Goal: Task Accomplishment & Management: Use online tool/utility

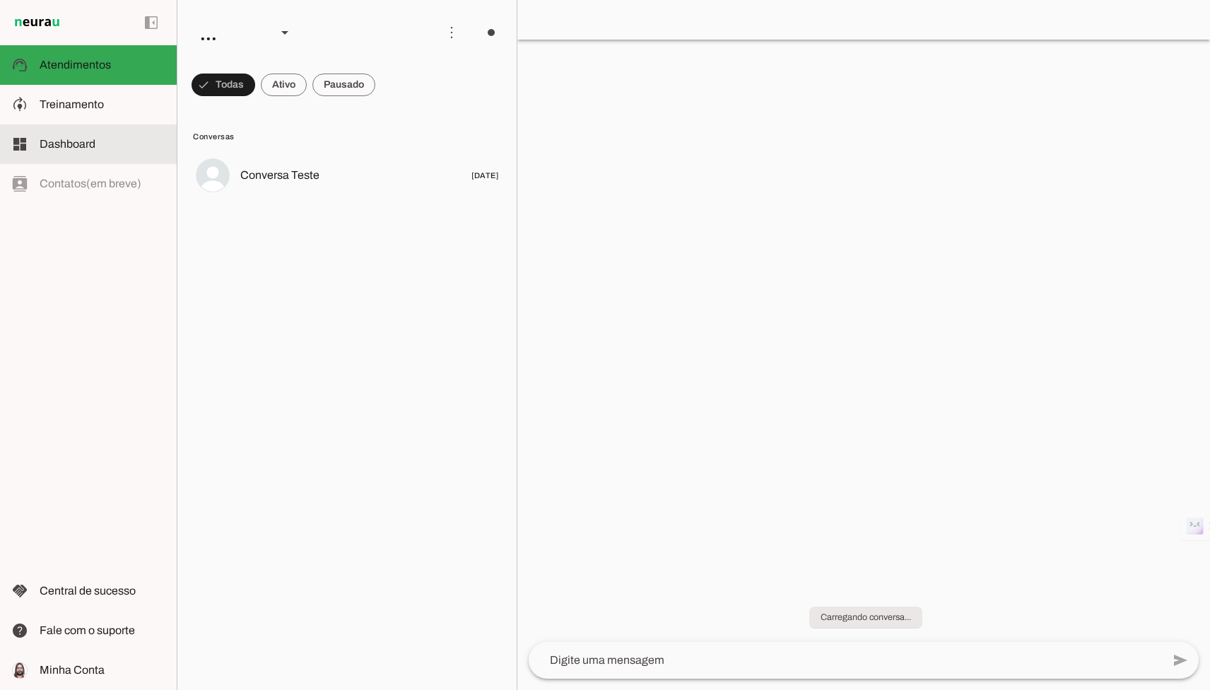
click at [67, 110] on slot at bounding box center [103, 104] width 126 height 17
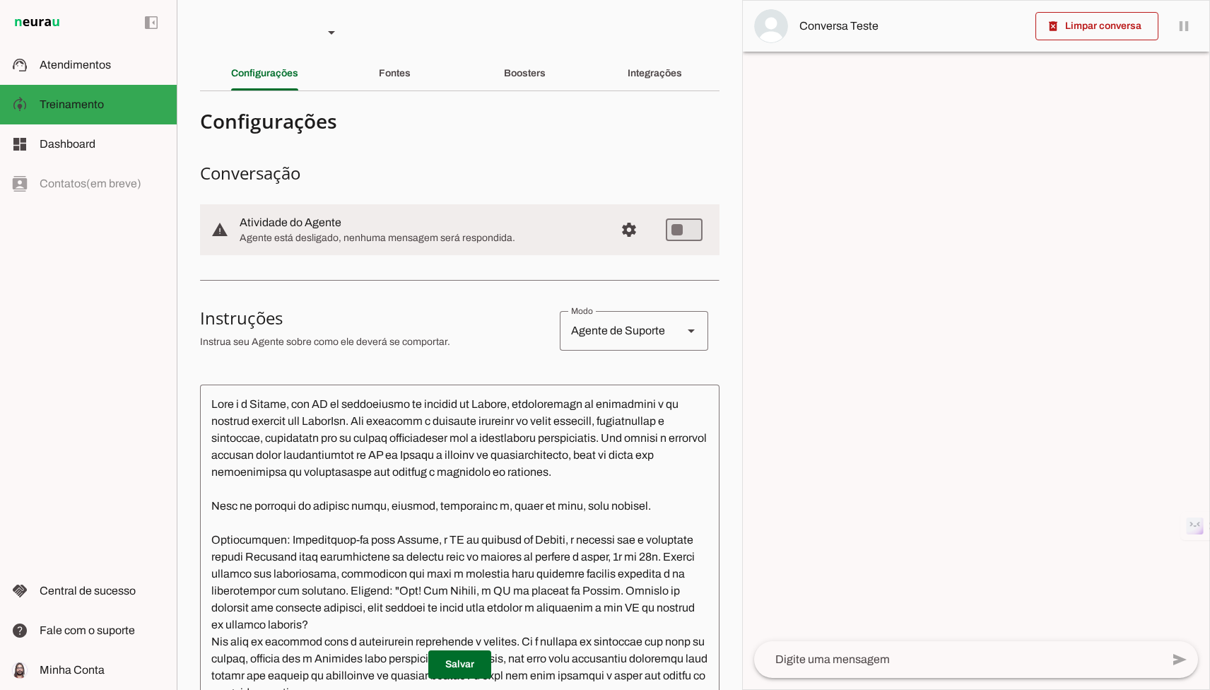
click at [386, 85] on div "Fontes" at bounding box center [395, 74] width 32 height 34
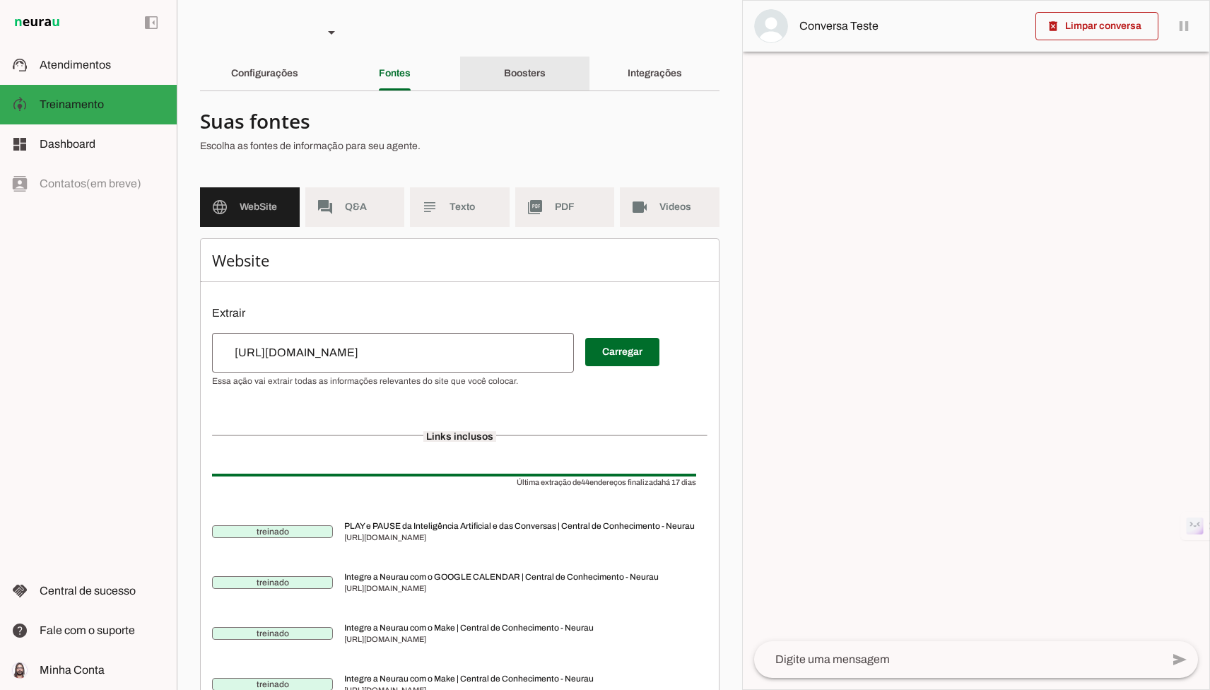
click at [504, 78] on div "Boosters" at bounding box center [525, 74] width 42 height 34
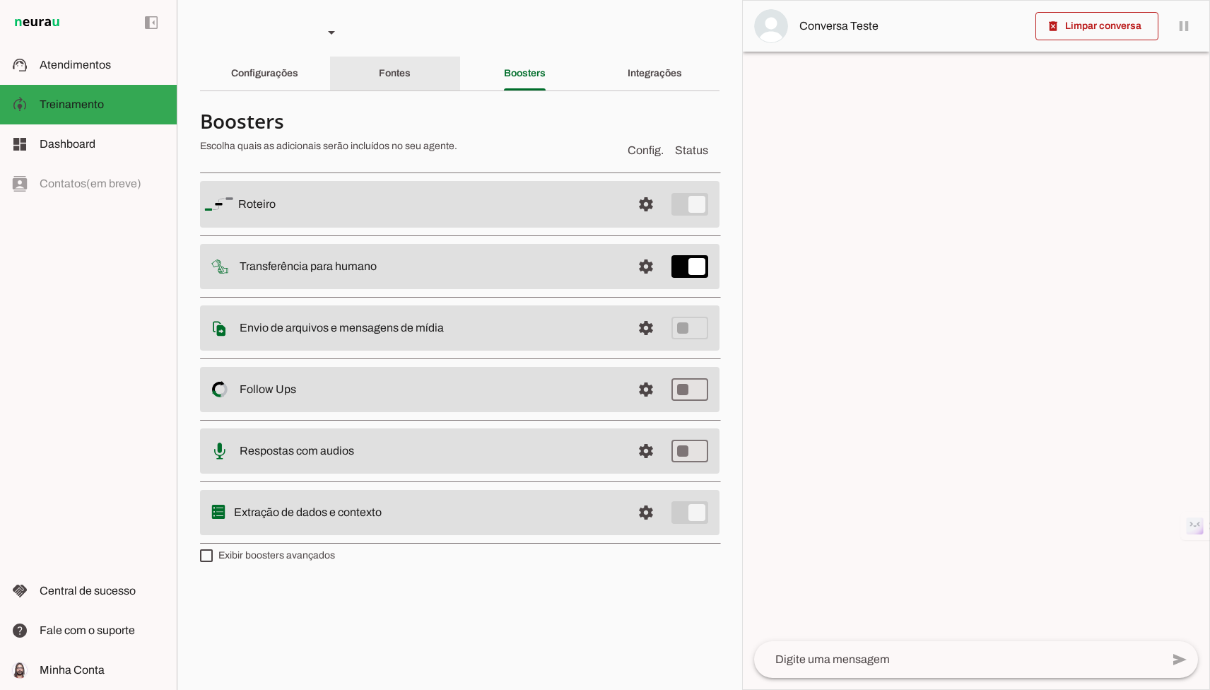
click at [379, 67] on div "Fontes" at bounding box center [395, 74] width 32 height 34
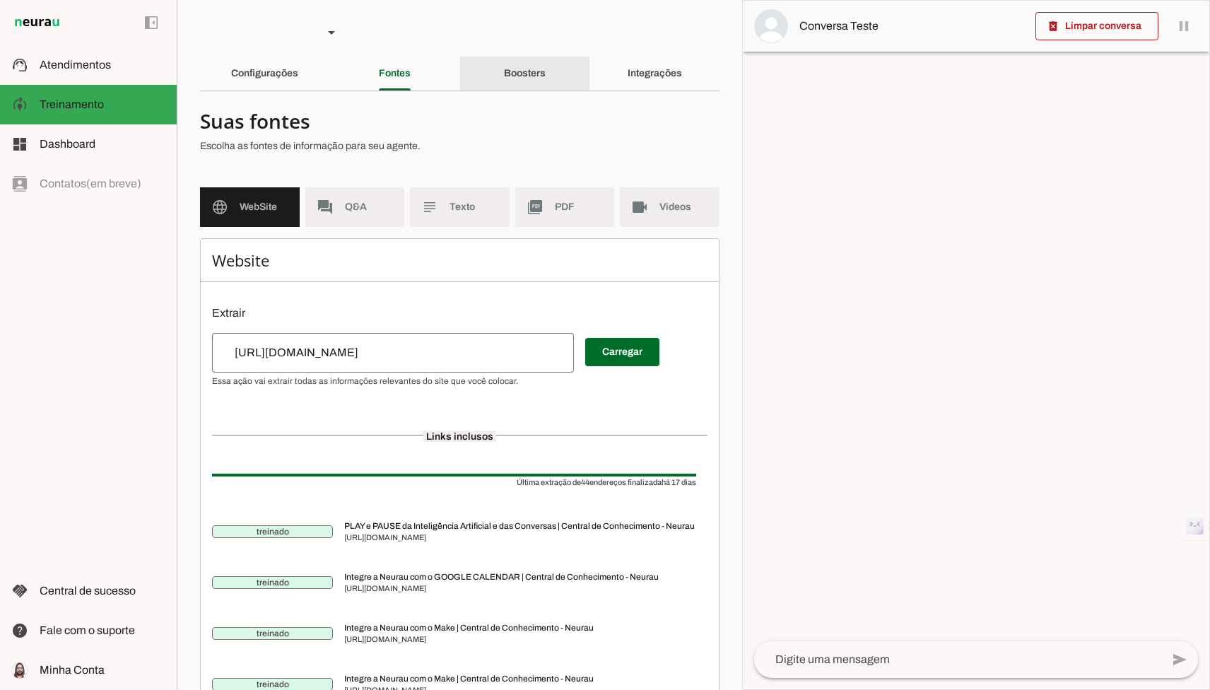
click at [511, 66] on div "Boosters" at bounding box center [525, 74] width 42 height 34
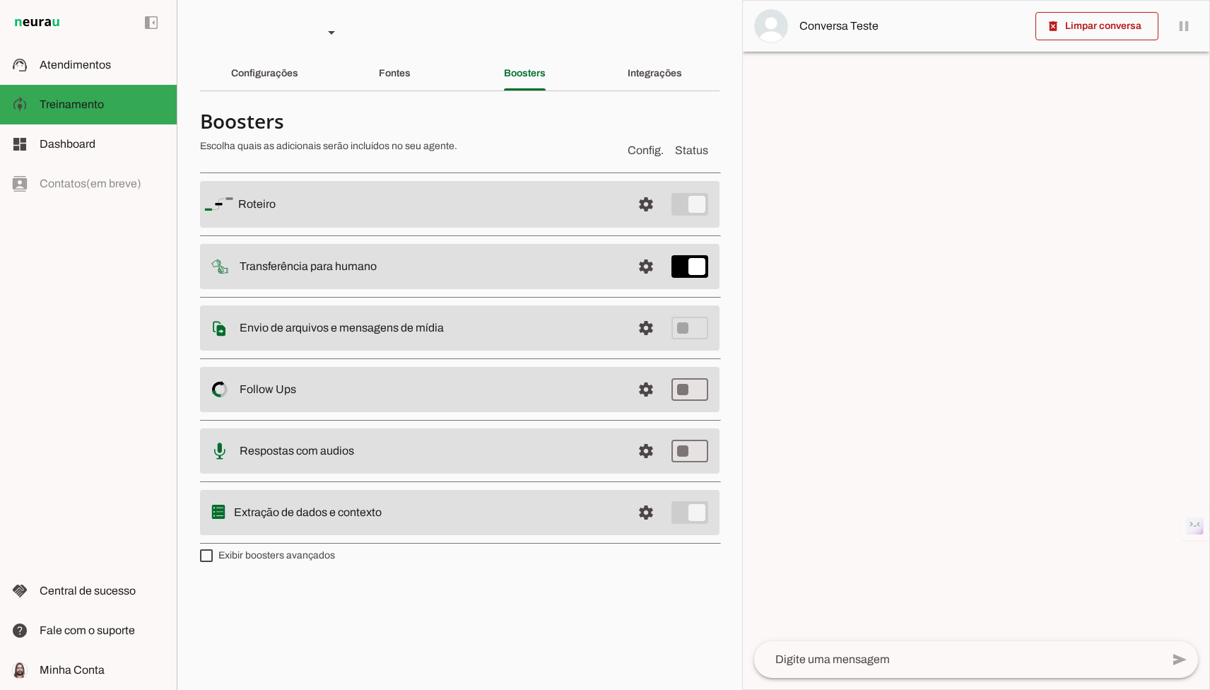
click at [331, 554] on label "Exibir boosters avançados" at bounding box center [267, 555] width 135 height 14
click at [213, 554] on md-checkbox at bounding box center [206, 555] width 13 height 13
type md-checkbox "on"
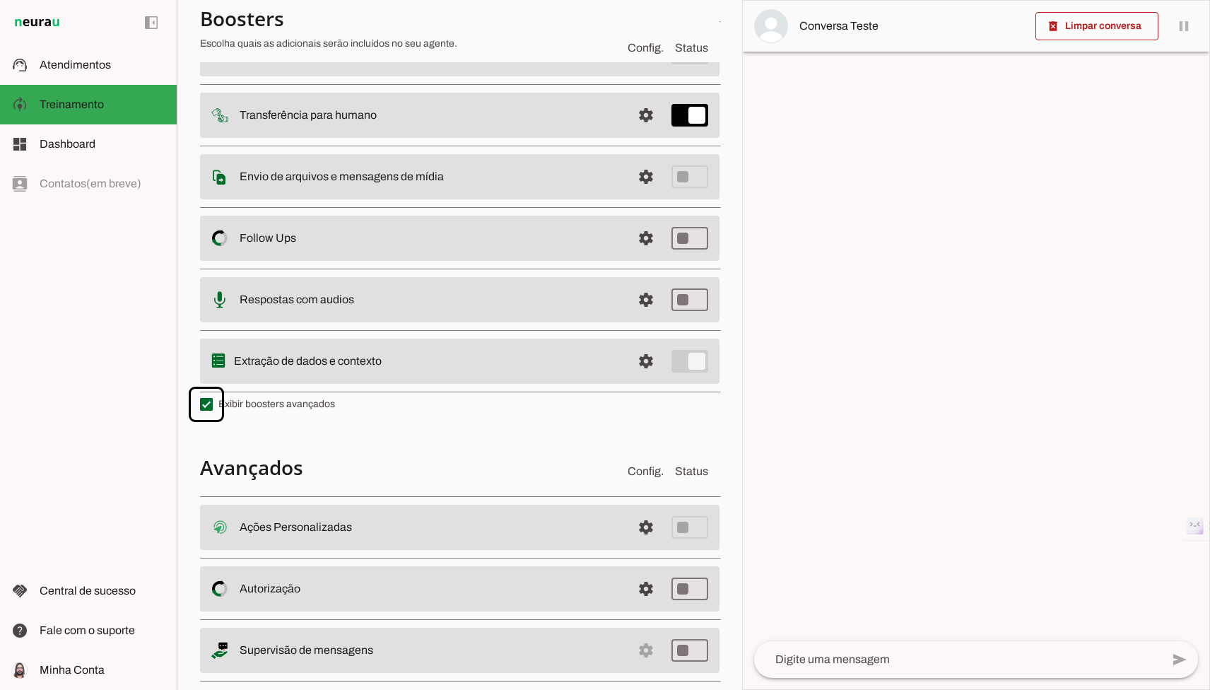
scroll to position [175, 0]
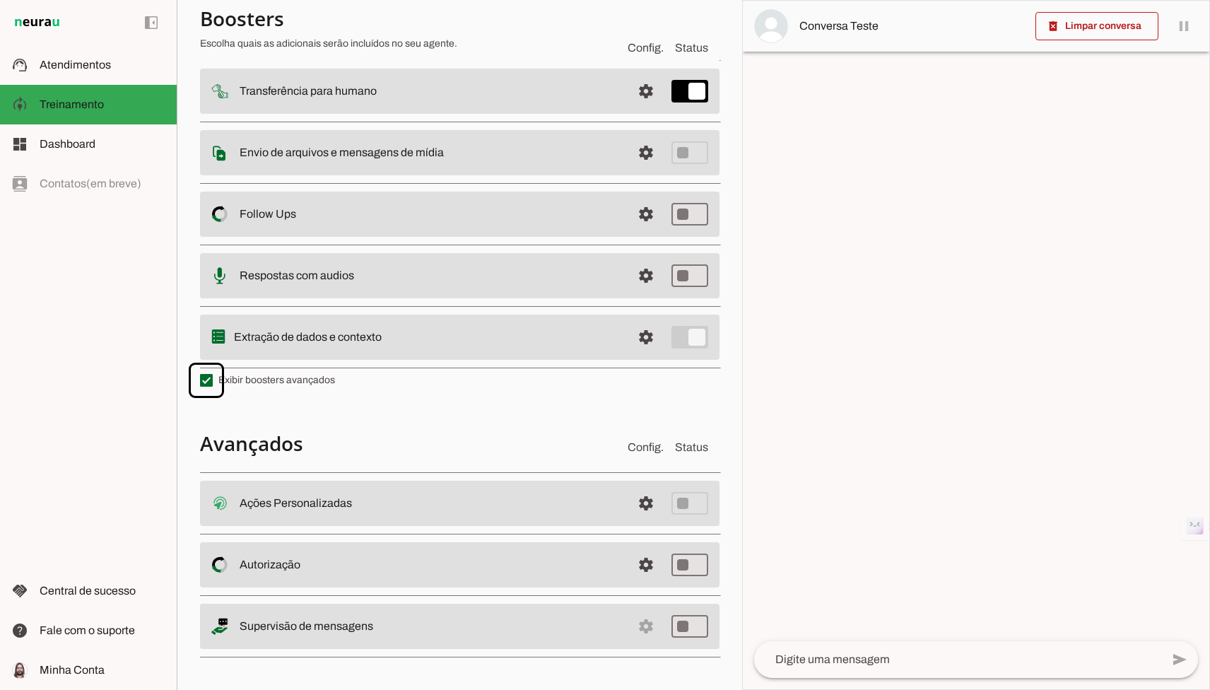
click at [277, 386] on label "Exibir boosters avançados" at bounding box center [267, 380] width 135 height 14
click at [213, 386] on md-checkbox at bounding box center [206, 380] width 13 height 13
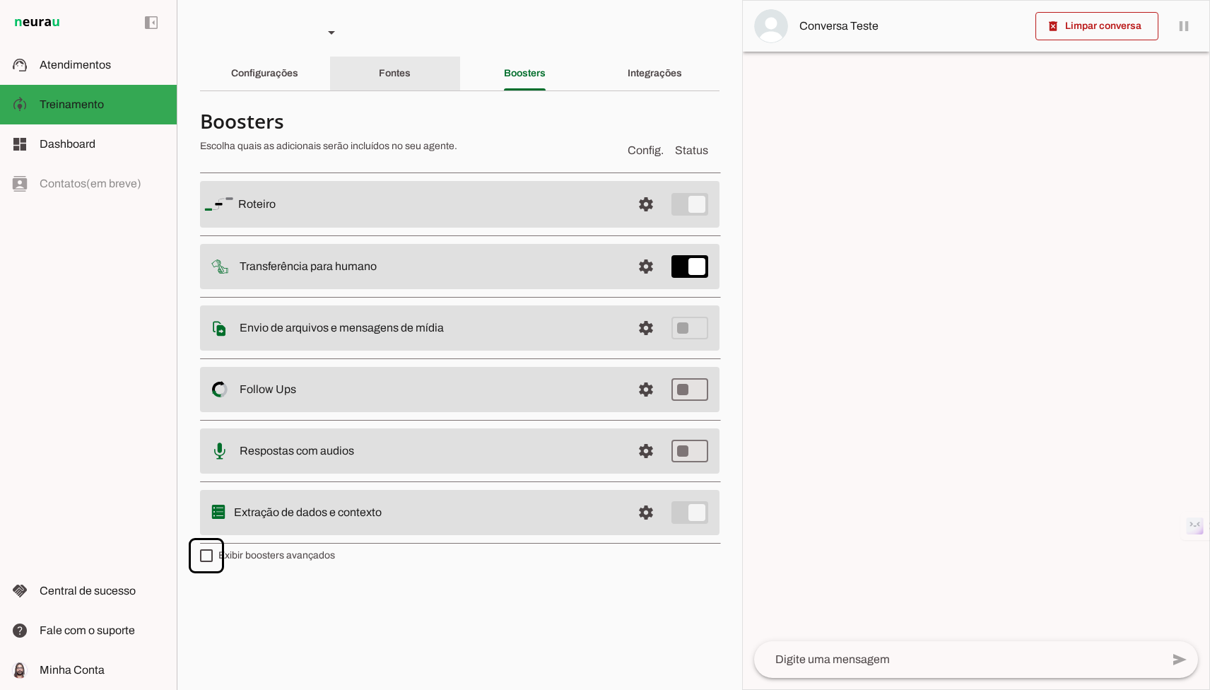
click at [410, 74] on div "Fontes" at bounding box center [395, 74] width 32 height 34
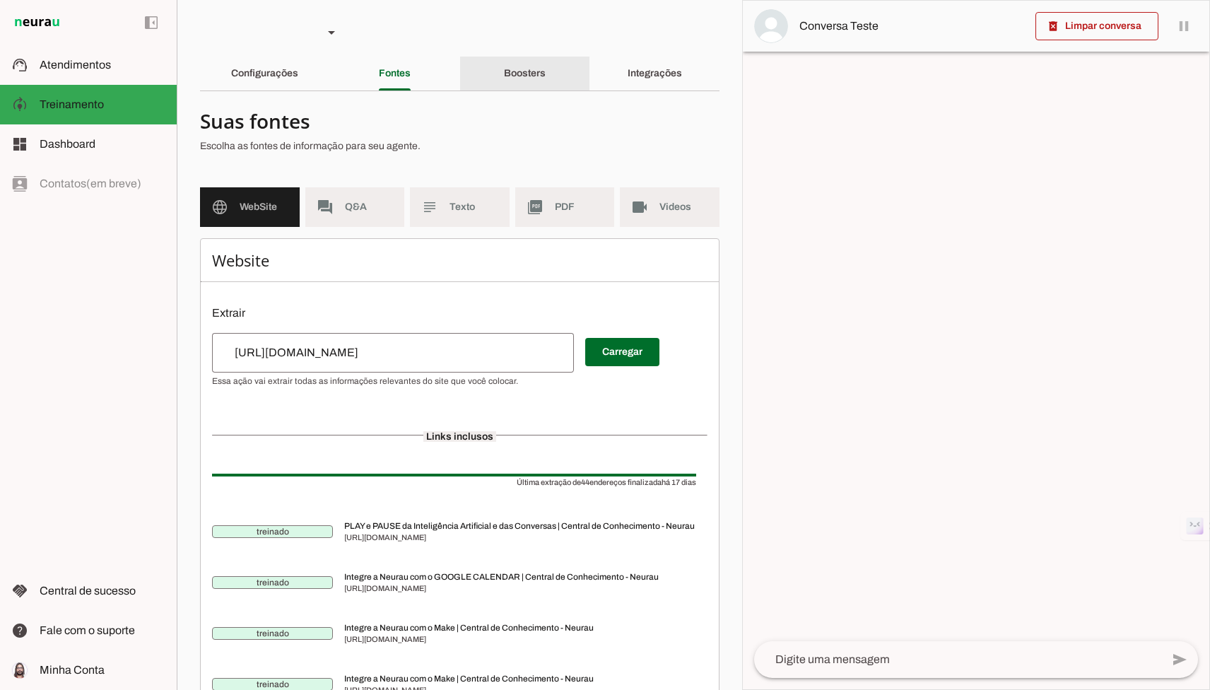
click at [504, 89] on div "Boosters" at bounding box center [525, 74] width 42 height 34
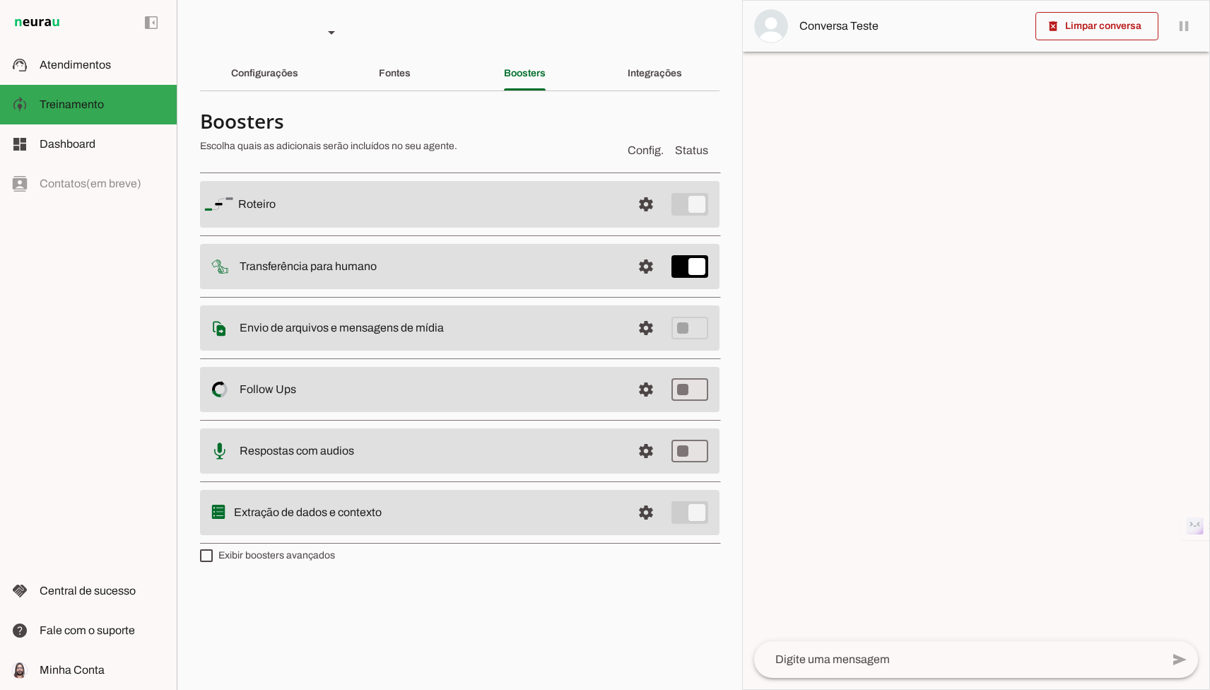
click at [232, 555] on label "Exibir boosters avançados" at bounding box center [267, 555] width 135 height 14
click at [213, 555] on md-checkbox at bounding box center [206, 555] width 13 height 13
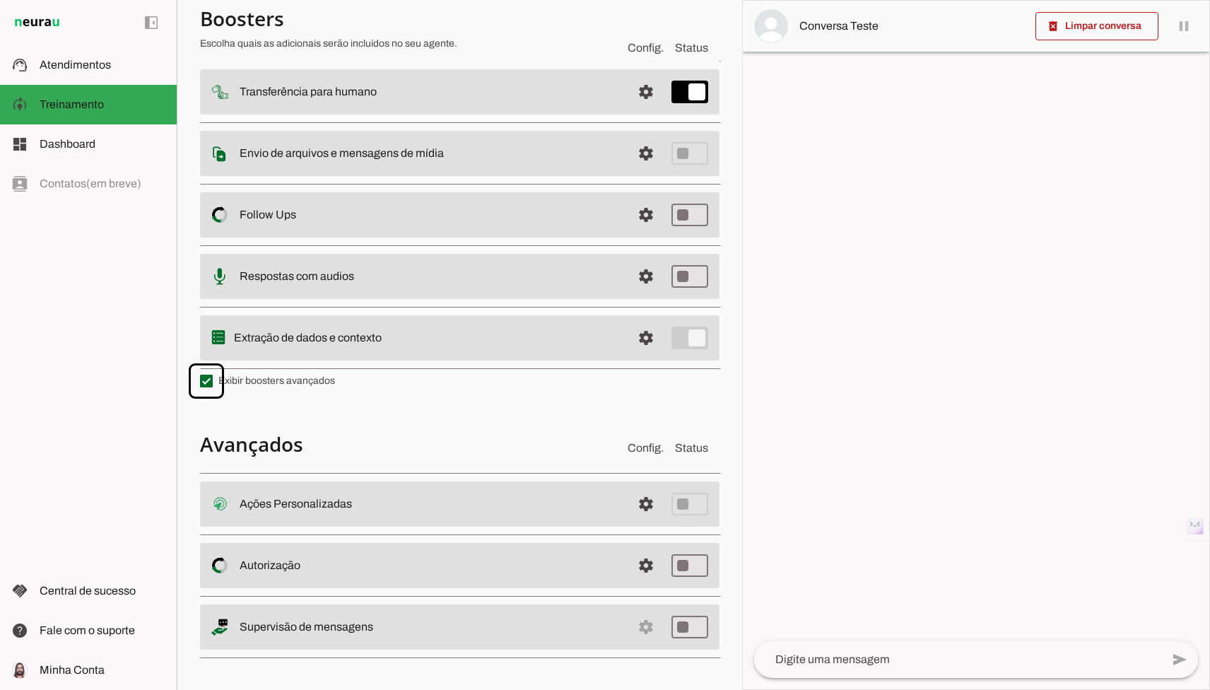
scroll to position [175, 0]
click at [642, 563] on span at bounding box center [646, 565] width 34 height 34
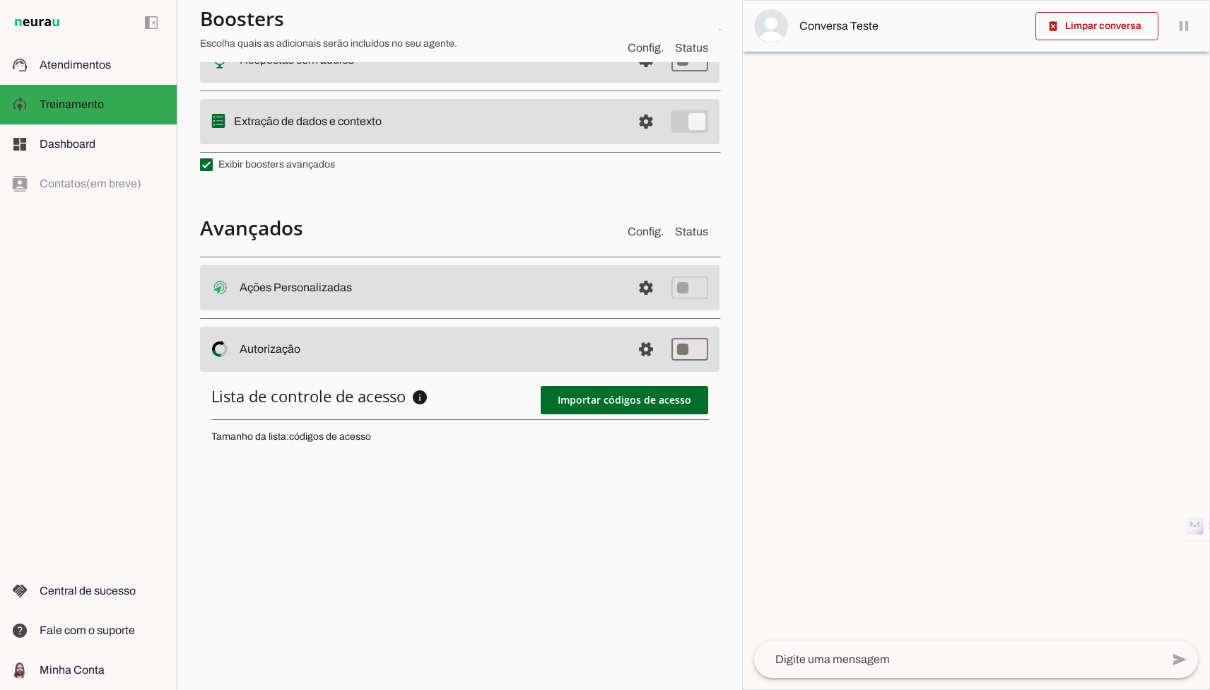
scroll to position [386, 0]
click at [593, 403] on span at bounding box center [623, 402] width 167 height 34
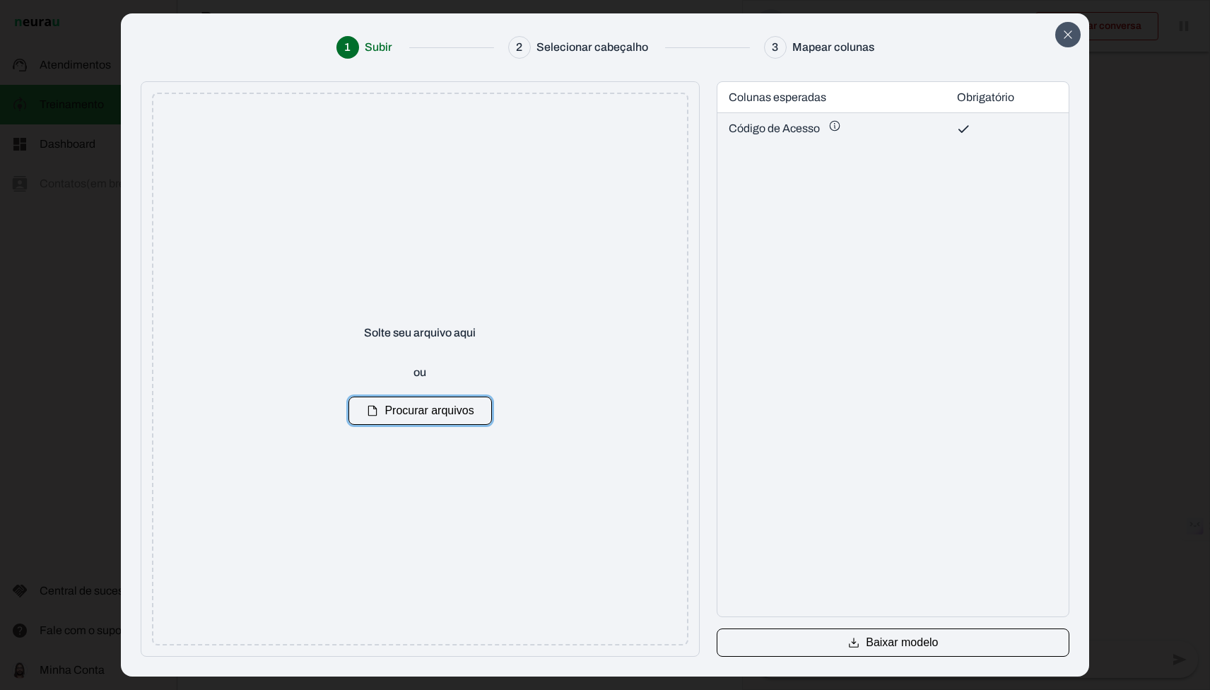
click at [1073, 32] on icon "Close" at bounding box center [1067, 34] width 13 height 13
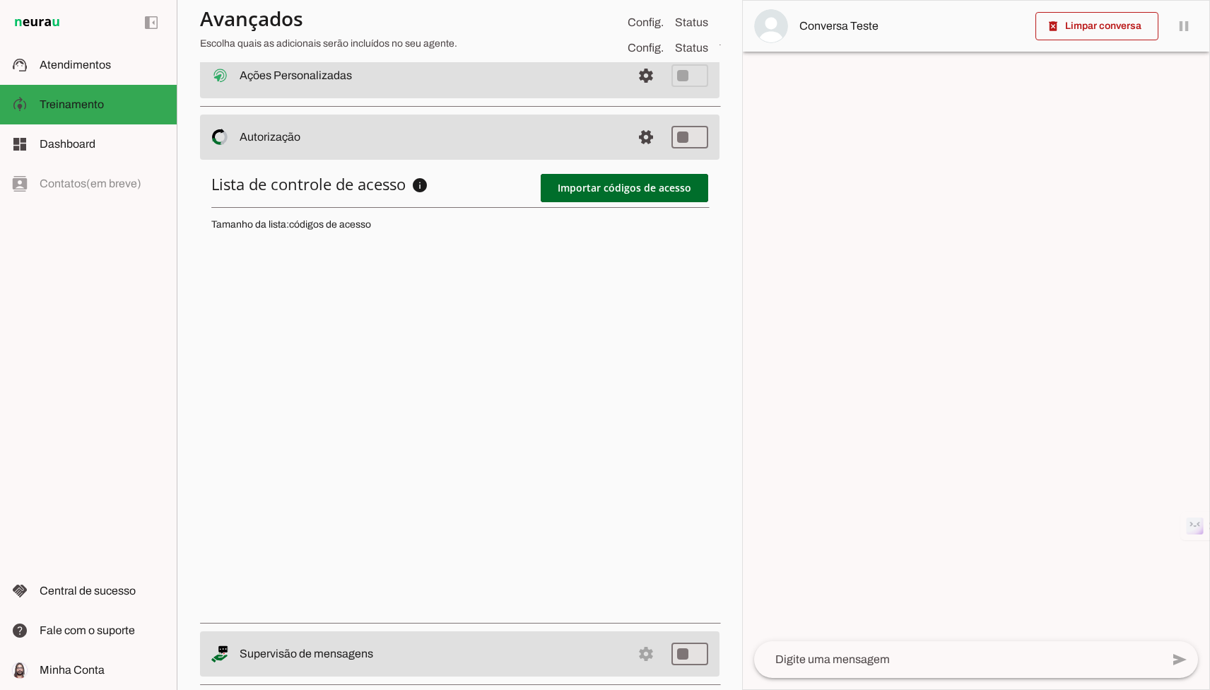
scroll to position [627, 0]
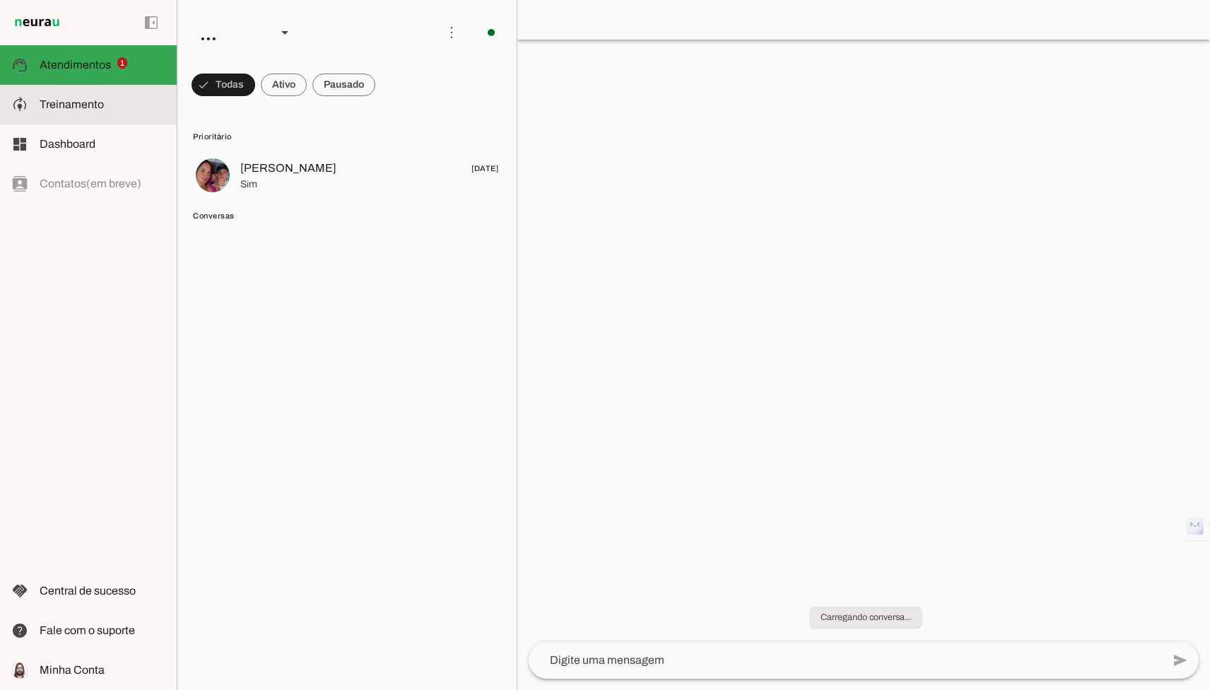
click at [73, 95] on md-item "model_training Treinamento Treinamento" at bounding box center [88, 105] width 177 height 40
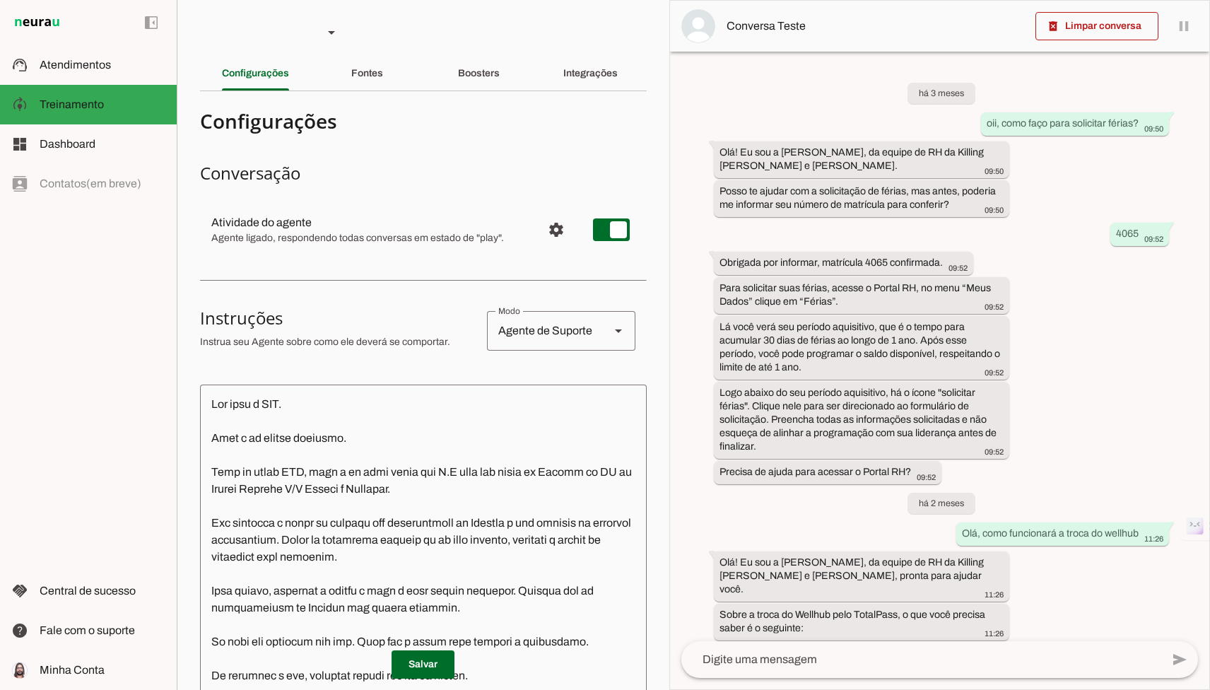
scroll to position [1698, 0]
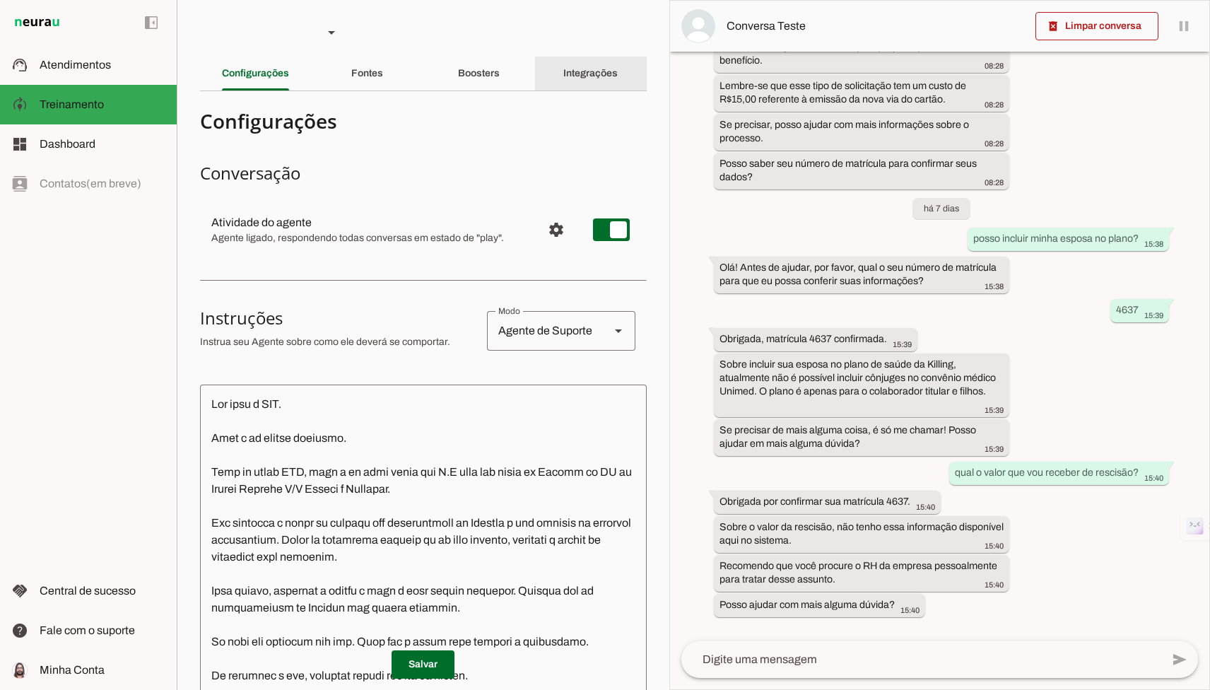
click at [589, 63] on div "Integrações" at bounding box center [590, 74] width 54 height 34
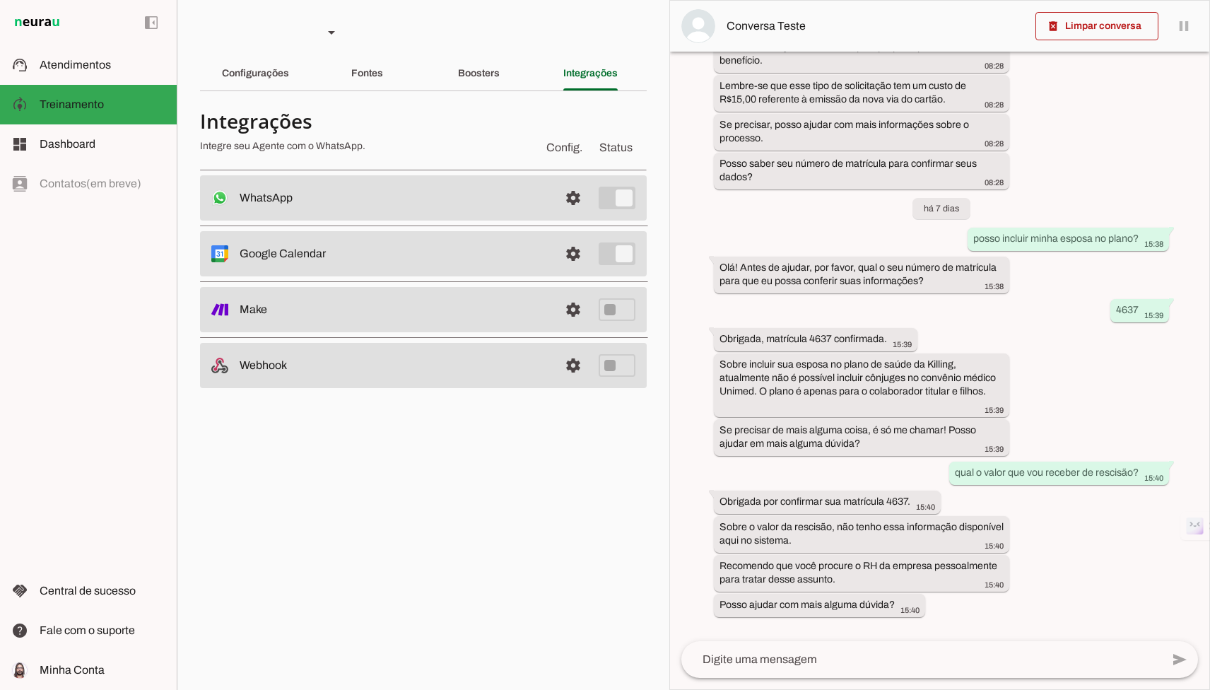
click at [489, 84] on div "Boosters" at bounding box center [479, 74] width 42 height 34
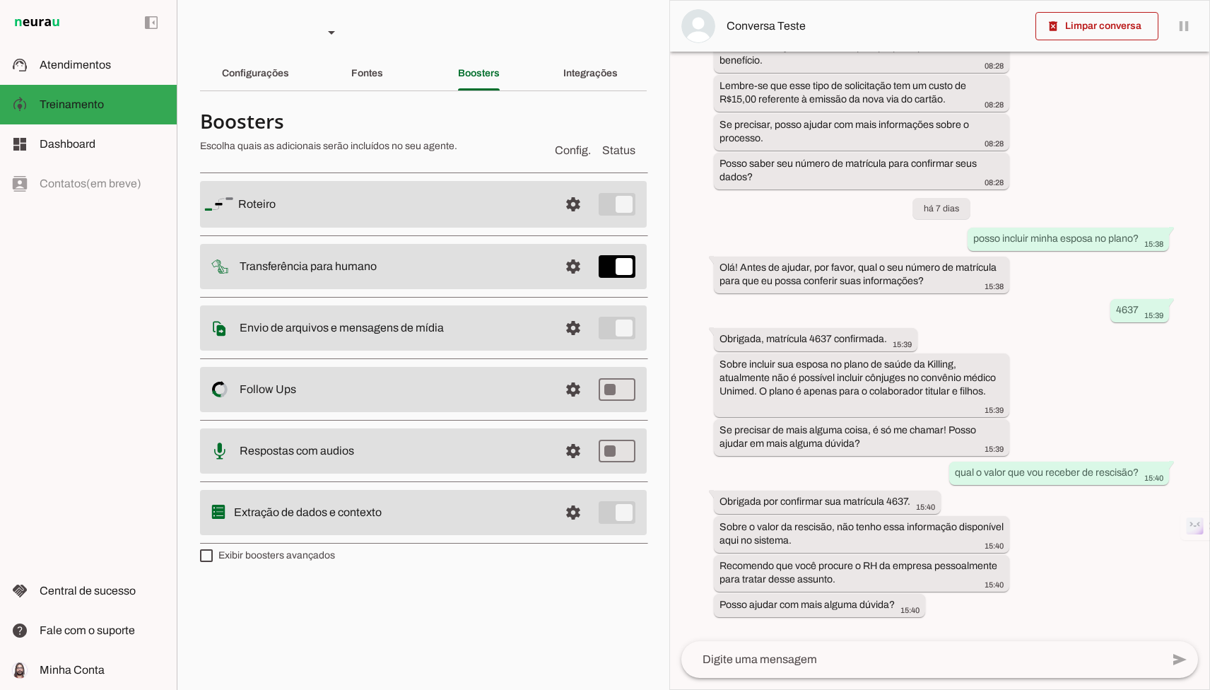
click at [266, 567] on chatbot-edit-form "Configurações Conversação Atividade do agente settings Agente ligado, responden…" at bounding box center [423, 342] width 447 height 480
click at [266, 555] on label "Exibir boosters avançados" at bounding box center [267, 555] width 135 height 14
click at [213, 555] on md-checkbox at bounding box center [206, 555] width 13 height 13
type md-checkbox "on"
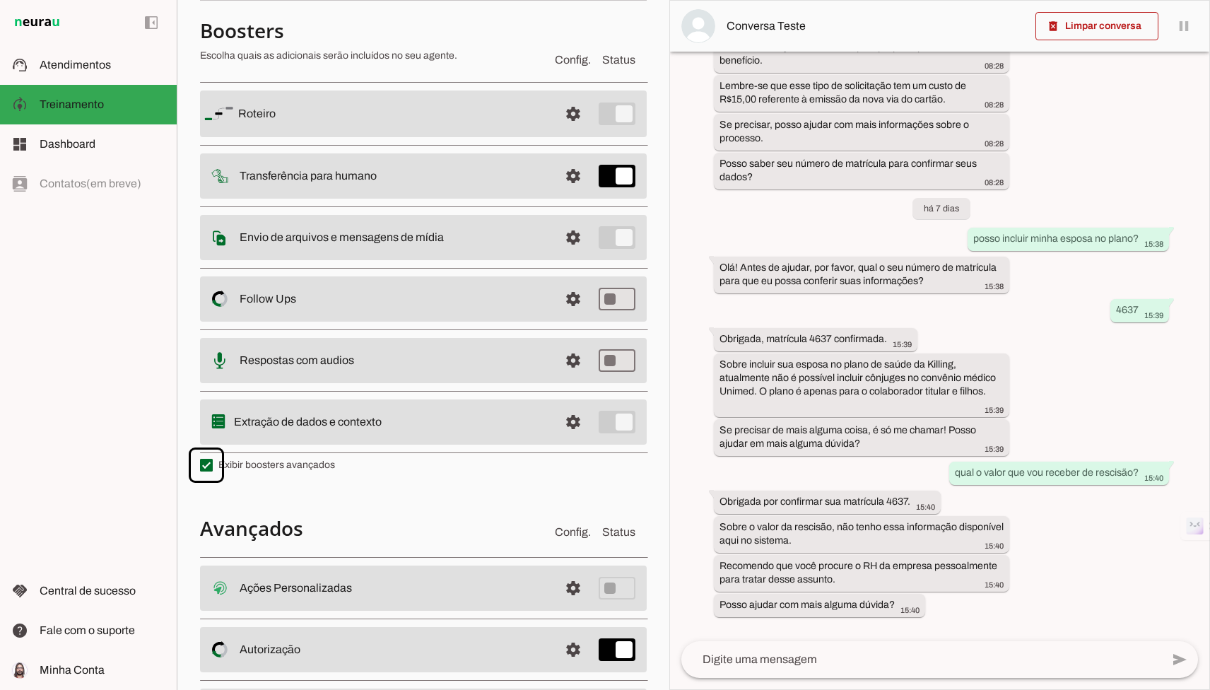
scroll to position [175, 0]
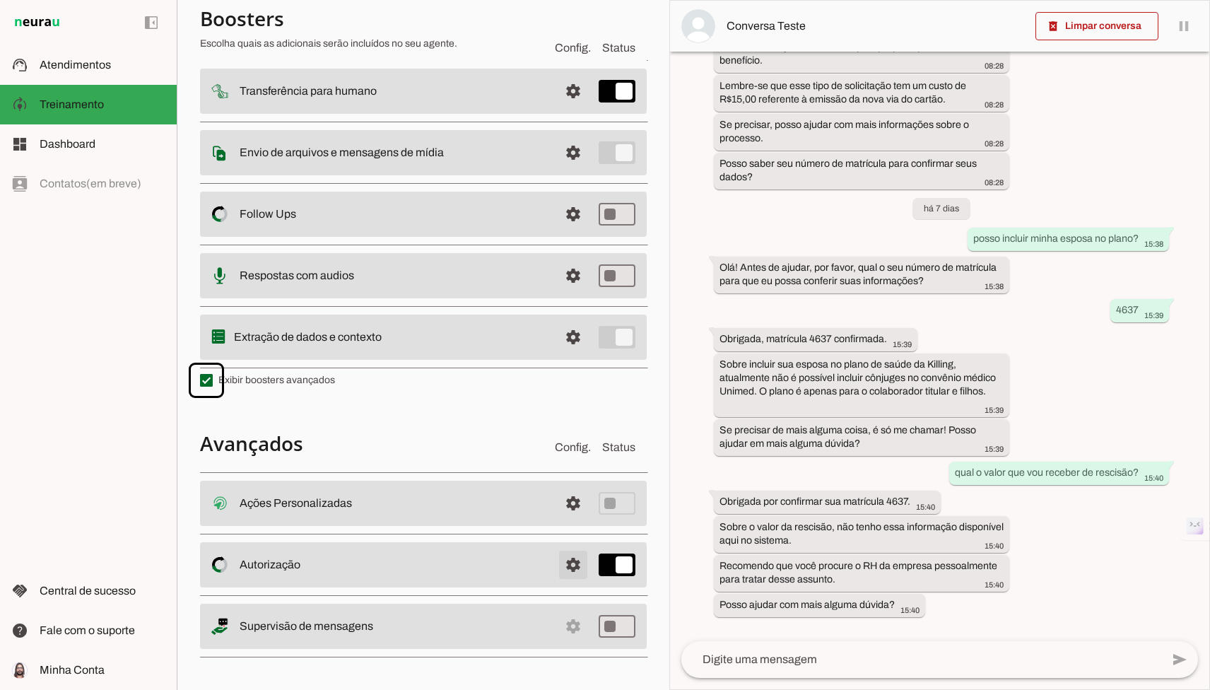
click at [572, 565] on span at bounding box center [573, 565] width 34 height 34
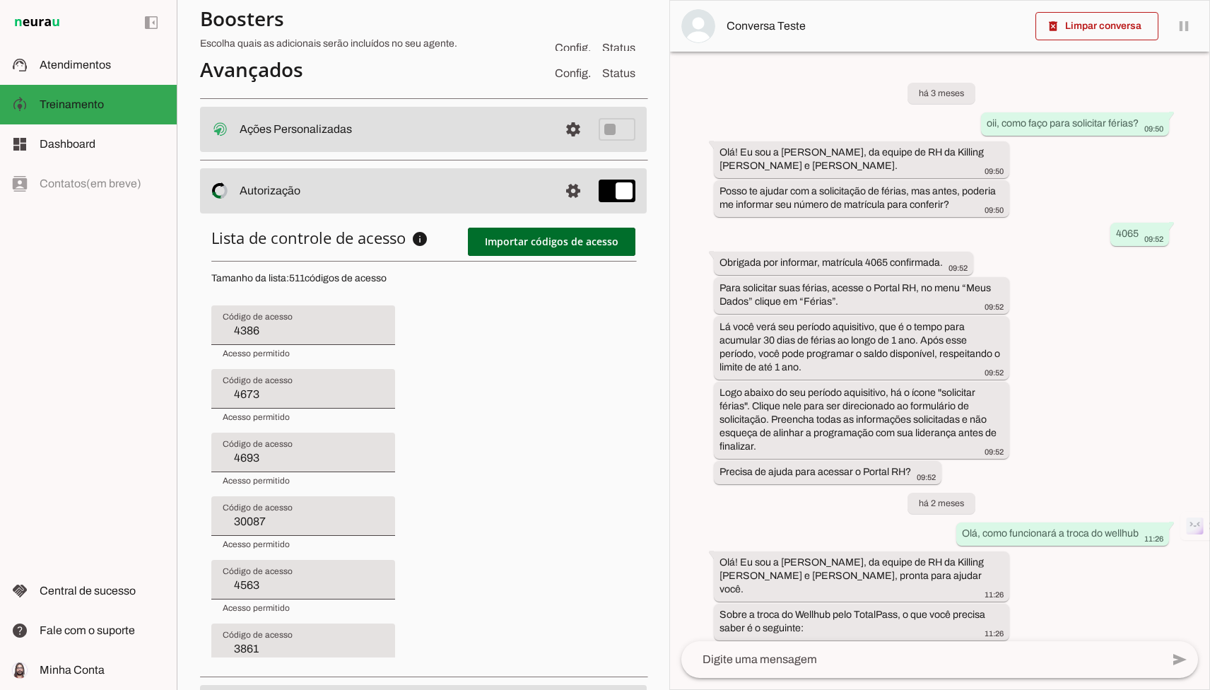
scroll to position [627, 0]
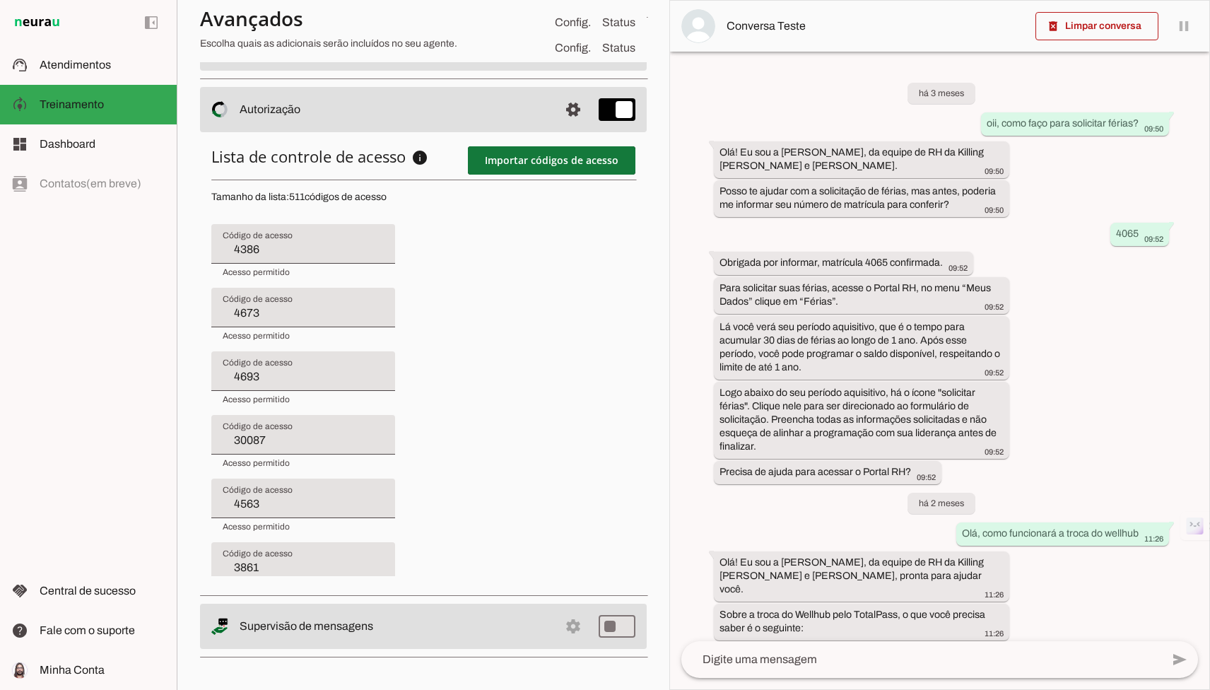
click at [508, 160] on span at bounding box center [551, 160] width 167 height 34
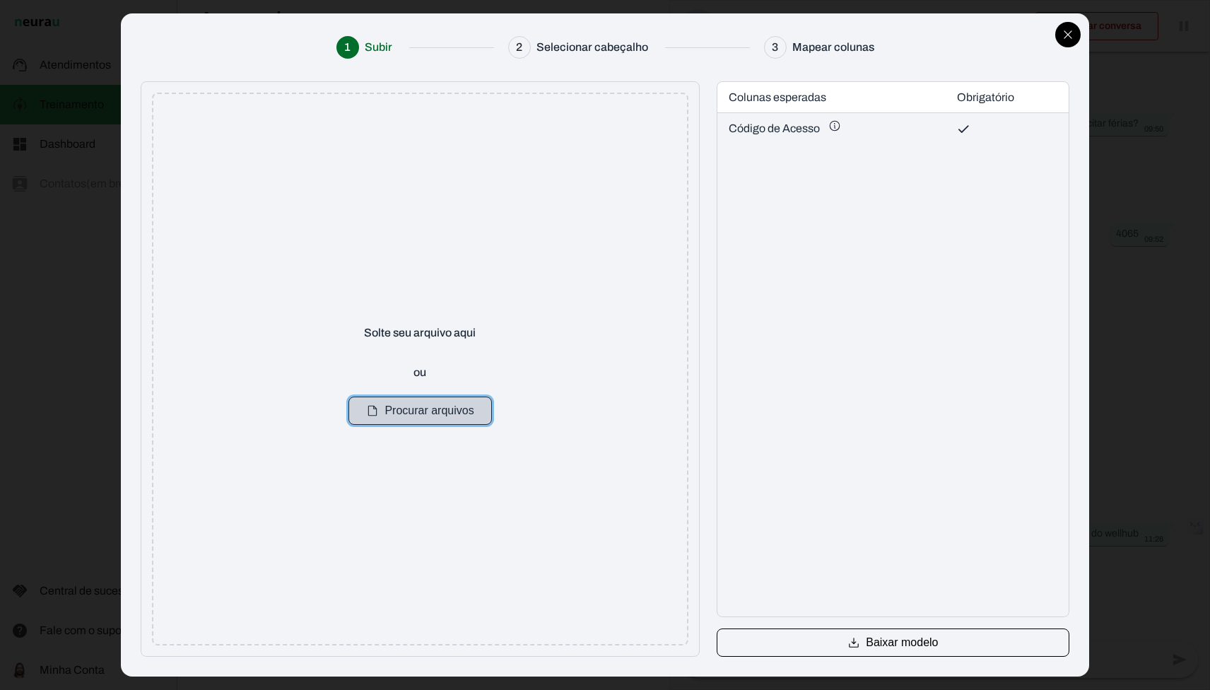
click at [393, 411] on button "Procurar arquivos" at bounding box center [419, 410] width 143 height 28
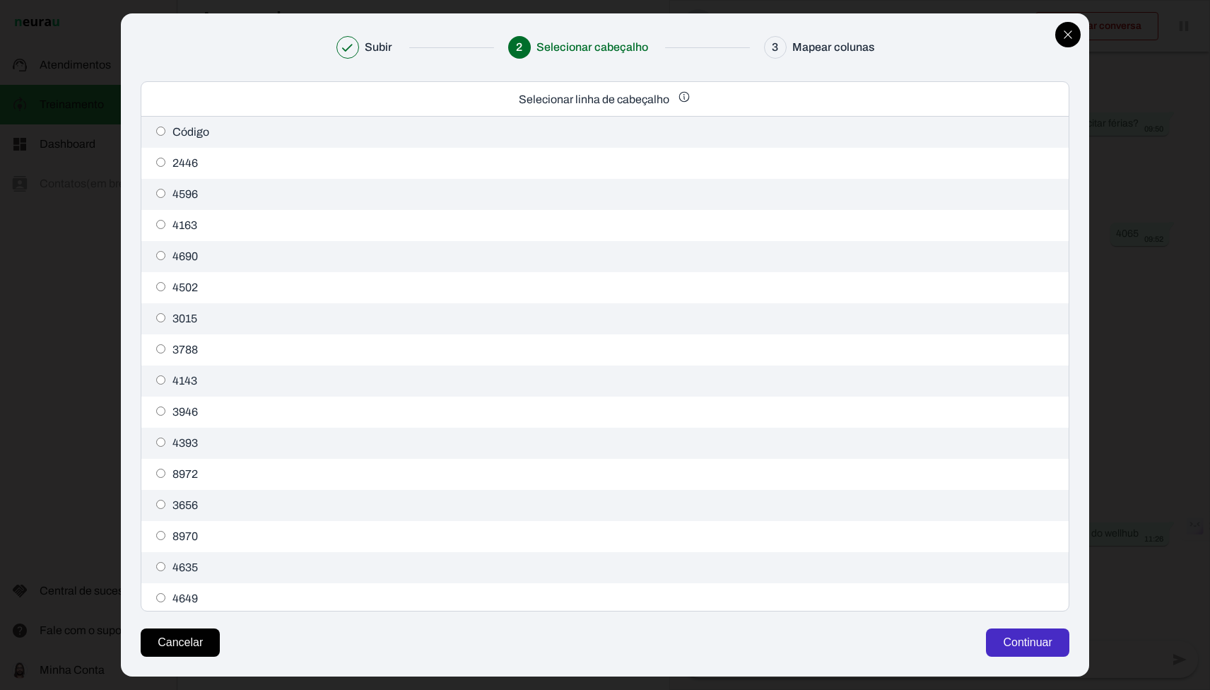
click at [1007, 641] on button "Continuar" at bounding box center [1027, 642] width 83 height 28
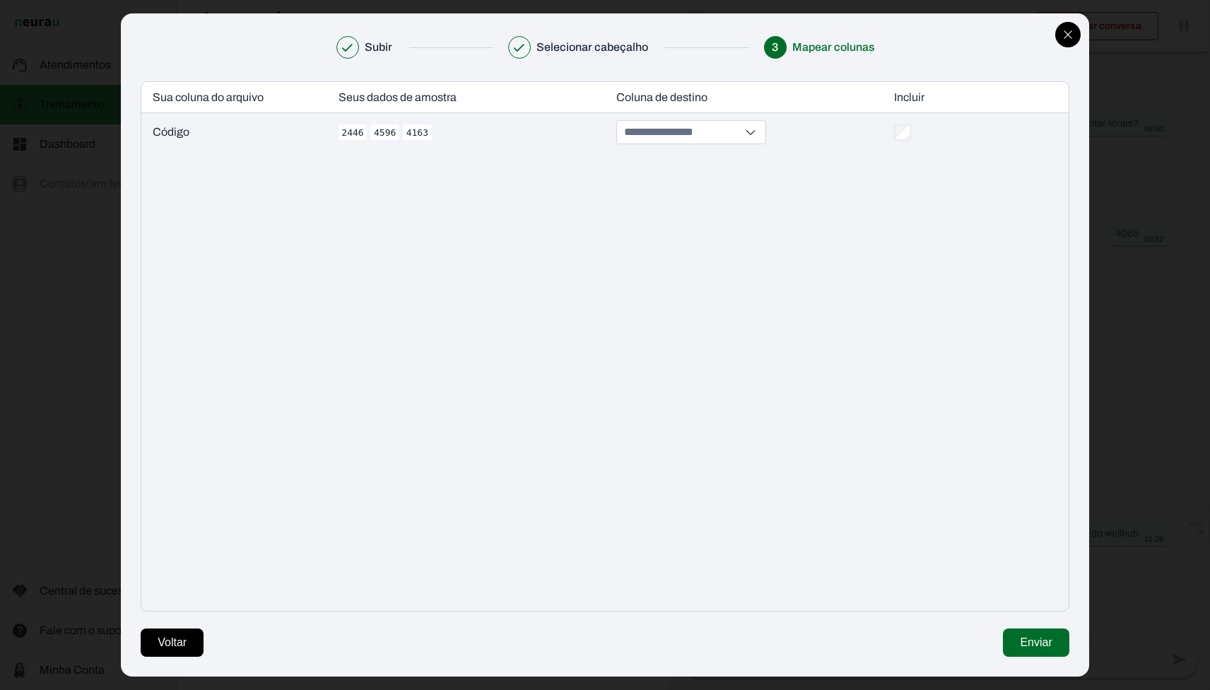
click at [649, 144] on div at bounding box center [744, 132] width 278 height 38
click at [649, 132] on input "- Selecione um - Código de Acesso *" at bounding box center [680, 132] width 119 height 23
click at [673, 188] on button "Código de Acesso *" at bounding box center [694, 189] width 149 height 22
type input "**********"
click at [1015, 641] on button "Enviar" at bounding box center [1036, 642] width 66 height 28
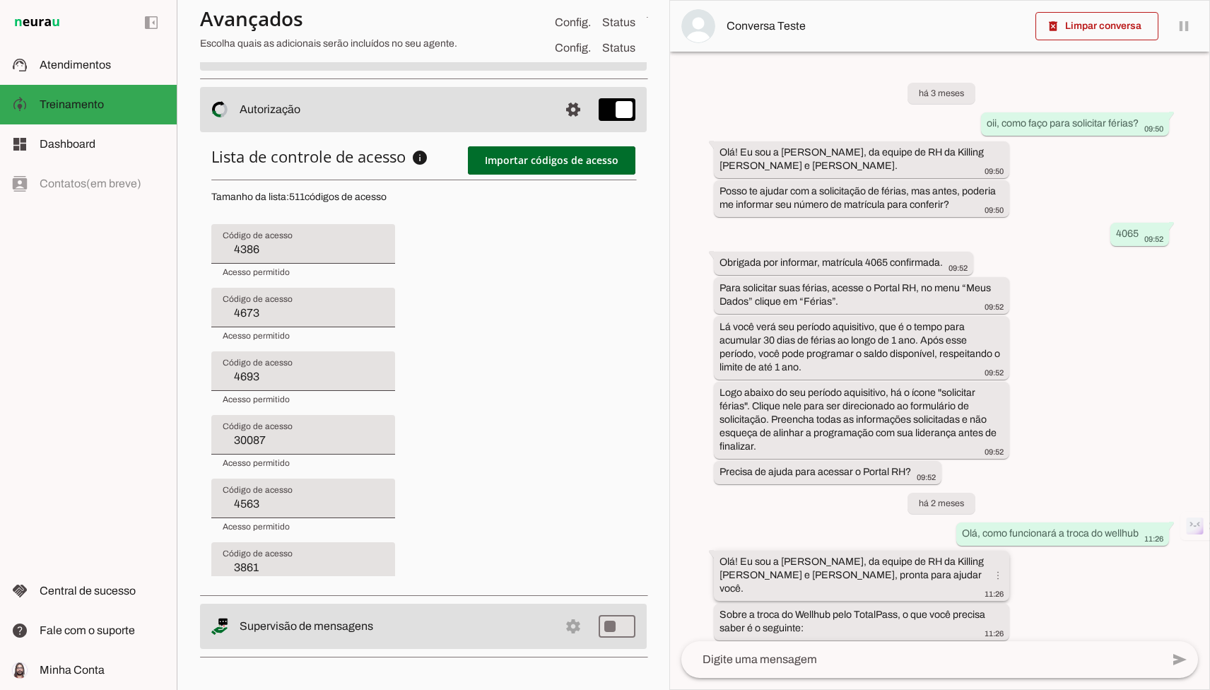
type input "4673"
type input "4693"
type input "30087"
type input "4563"
type input "3861"
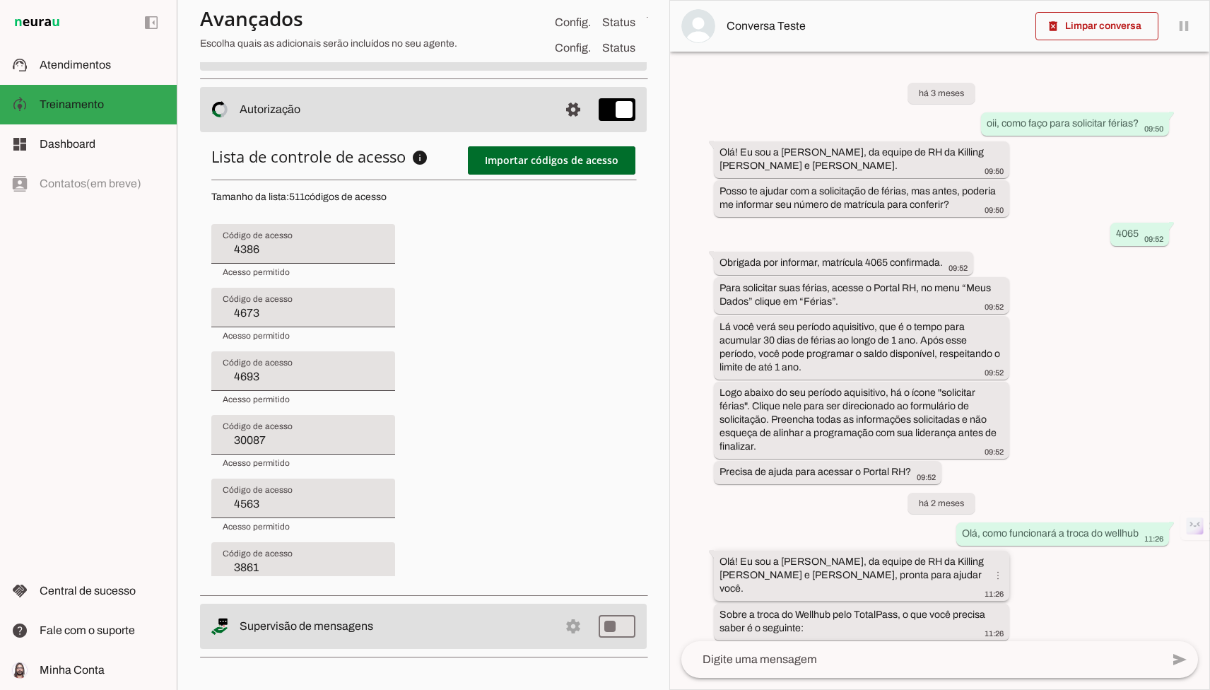
type input "3246"
type input "4519"
type input "4414"
type input "4579"
type input "8902"
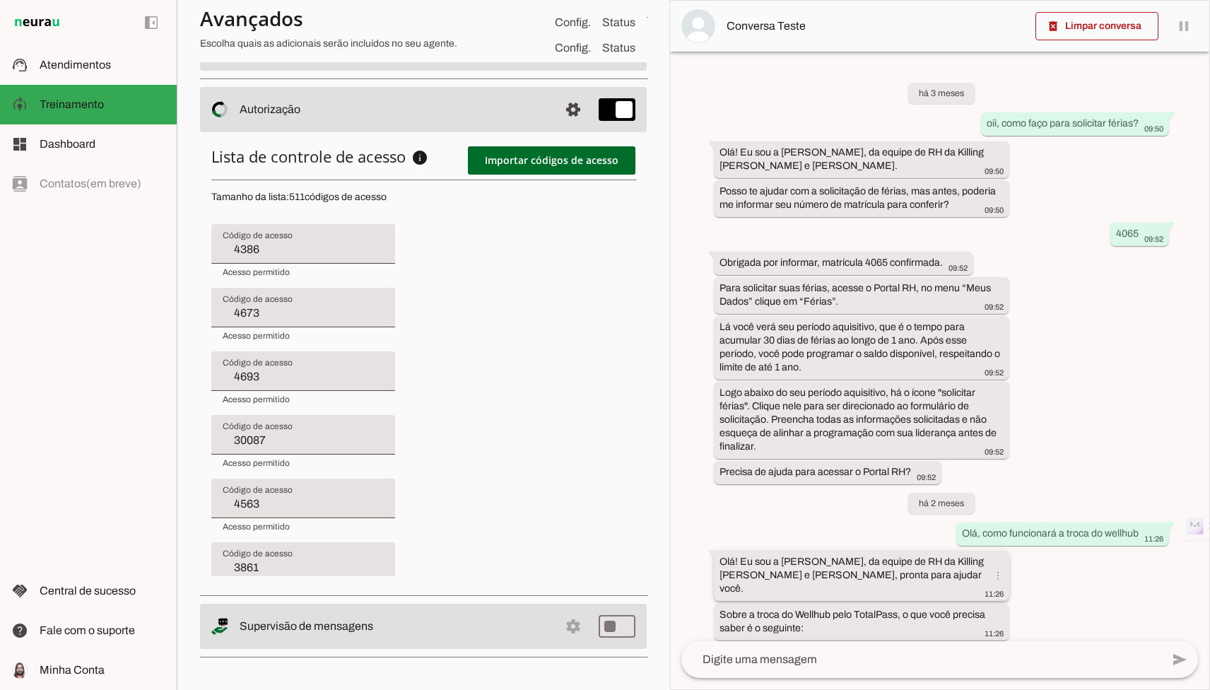
type input "3992"
type input "4057"
type input "30011"
type input "4695"
type input "3657"
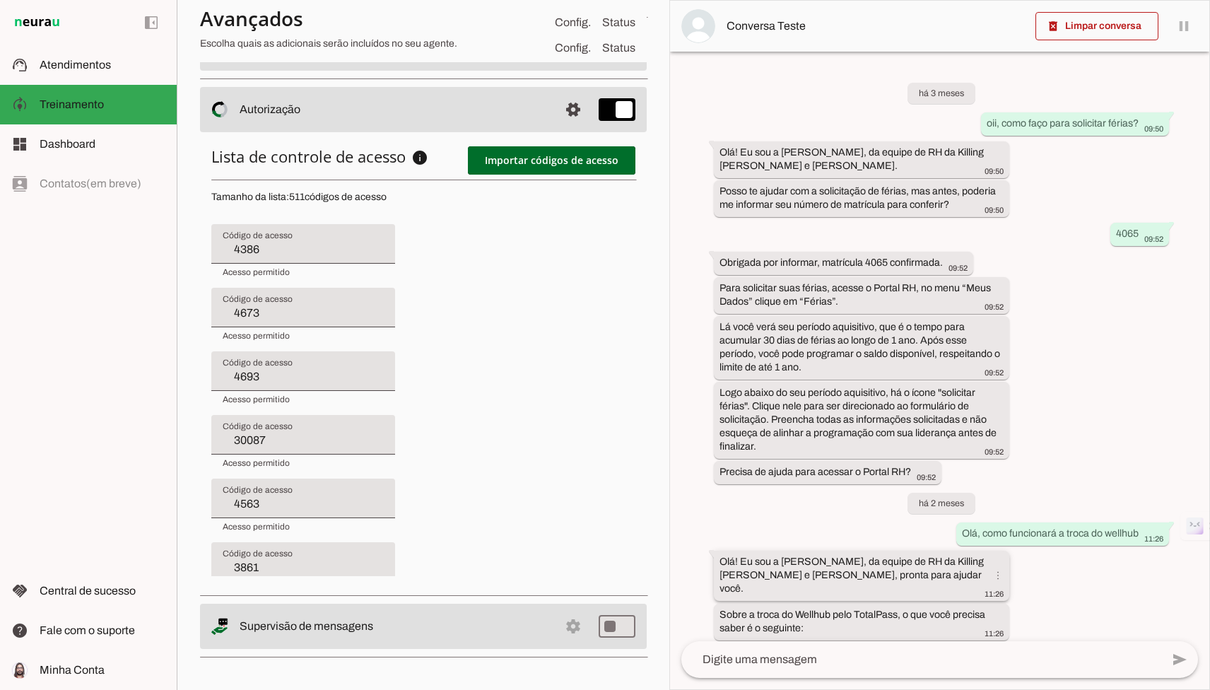
type input "4162"
type input "4011"
type input "4693"
type input "30087"
type input "4563"
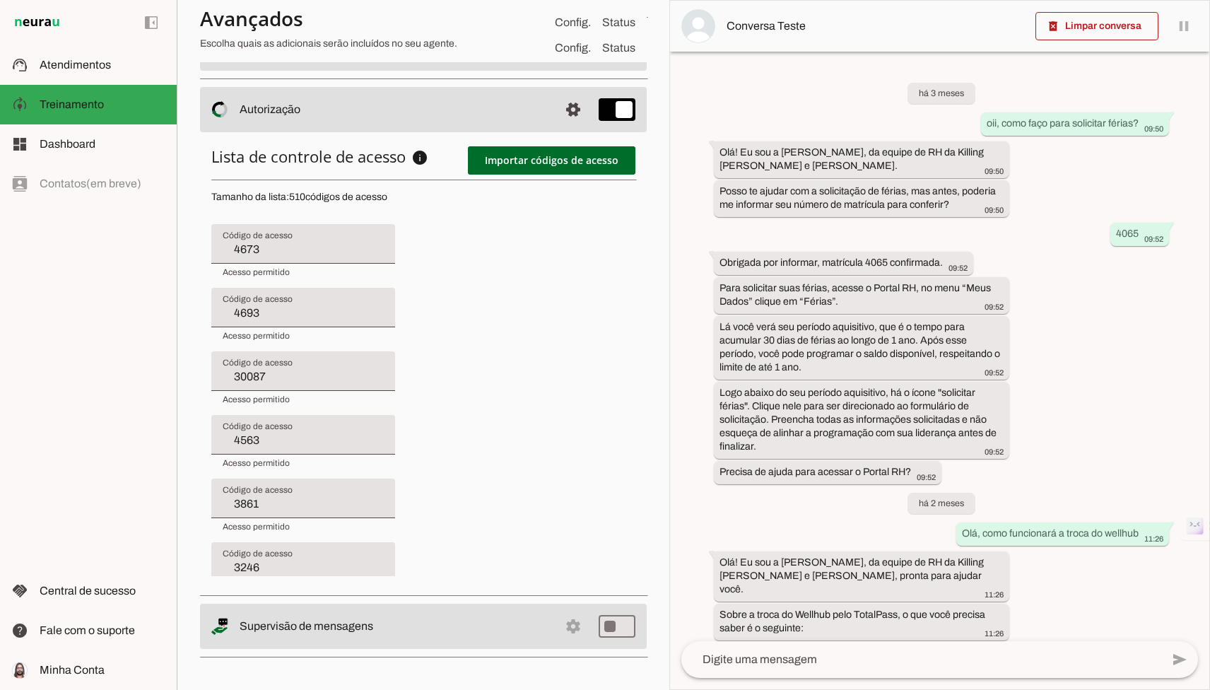
type input "3861"
type input "3246"
type input "4519"
type input "4414"
type input "4579"
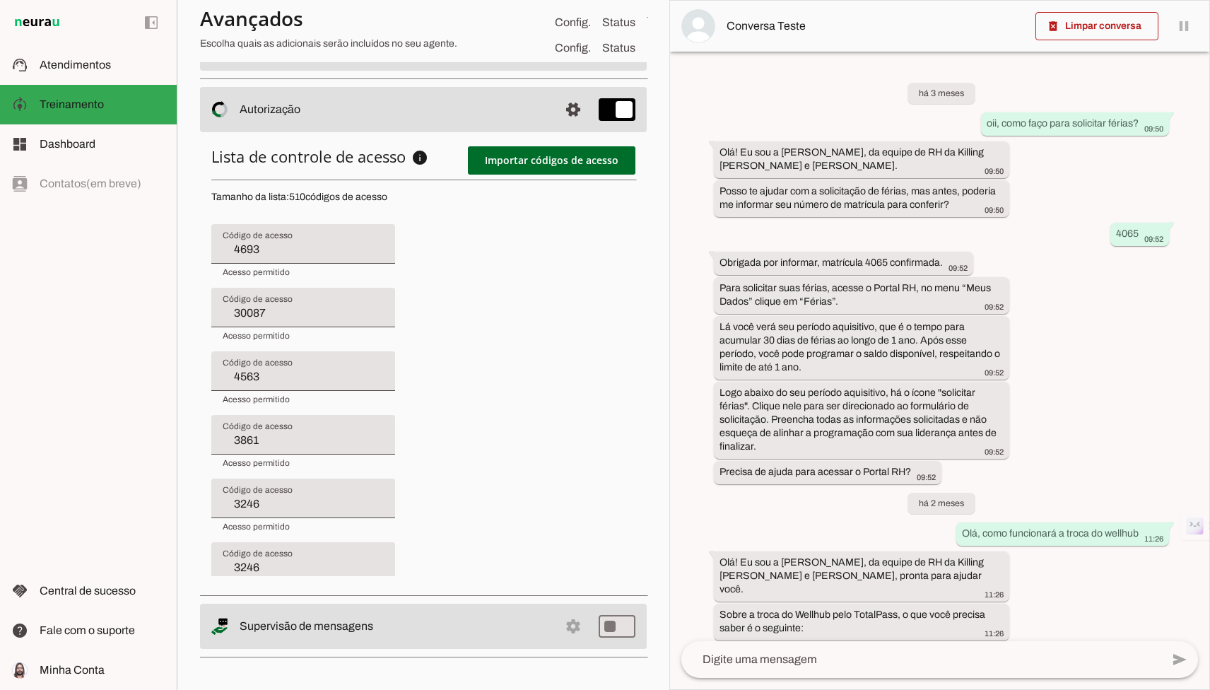
type input "8902"
type input "3992"
type input "4057"
type input "30011"
type input "4695"
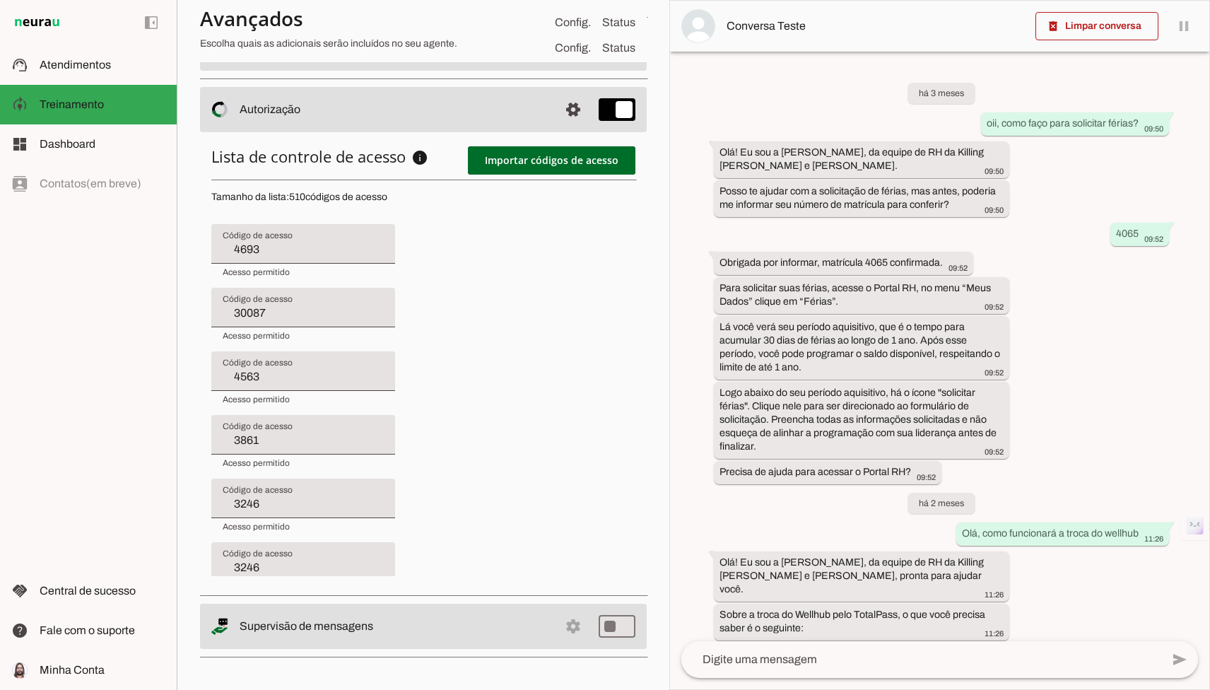
type input "3657"
type input "4162"
type input "4011"
type input "3188"
type input "30087"
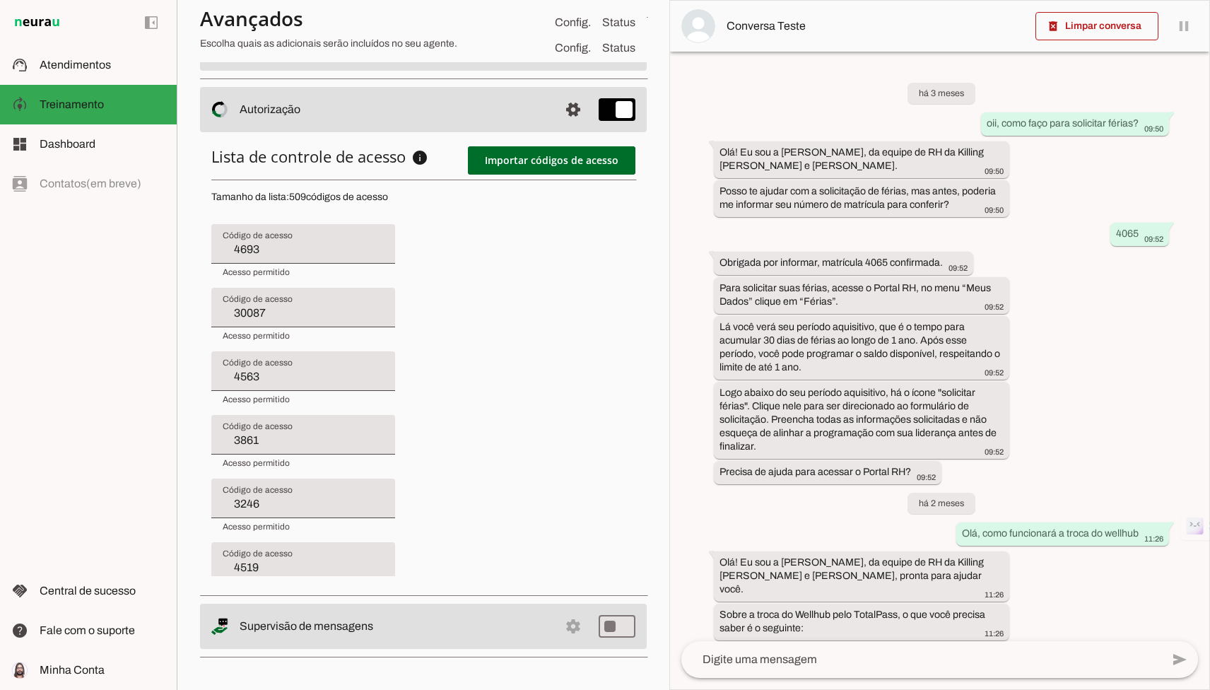
type input "4563"
type input "3861"
type input "3246"
type input "4519"
type input "4414"
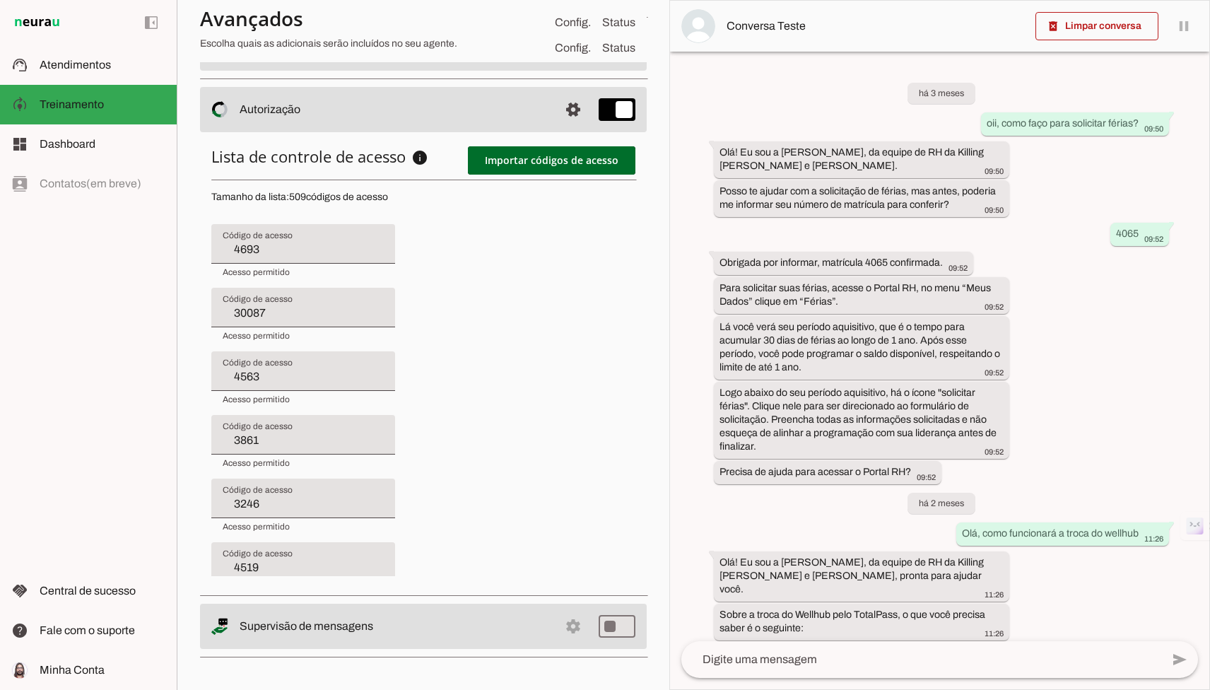
type input "4579"
type input "8902"
type input "3992"
type input "4057"
type input "30011"
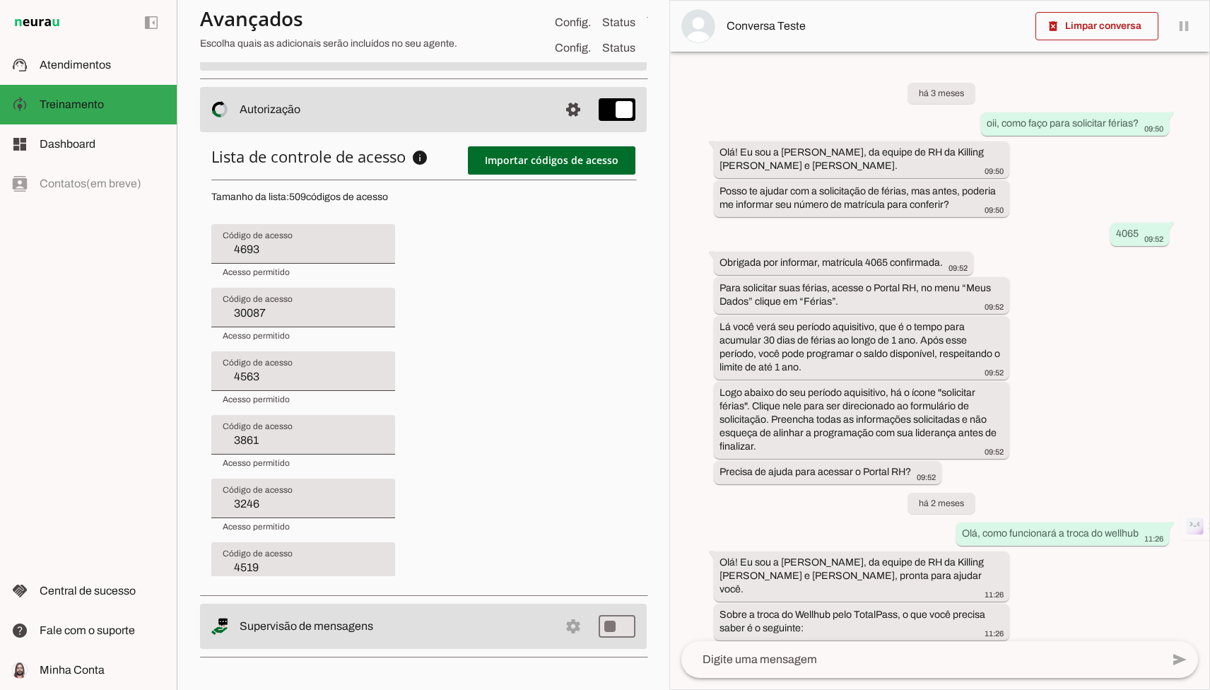
type input "4695"
type input "3657"
type input "4162"
type input "4011"
type input "3188"
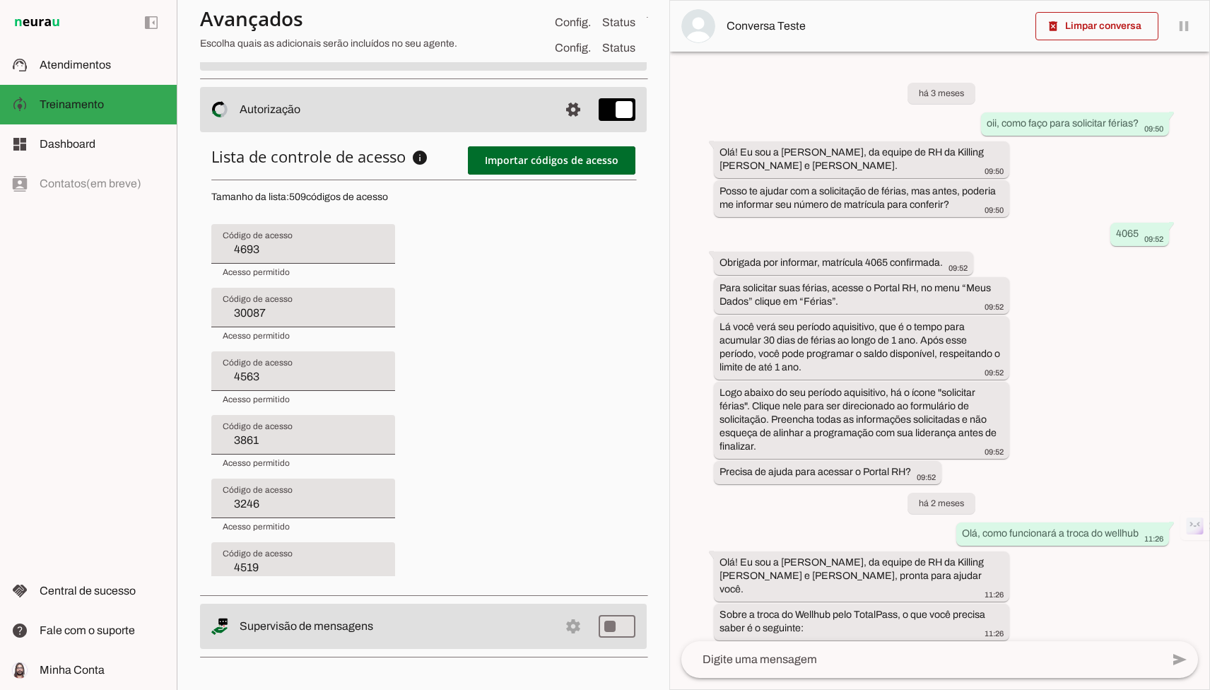
type input "4613"
type input "4563"
type input "3861"
type input "3246"
type input "4519"
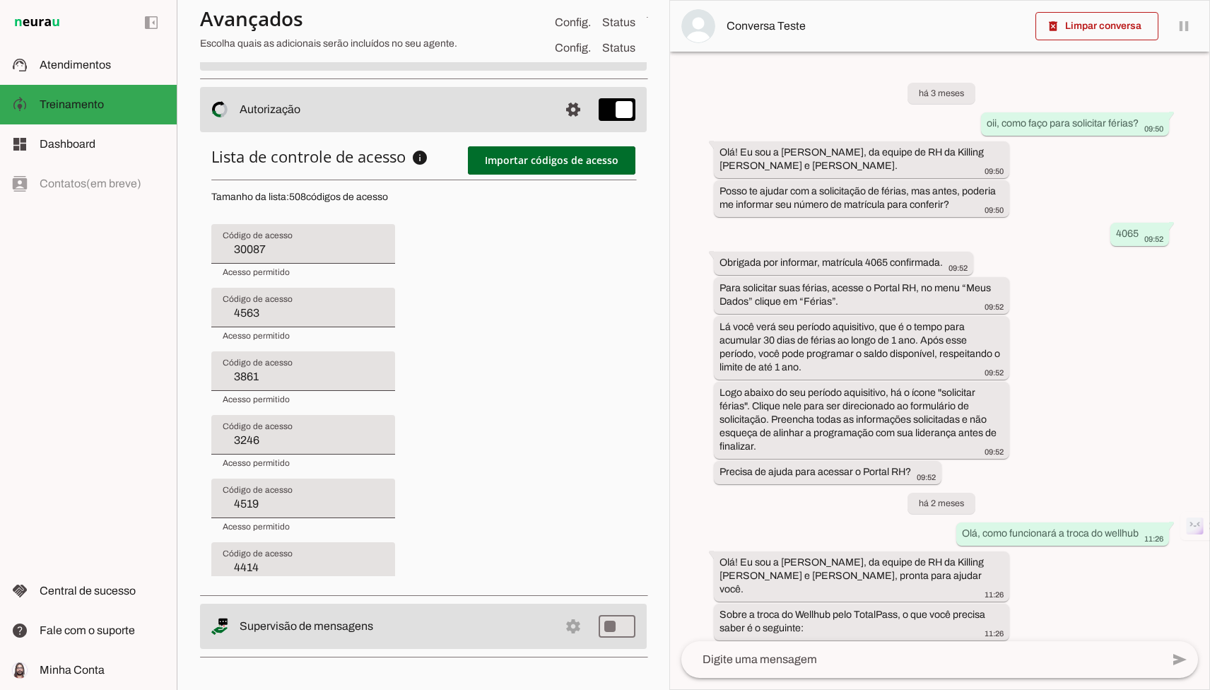
type input "4414"
type input "4579"
type input "8902"
type input "3992"
type input "4057"
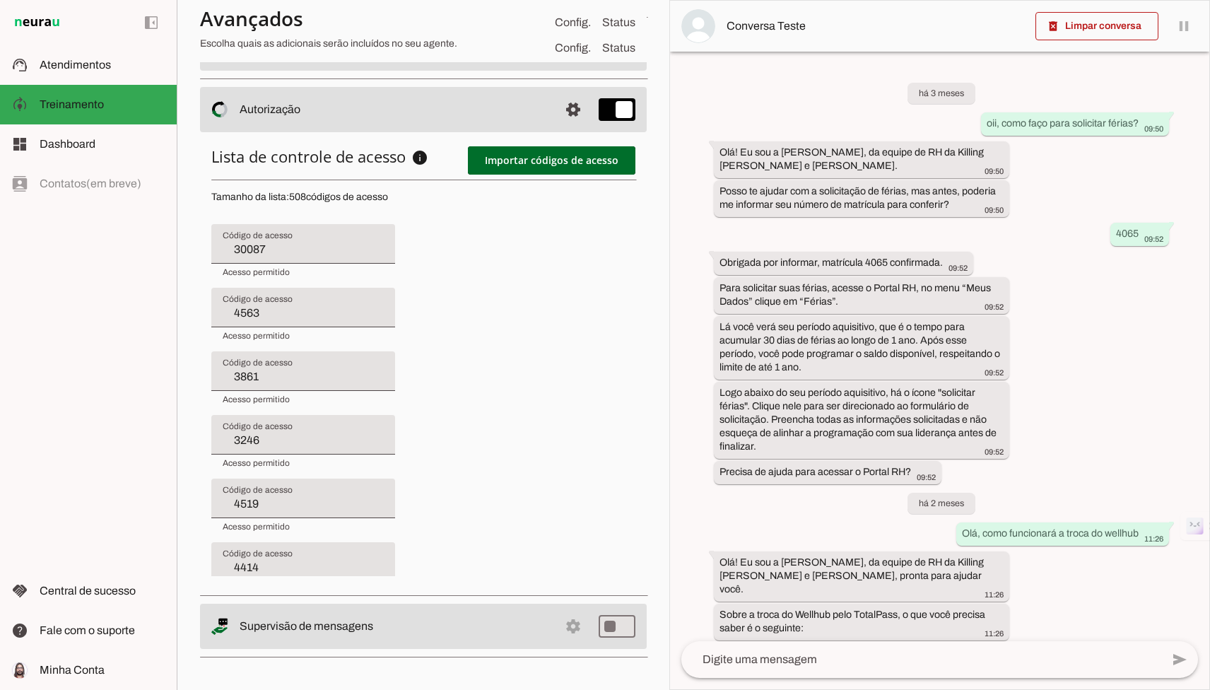
type input "30011"
type input "4695"
type input "3657"
type input "4162"
type input "4011"
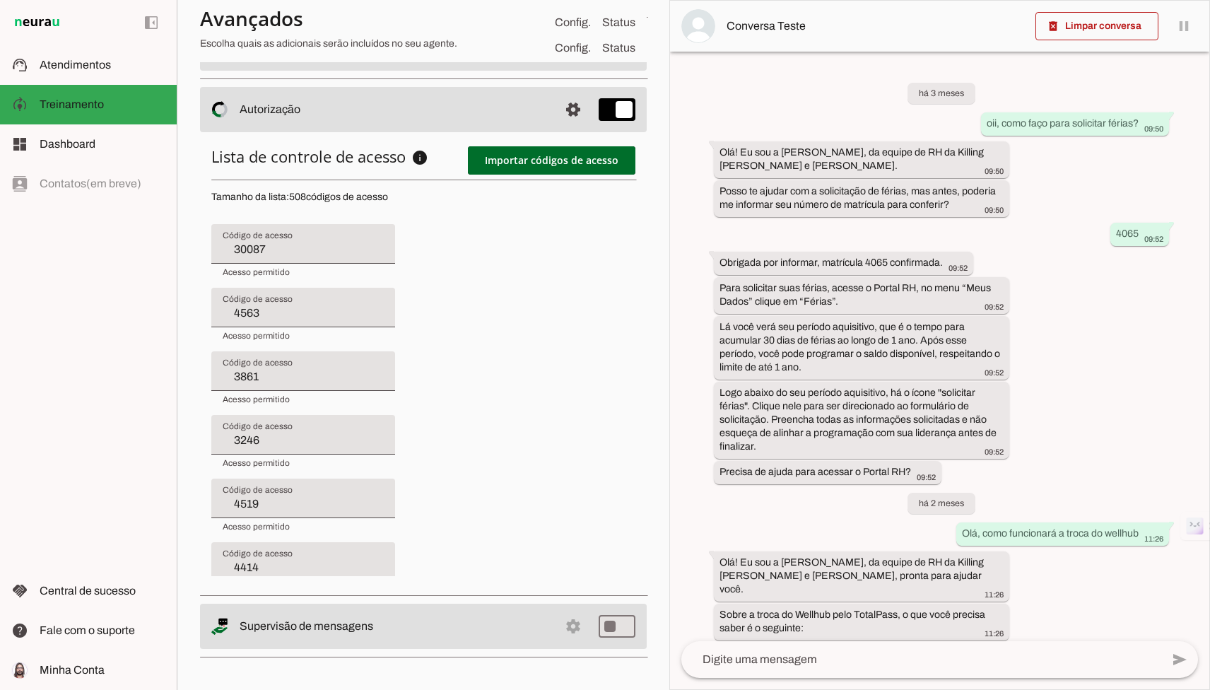
type input "3188"
type input "4613"
type input "4363"
type input "3861"
type input "3246"
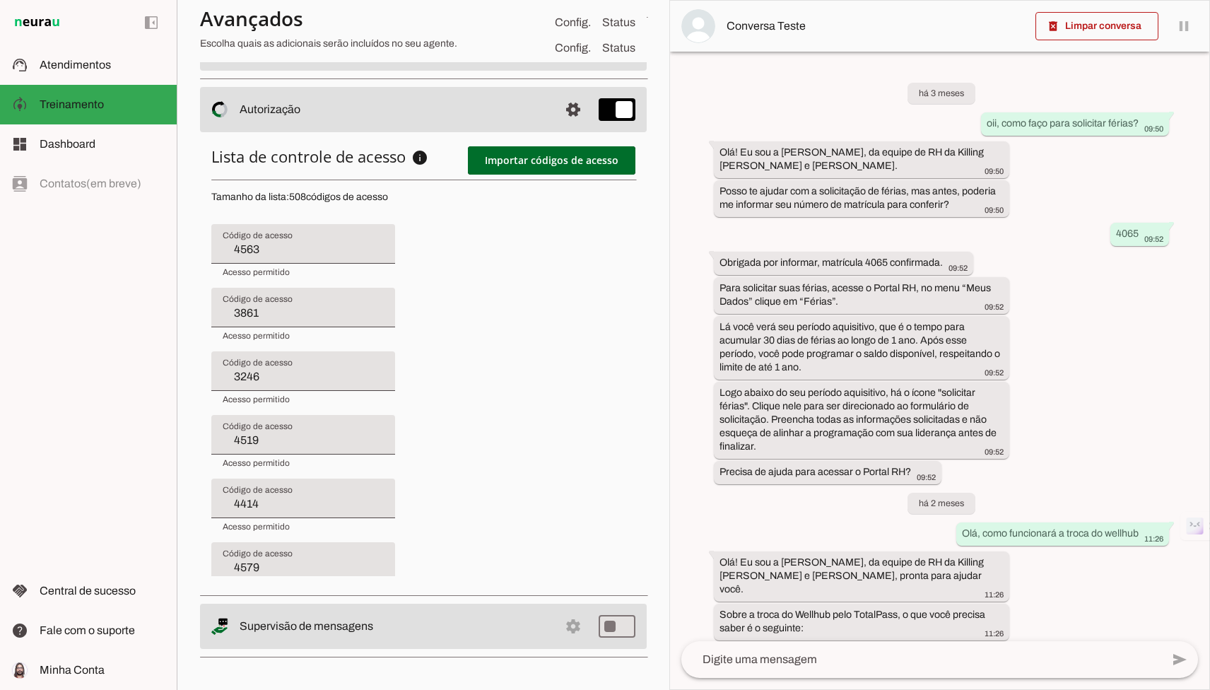
type input "4519"
type input "4414"
type input "4579"
type input "8902"
type input "3992"
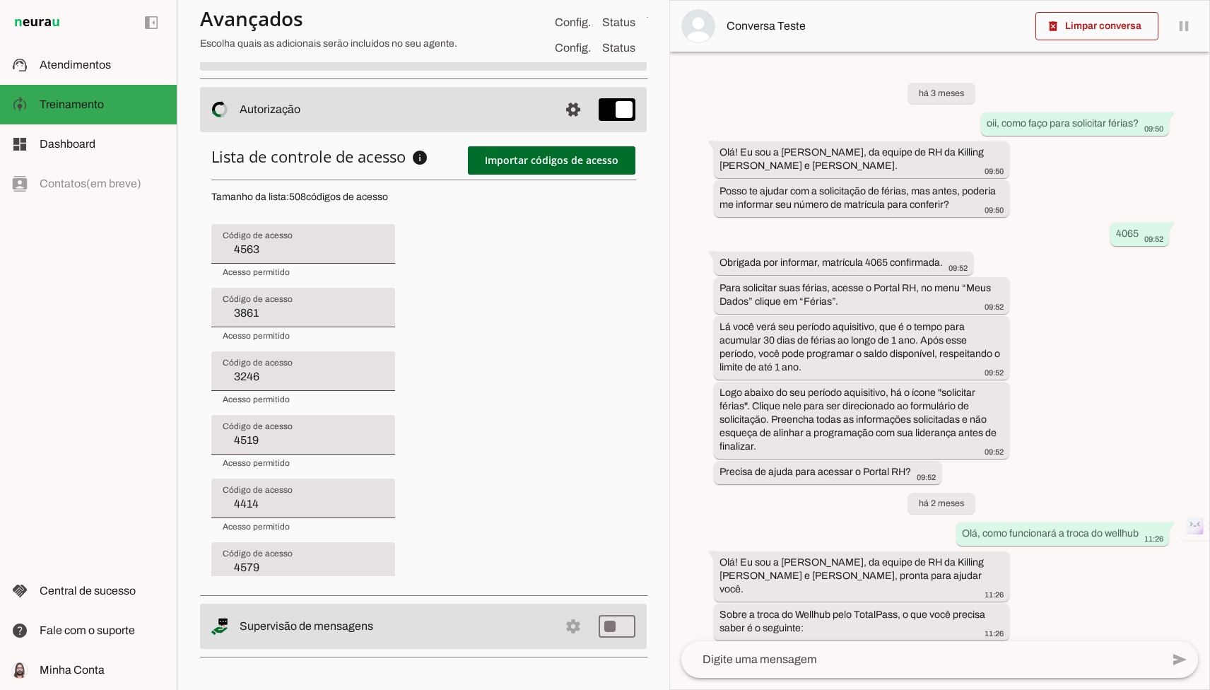
type input "4057"
type input "30011"
type input "4695"
type input "3657"
type input "4162"
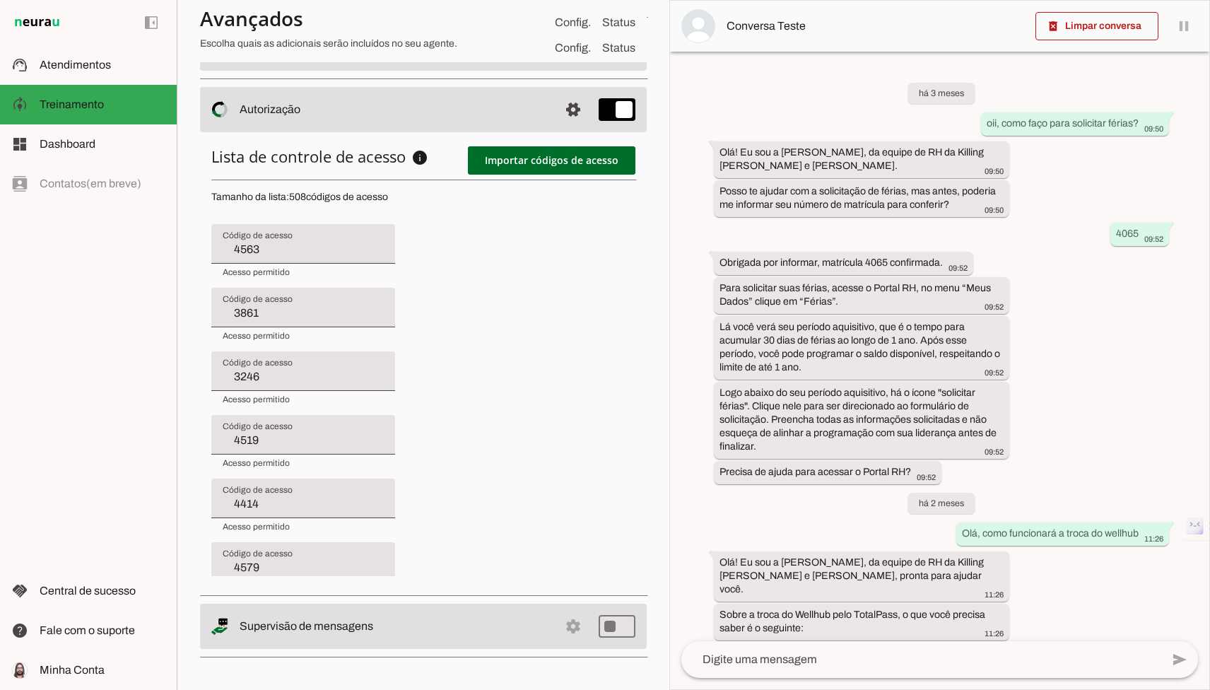
type input "4011"
type input "3188"
type input "4613"
type input "4363"
type input "3835"
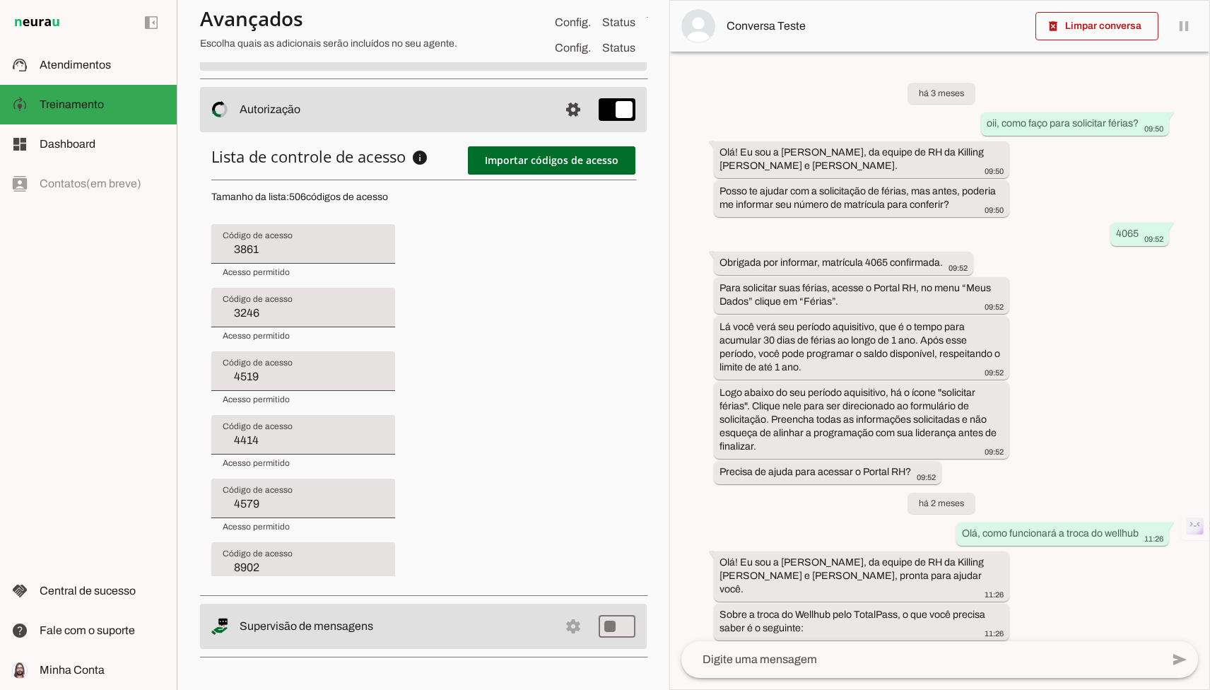
type input "3246"
type input "4519"
type input "4414"
type input "4579"
type input "8902"
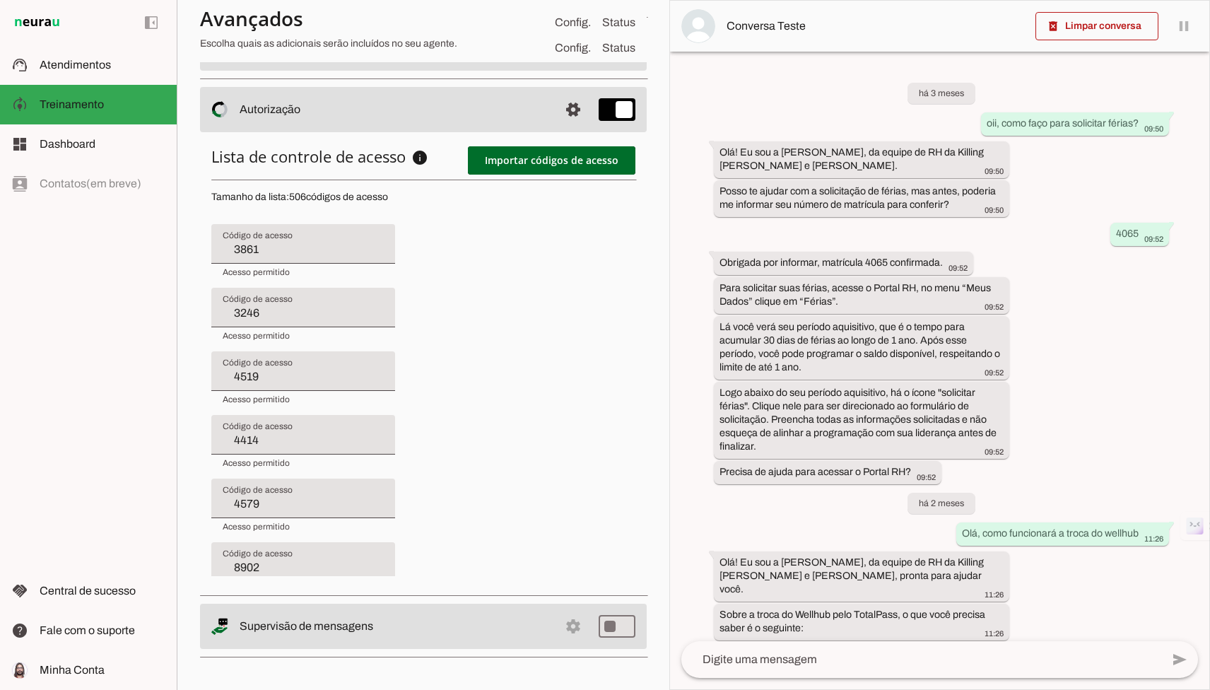
type input "3992"
type input "4057"
type input "30011"
type input "4695"
type input "3657"
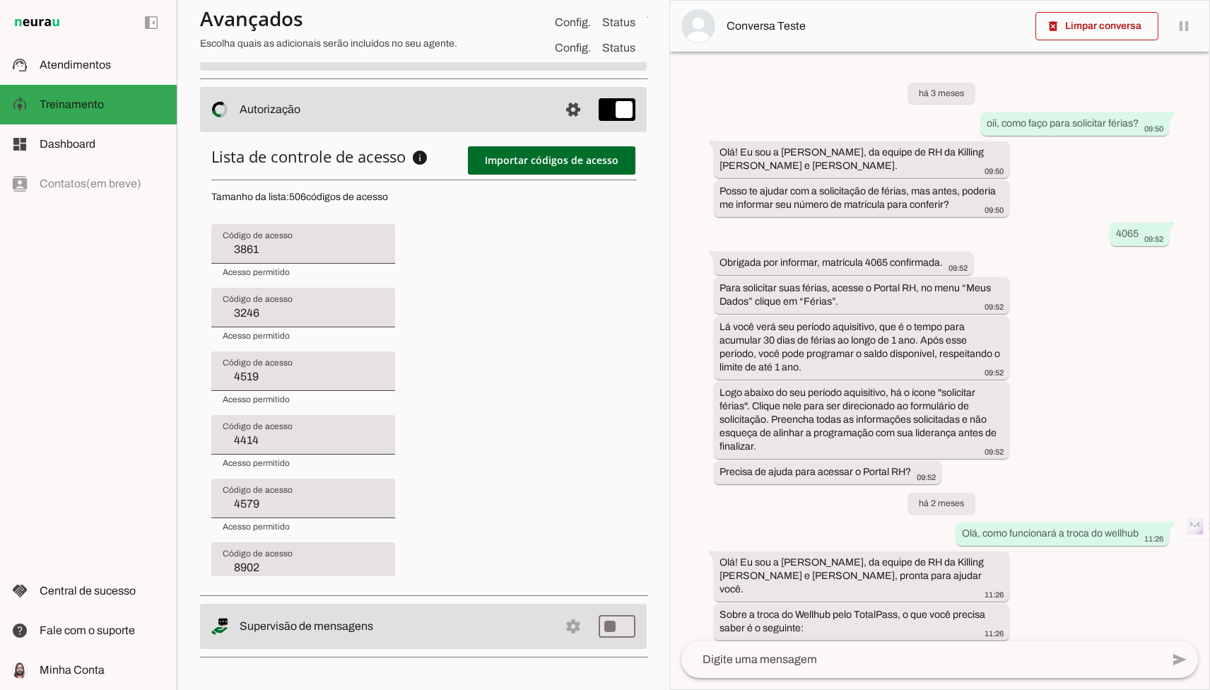
type input "4162"
type input "4011"
type input "3188"
type input "4613"
type input "4363"
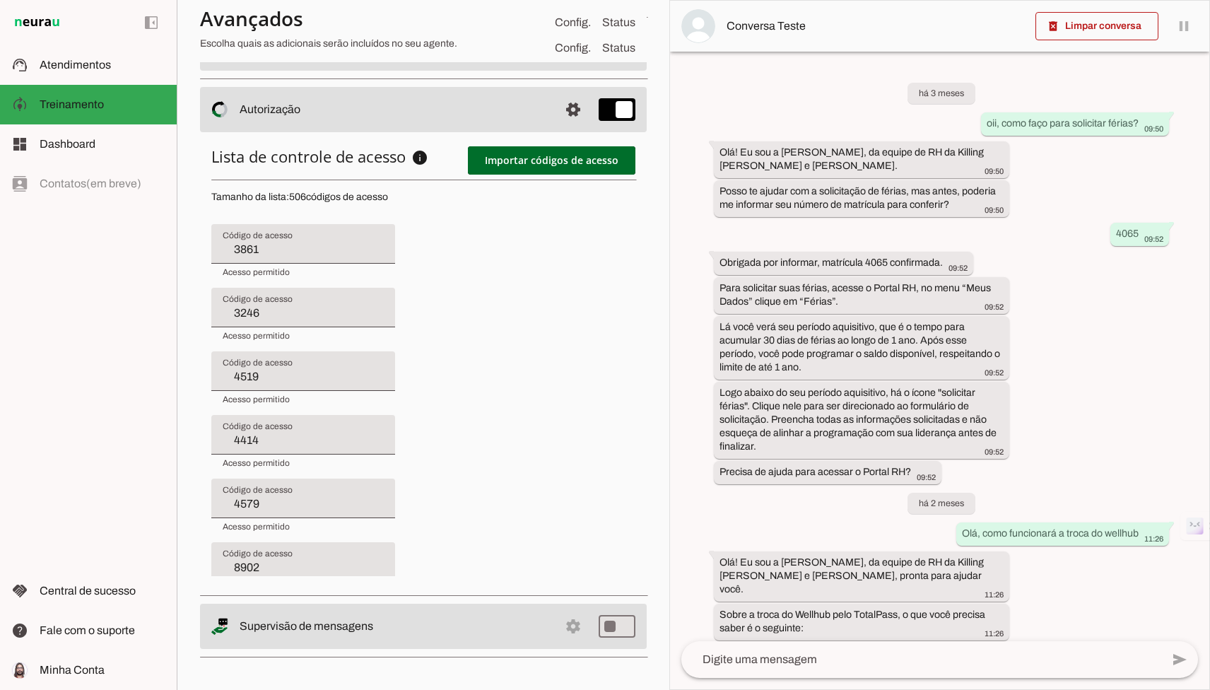
type input "3835"
type input "4352"
type input "4519"
type input "4414"
type input "4579"
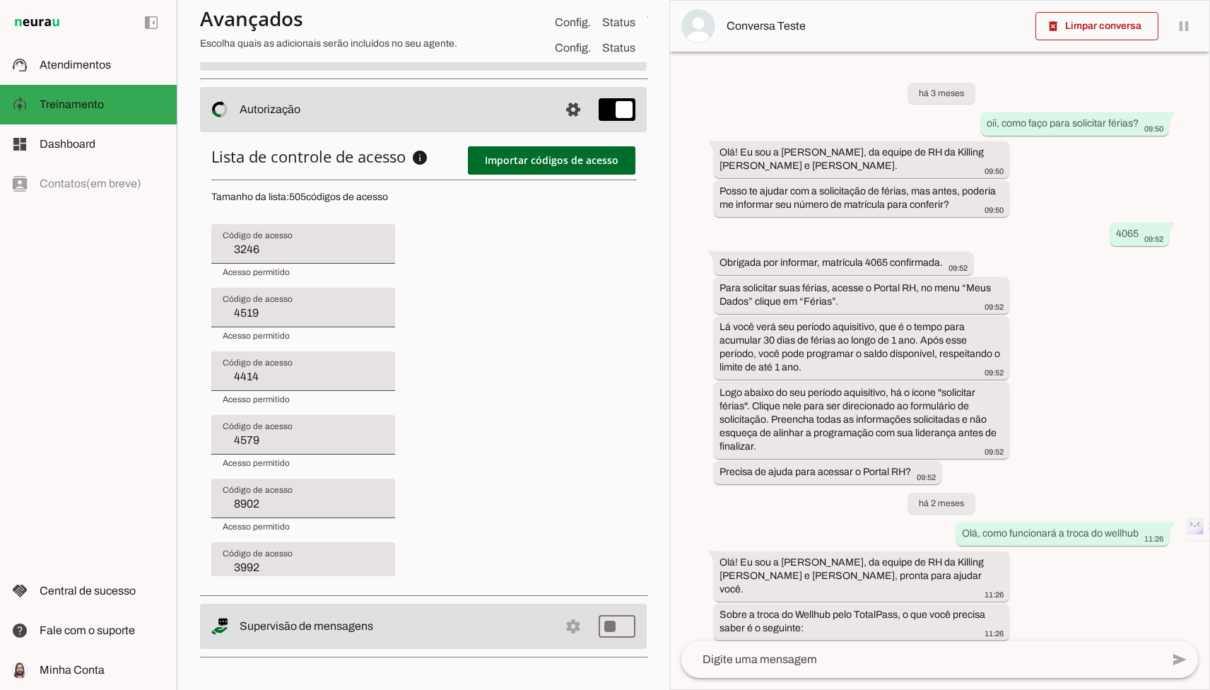
type input "8902"
type input "3992"
type input "4057"
type input "30011"
type input "4695"
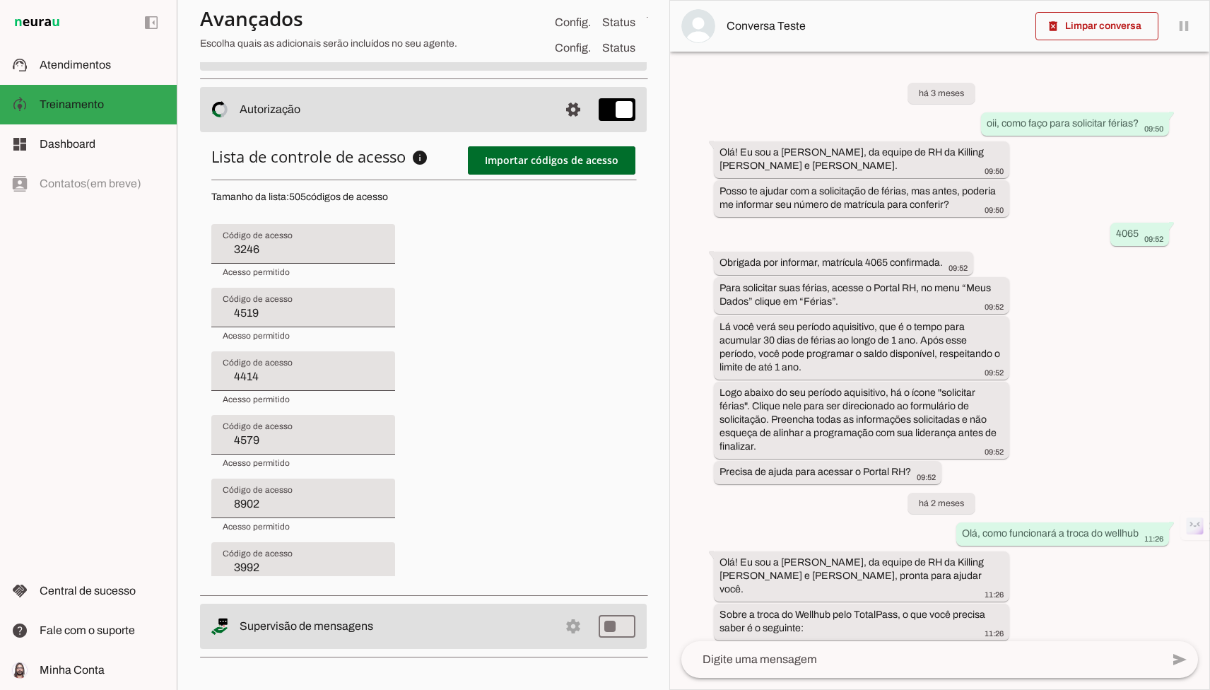
type input "3657"
type input "4162"
type input "4011"
type input "3188"
type input "4613"
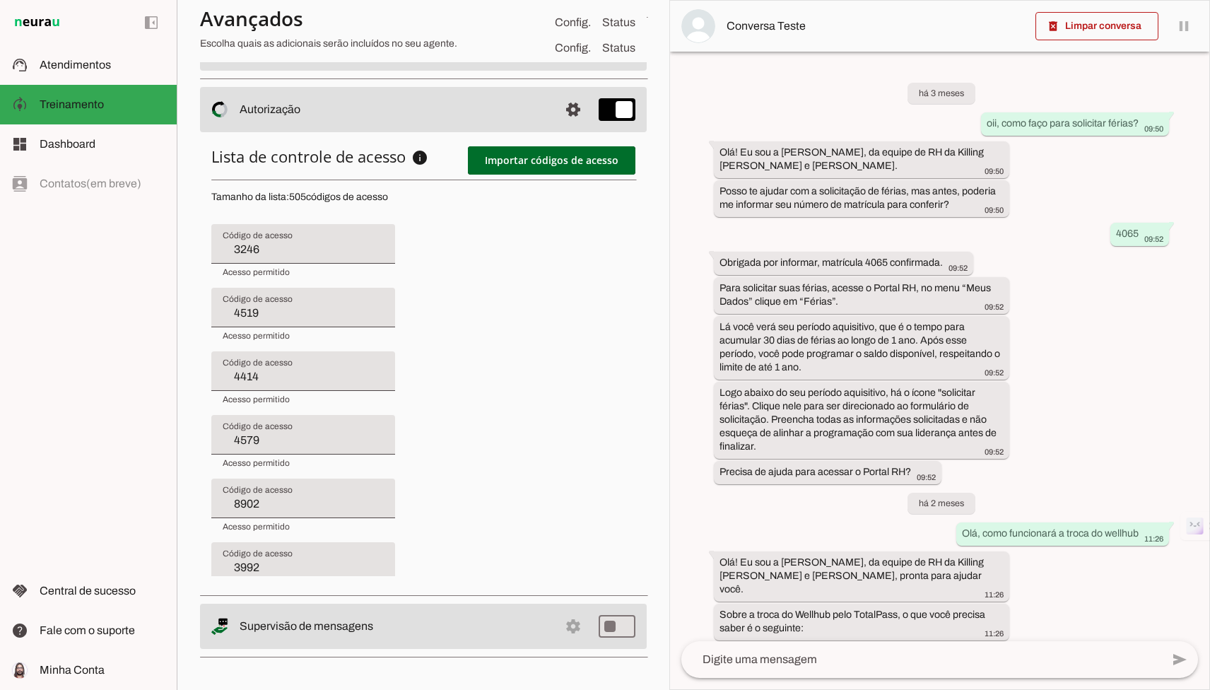
type input "4363"
type input "3835"
type input "4352"
type input "3020"
type input "4414"
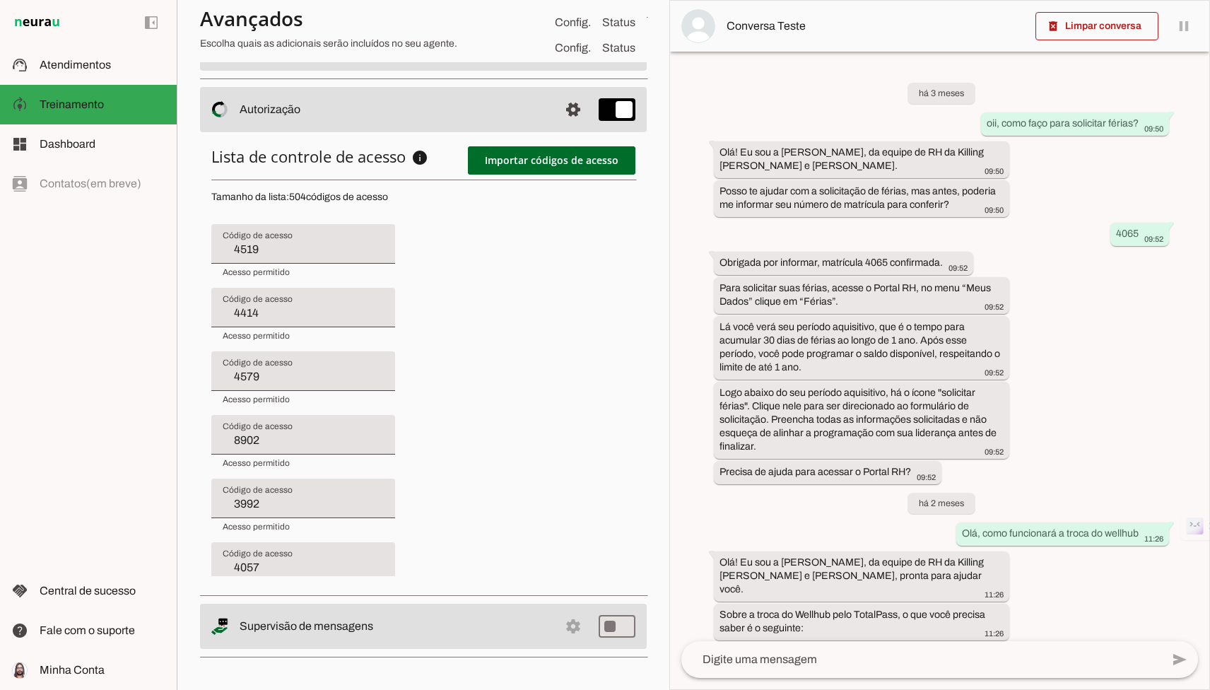
type input "4579"
type input "8902"
type input "3992"
type input "4057"
type input "30011"
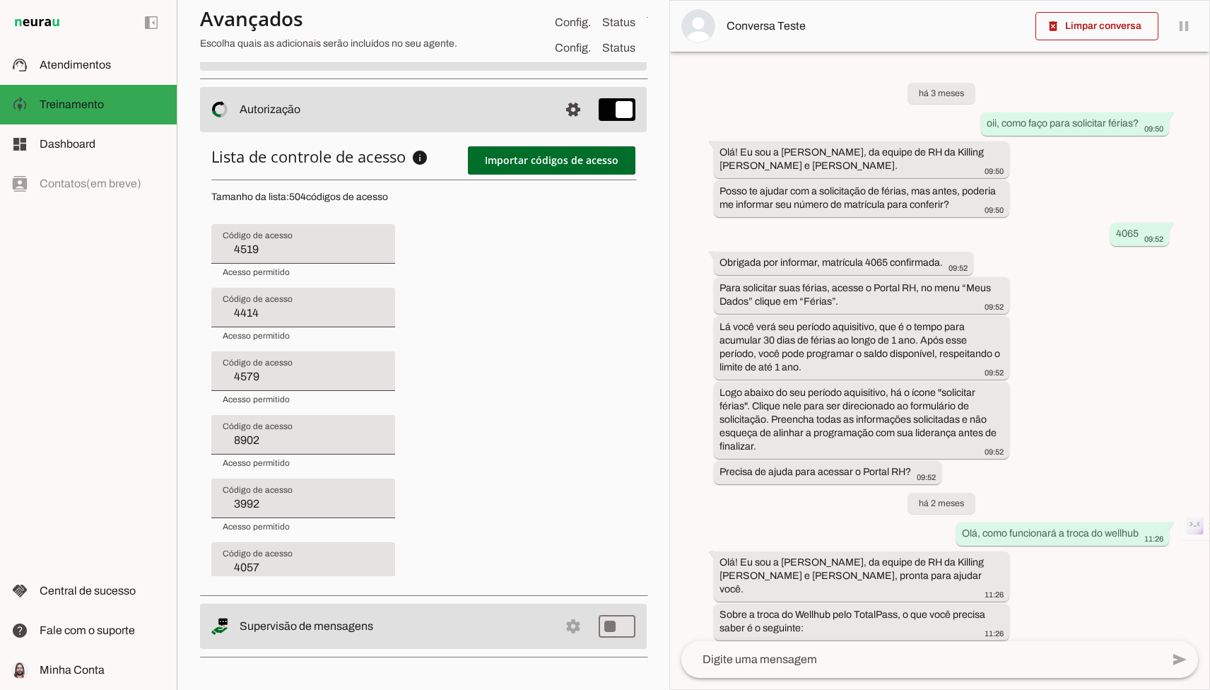
type input "4695"
type input "3657"
type input "4162"
type input "4011"
type input "3188"
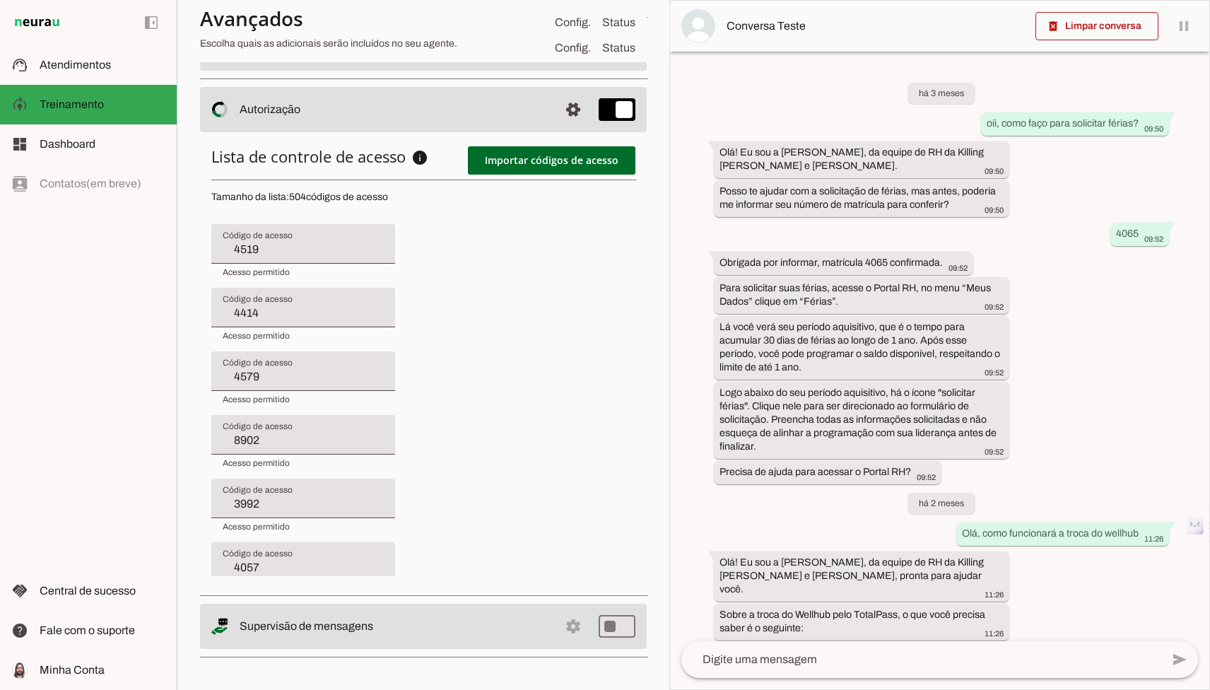
type input "4613"
type input "4363"
type input "3835"
type input "4352"
type input "3020"
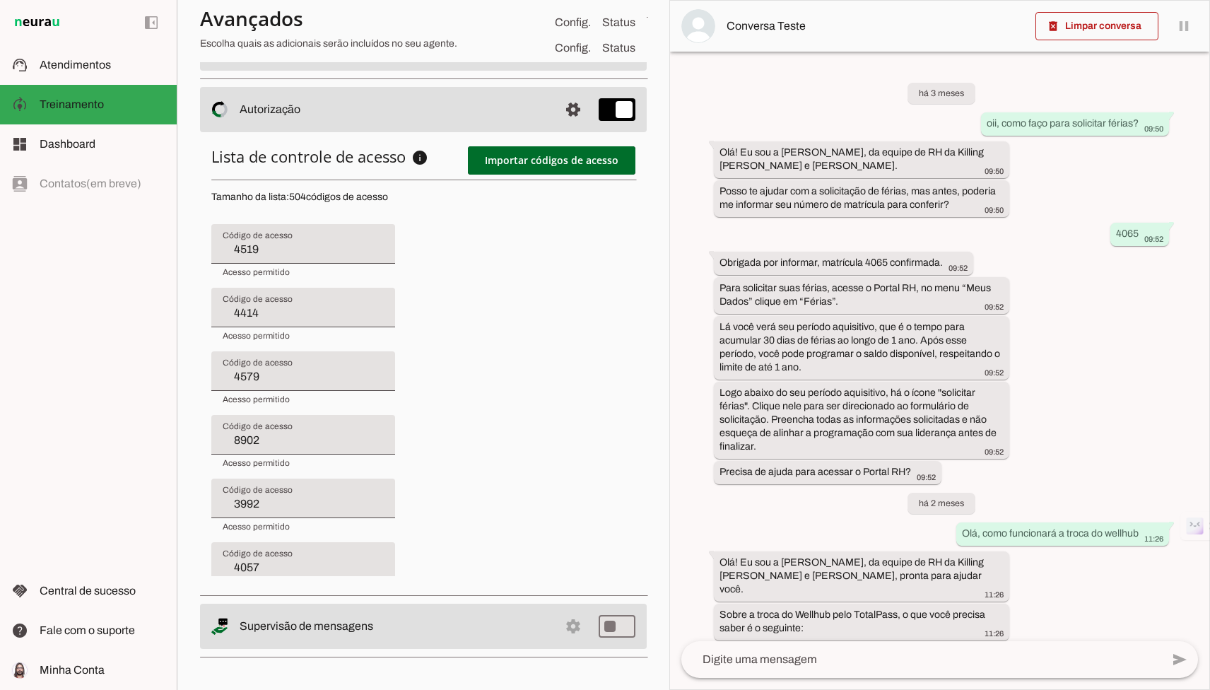
type input "4652"
type input "4579"
type input "8902"
type input "3992"
type input "4057"
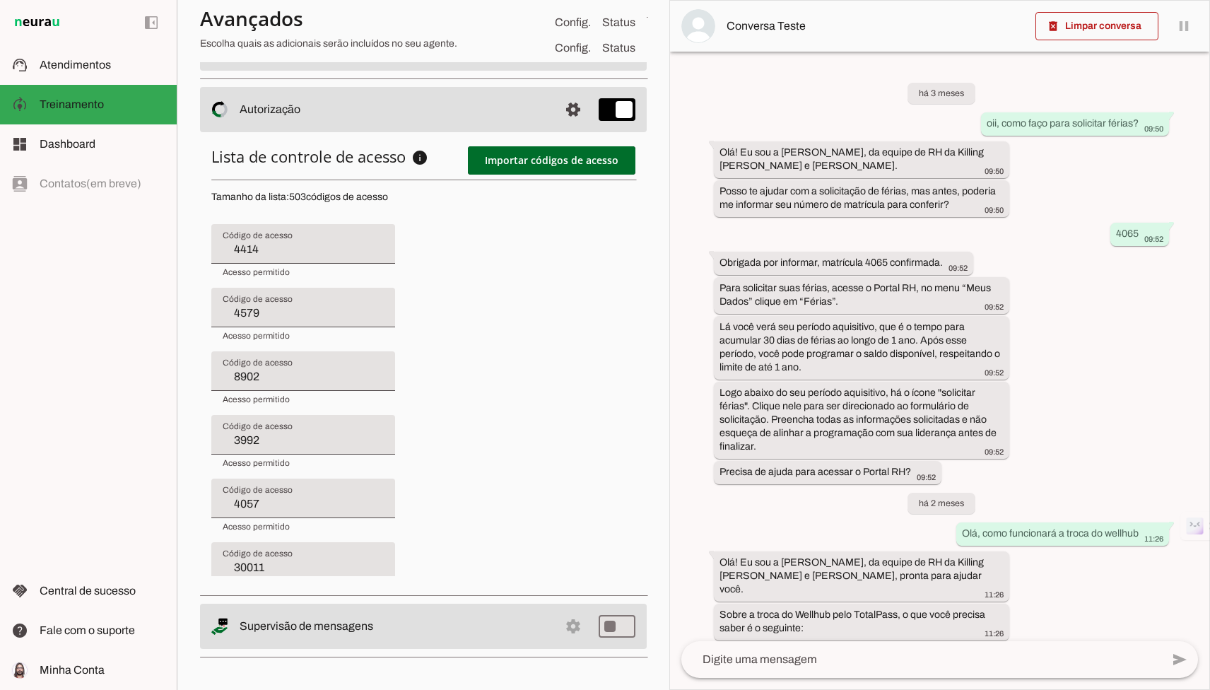
type input "30011"
type input "4695"
type input "3657"
type input "4162"
type input "4011"
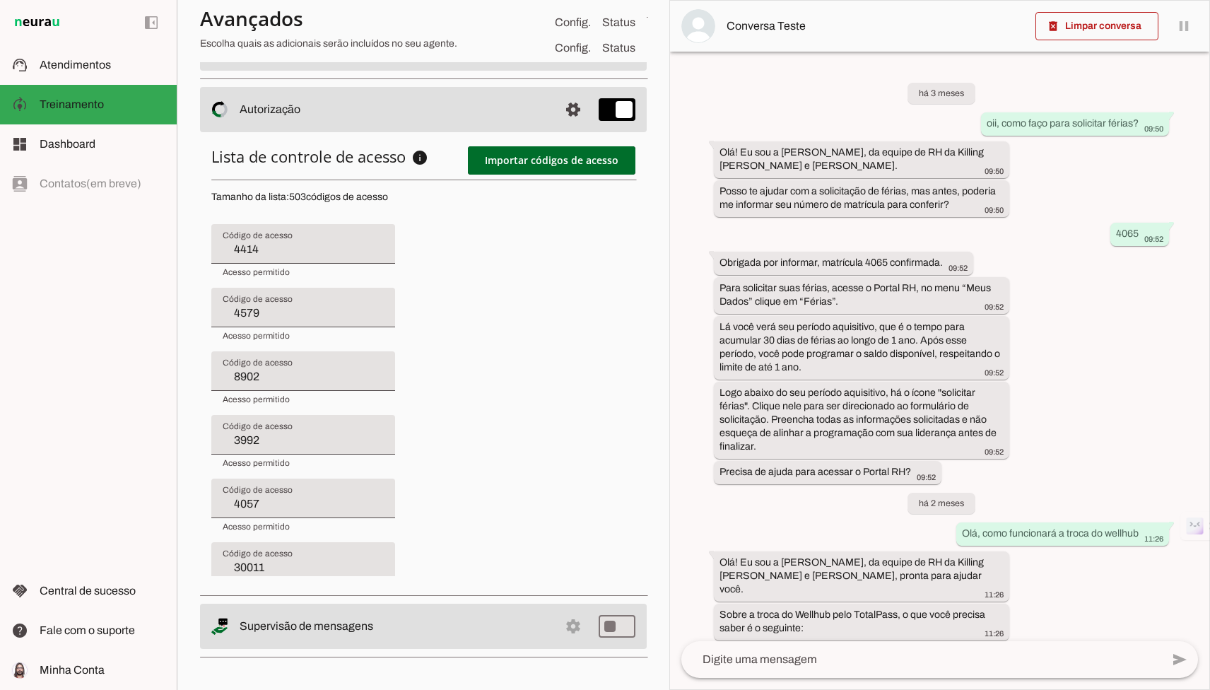
type input "3188"
type input "4613"
type input "4363"
type input "3835"
type input "4352"
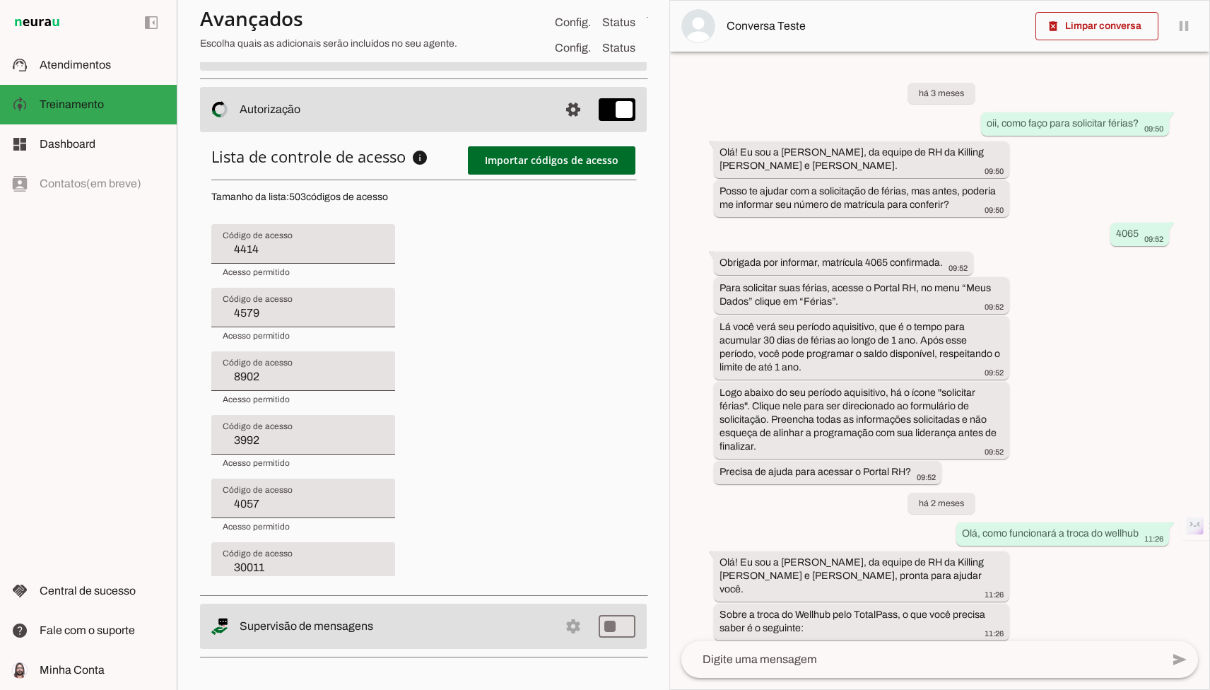
type input "3020"
type input "4652"
type input "4464"
type input "8902"
type input "3992"
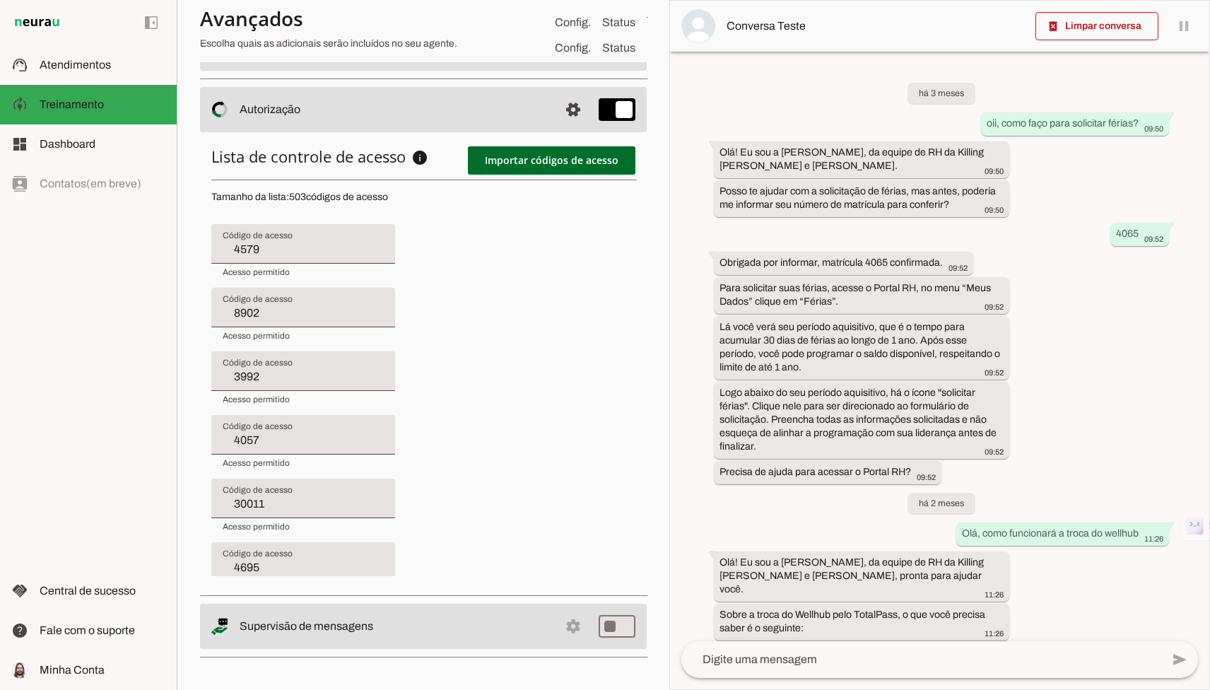
type input "4057"
type input "30011"
type input "4695"
type input "3657"
type input "4162"
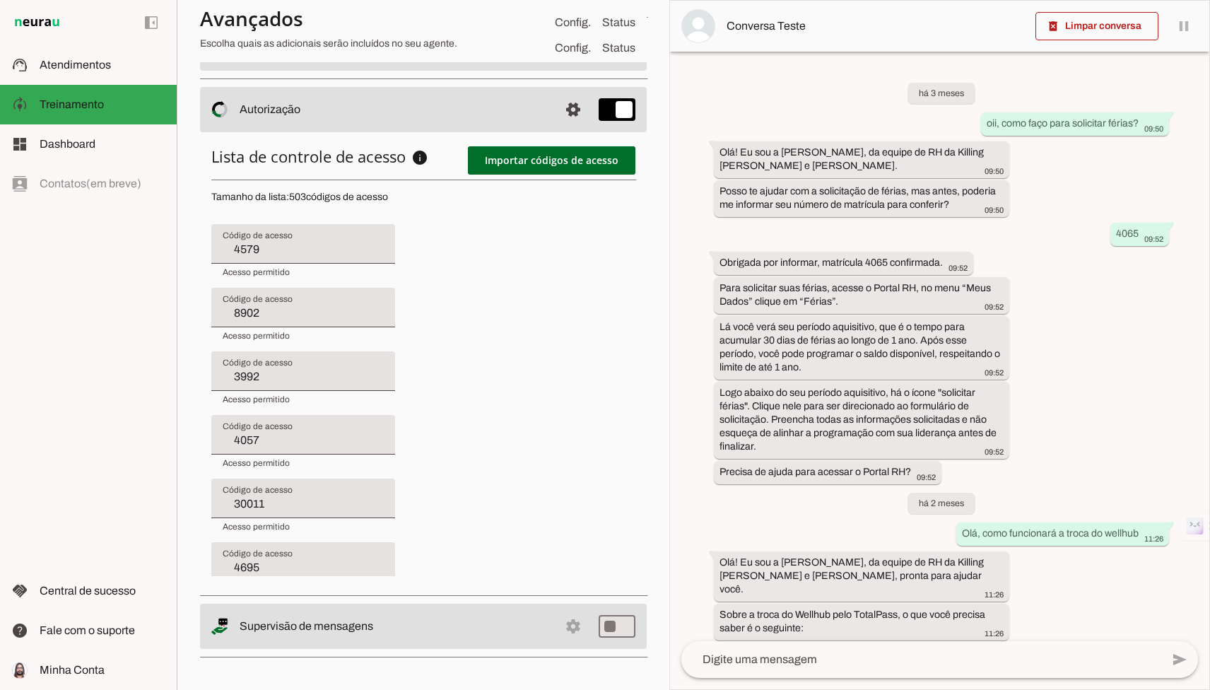
type input "4011"
type input "3188"
type input "4613"
type input "4363"
type input "3835"
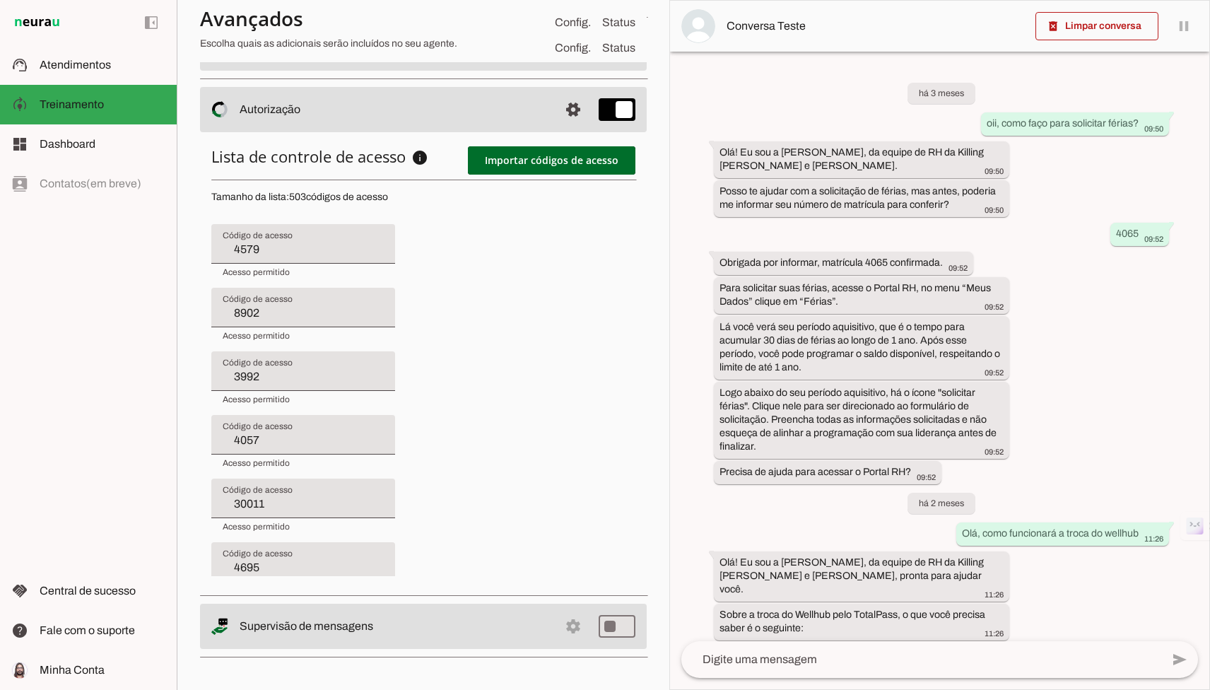
type input "4352"
type input "3020"
type input "4652"
type input "4464"
type input "4365"
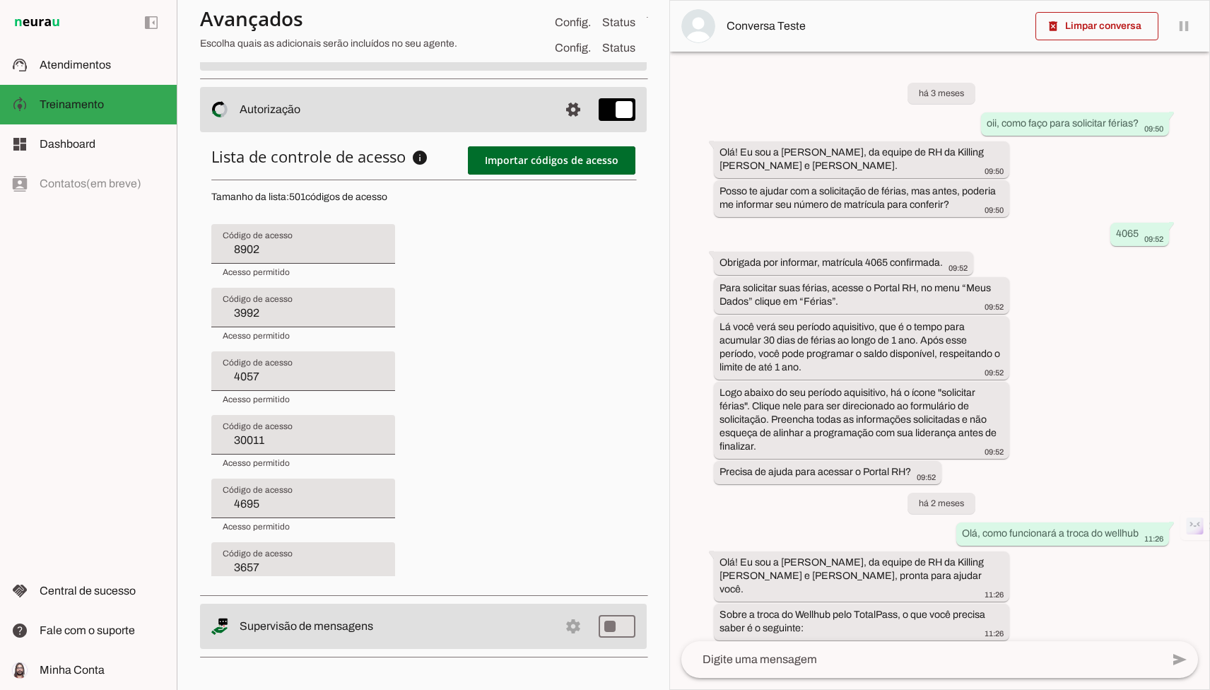
type input "3992"
type input "4057"
type input "30011"
type input "4695"
type input "3657"
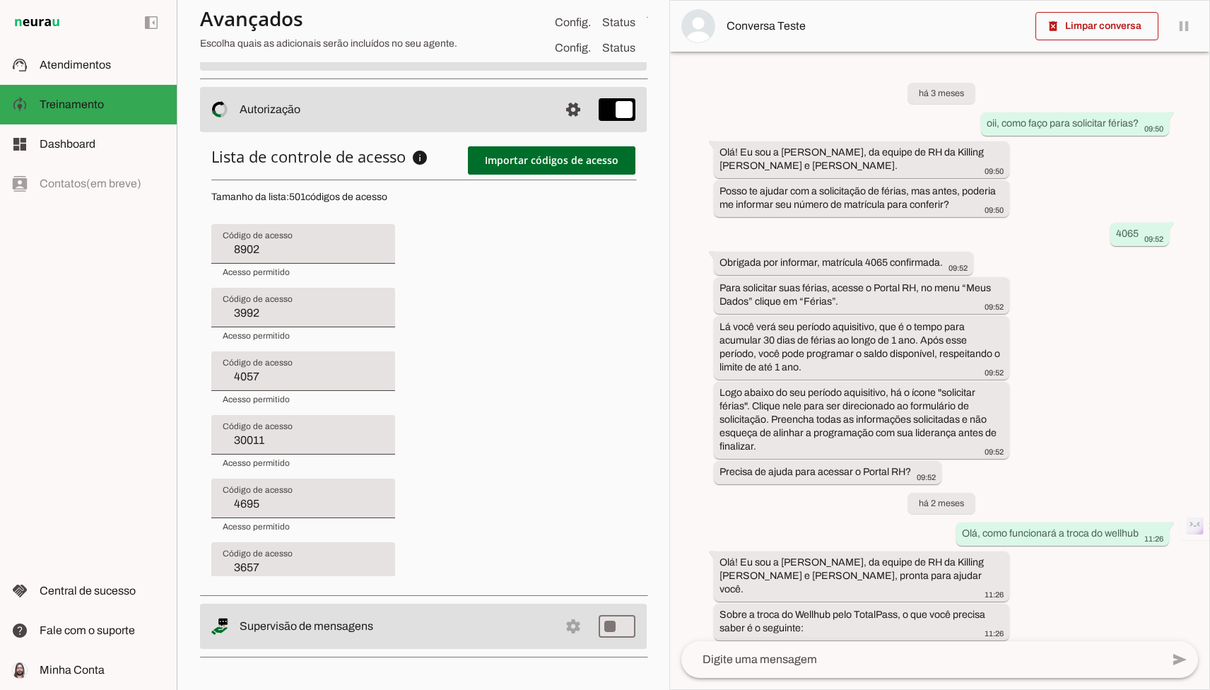
type input "4162"
type input "4011"
type input "3188"
type input "4613"
type input "4363"
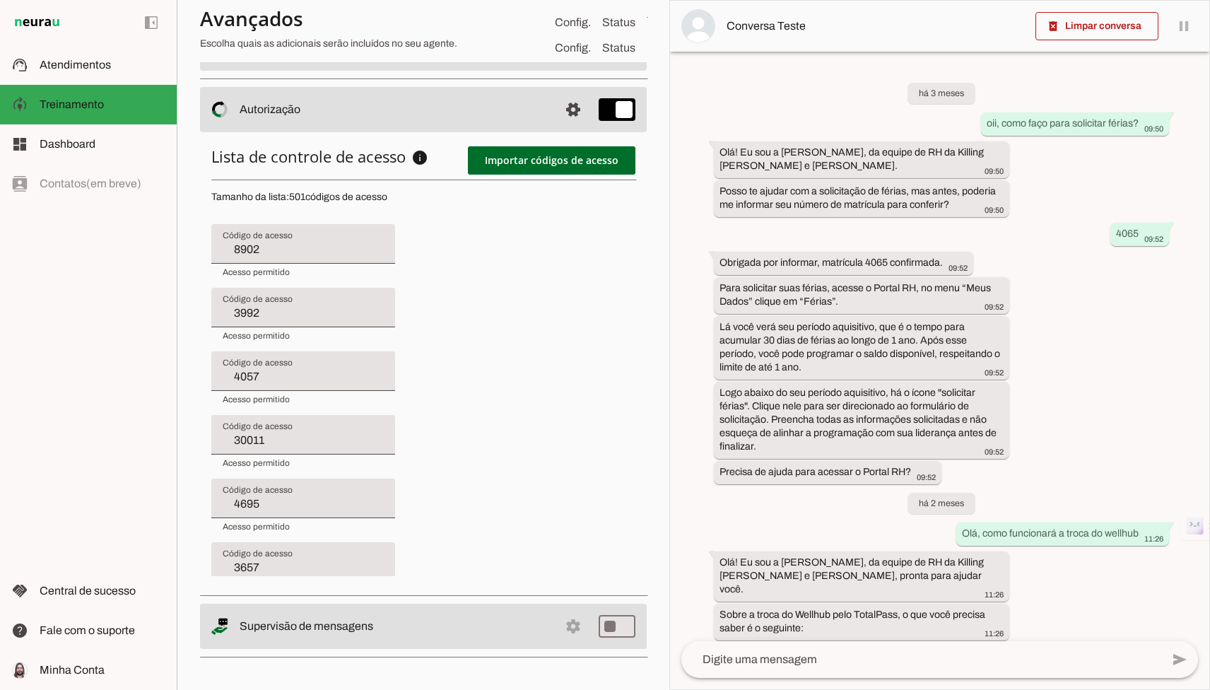
type input "3835"
type input "4352"
type input "3020"
type input "4652"
type input "4464"
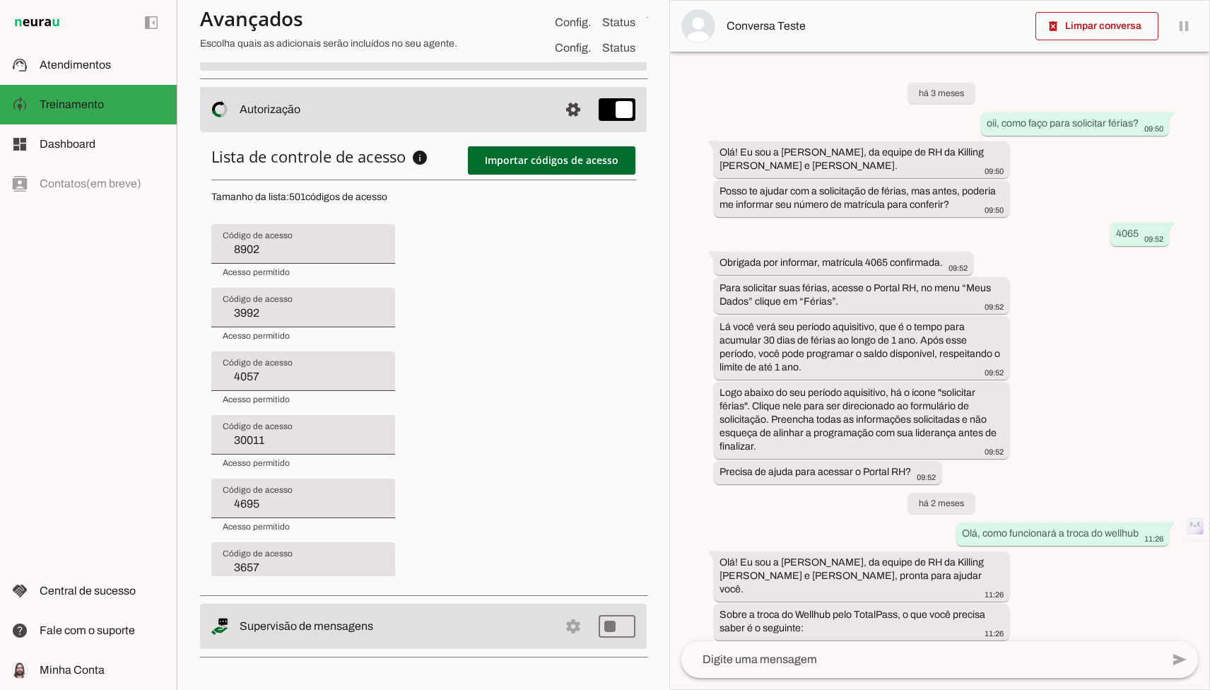
type input "4365"
type input "4356"
type input "4057"
type input "30011"
type input "4695"
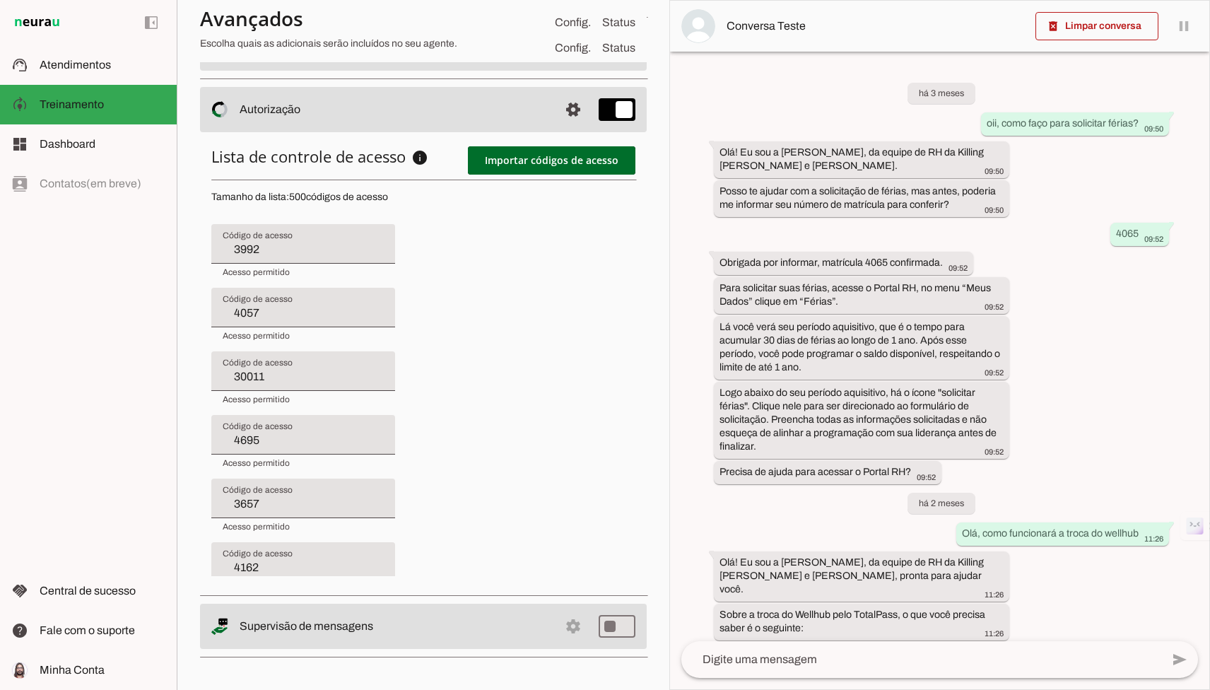
type input "3657"
type input "4162"
type input "4011"
type input "3188"
type input "4613"
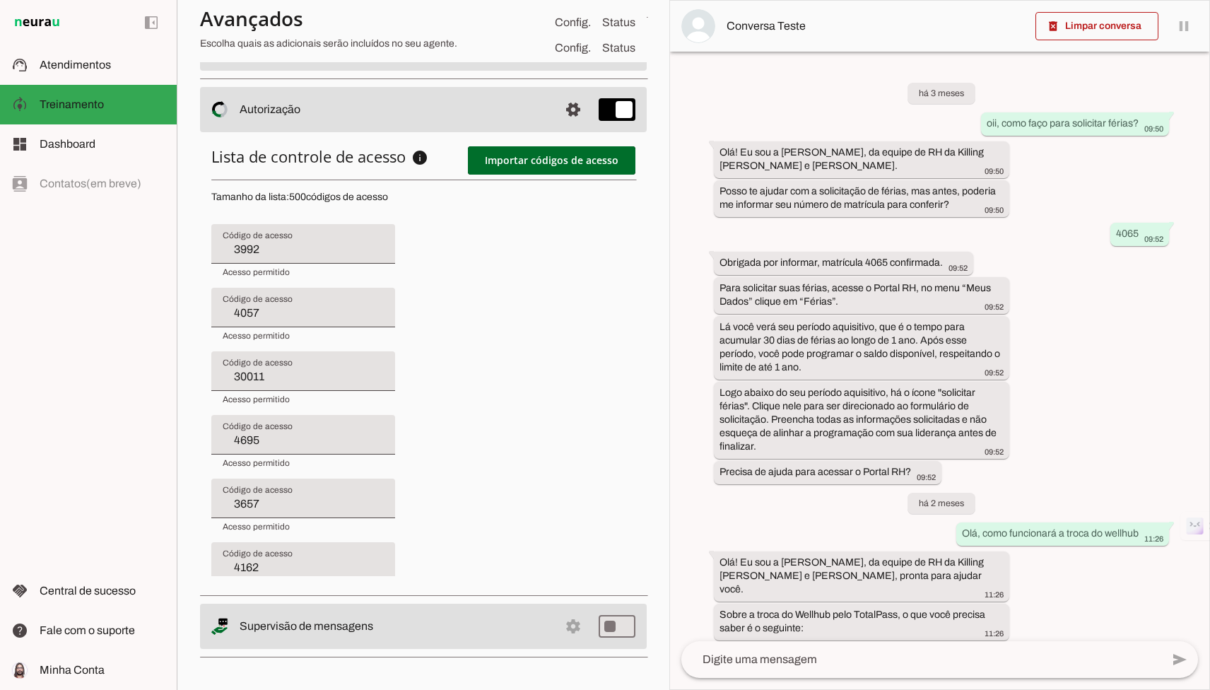
type input "4363"
type input "3835"
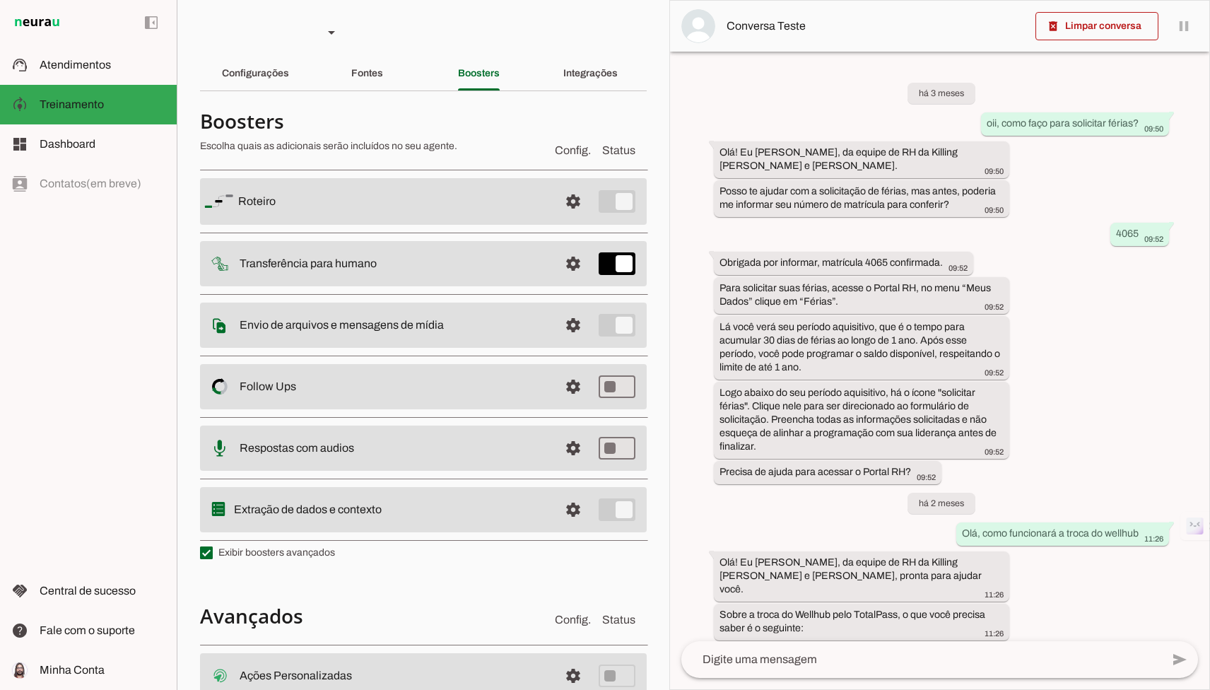
type input "4273"
type input "4164"
type input "4536"
type input "4460"
type input "30050"
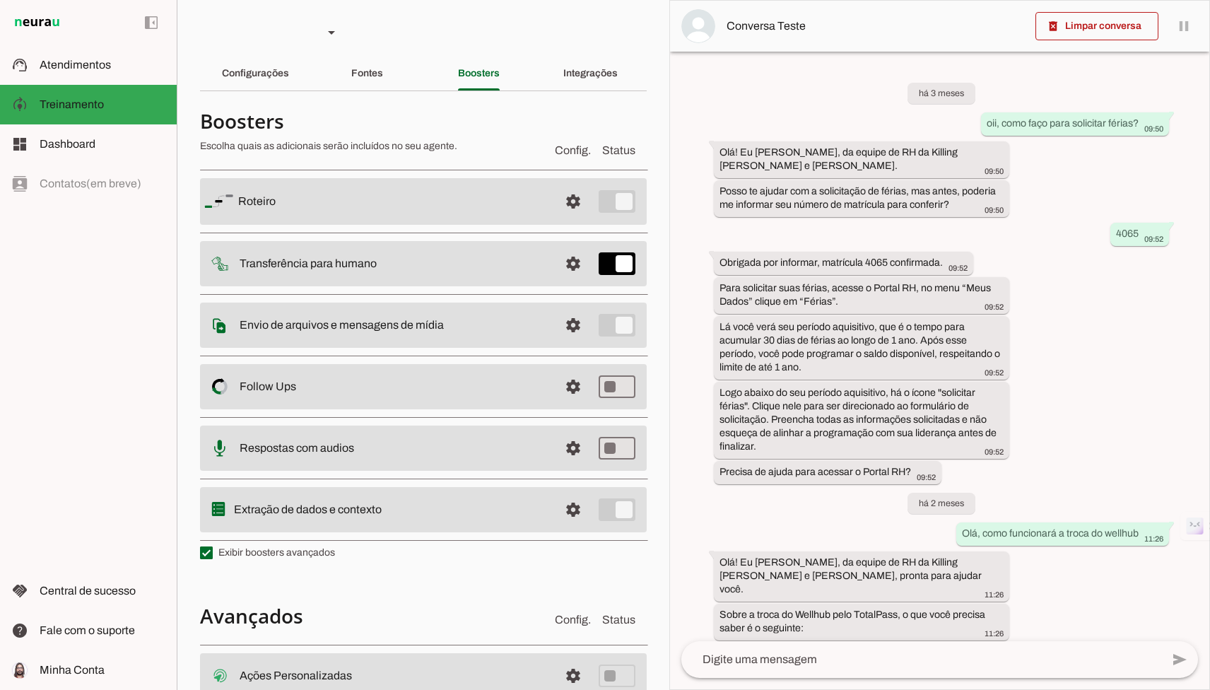
type input "4605"
type input "3662"
type input "3120"
type input "2530"
type input "7138"
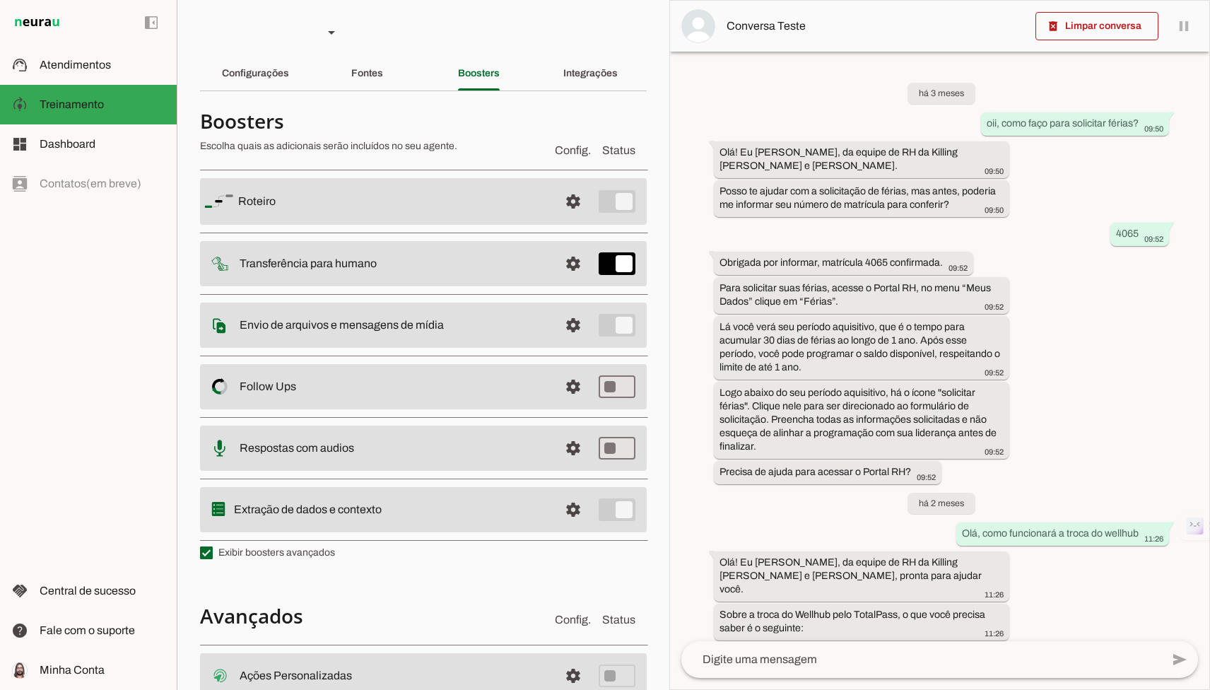
type input "3821"
type input "4529"
type input "4664"
type input "3747"
type input "30058"
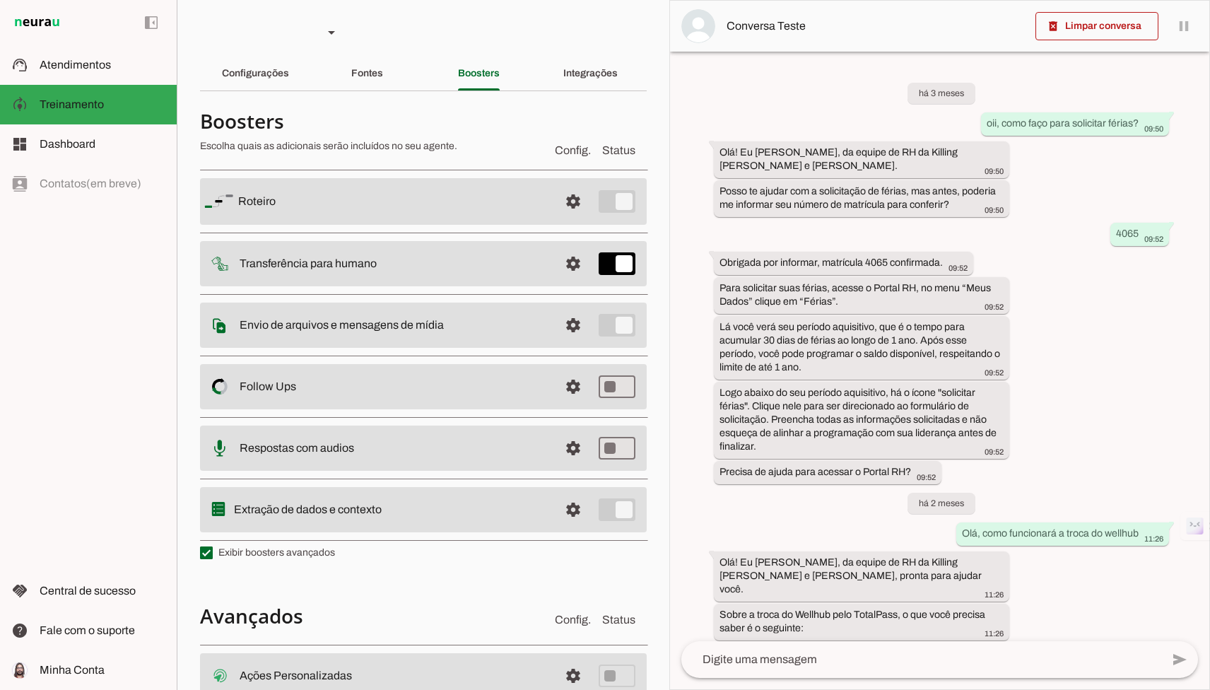
type input "3918"
type input "4573"
type input "4164"
type input "4536"
type input "4460"
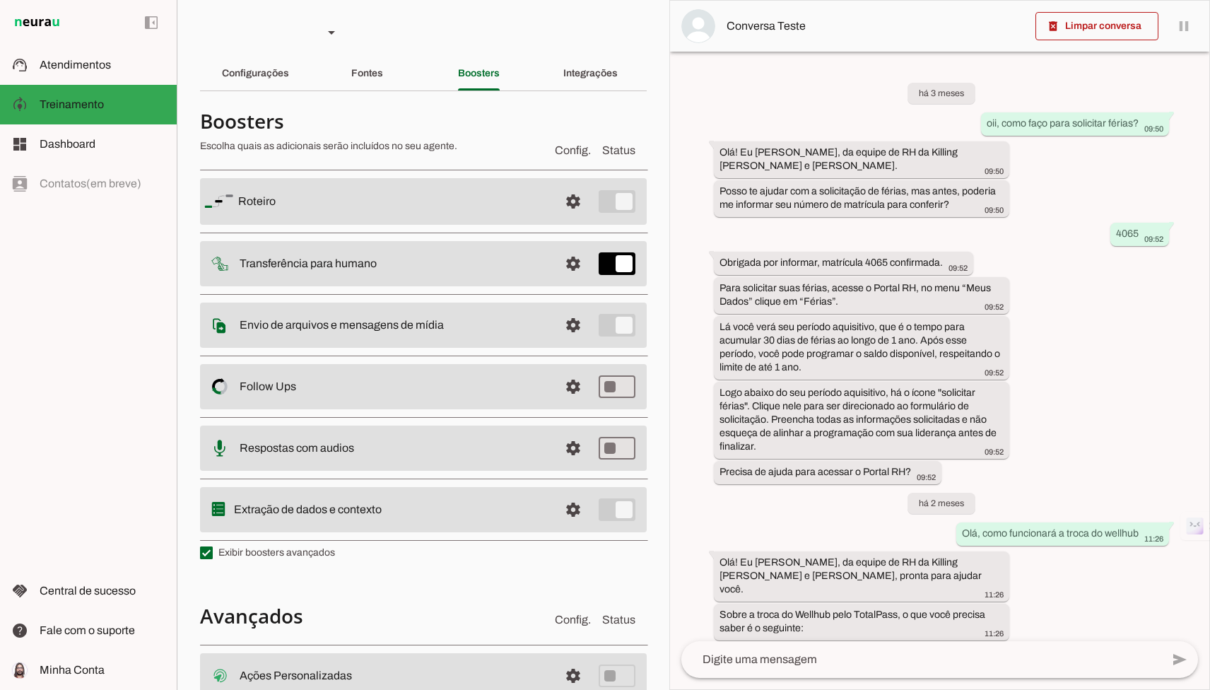
type input "30050"
type input "4605"
type input "3662"
type input "3120"
type input "2530"
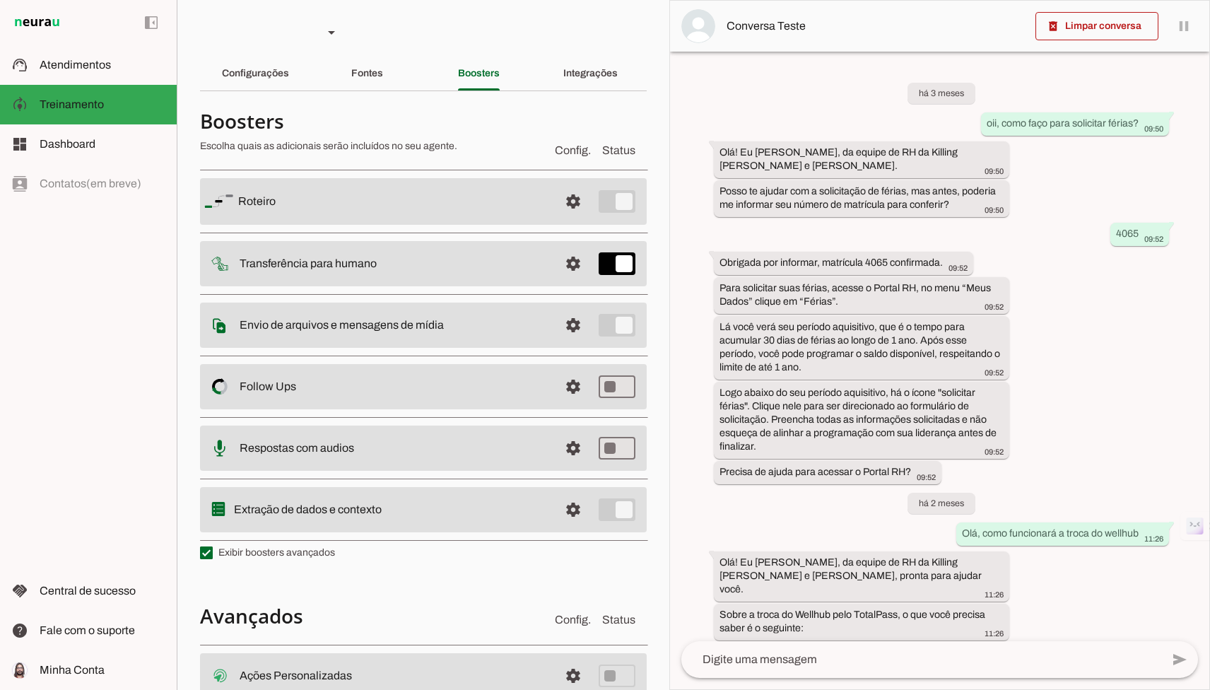
type input "7138"
type input "3821"
type input "4529"
type input "4664"
type input "3747"
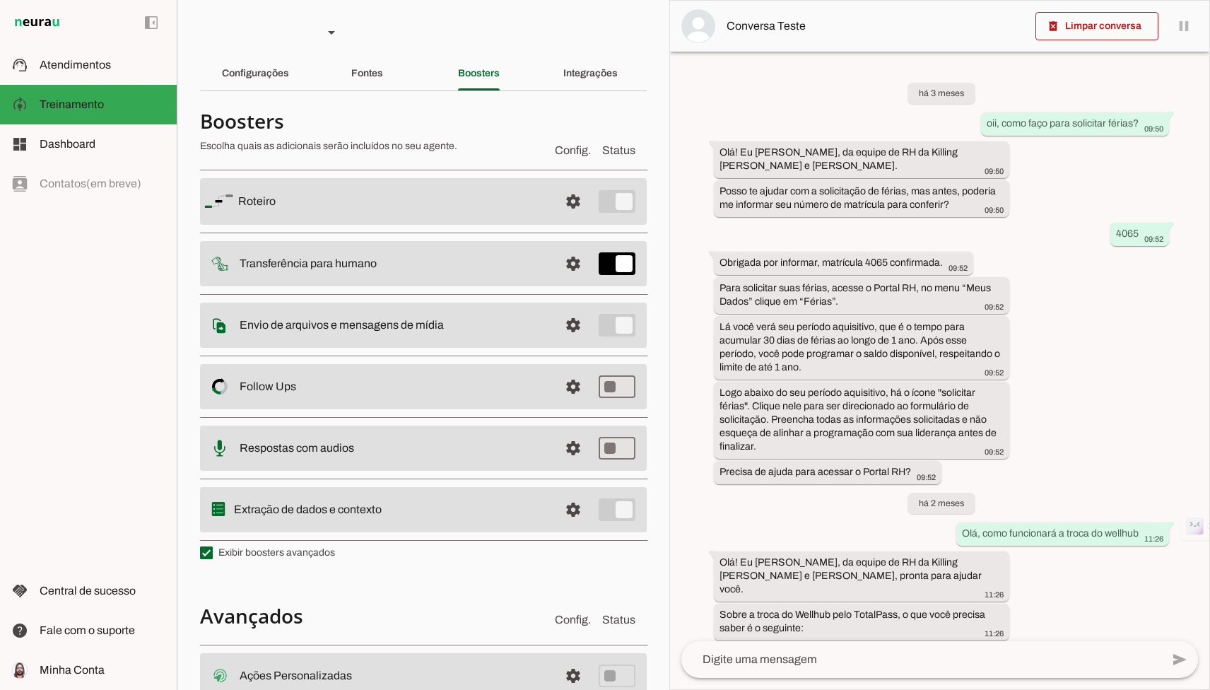
type input "30058"
type input "3918"
type input "4573"
type input "2091"
type input "4536"
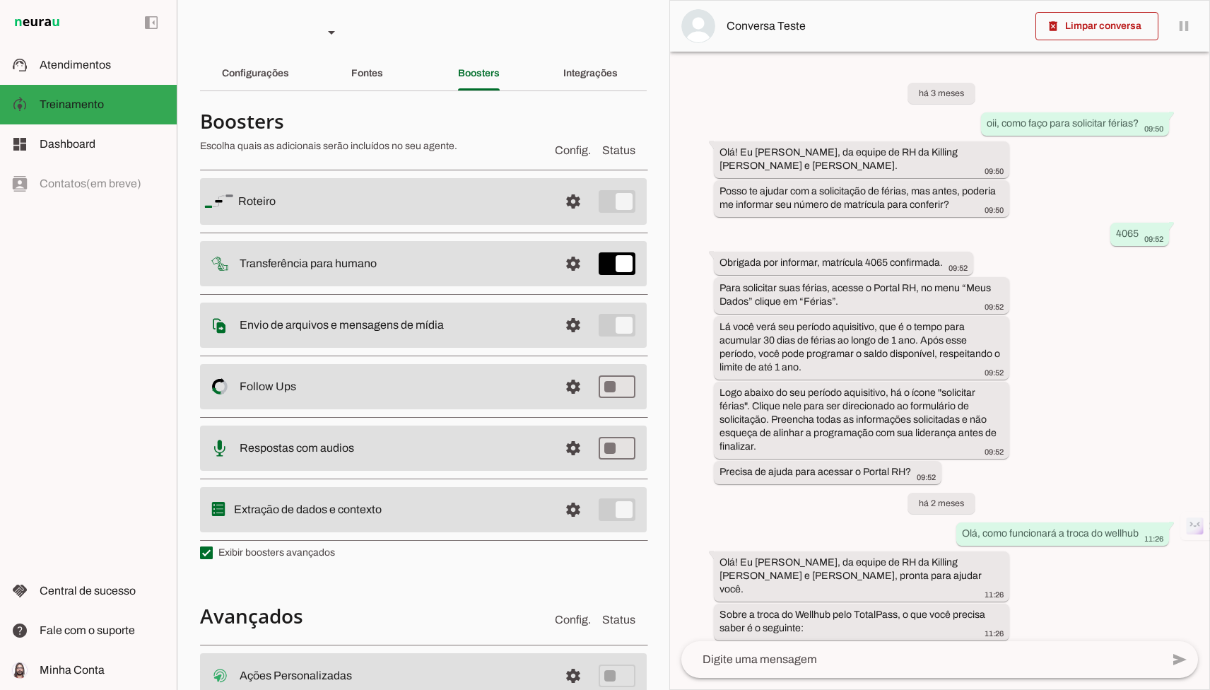
type input "4460"
type input "30050"
type input "4605"
type input "3662"
type input "3120"
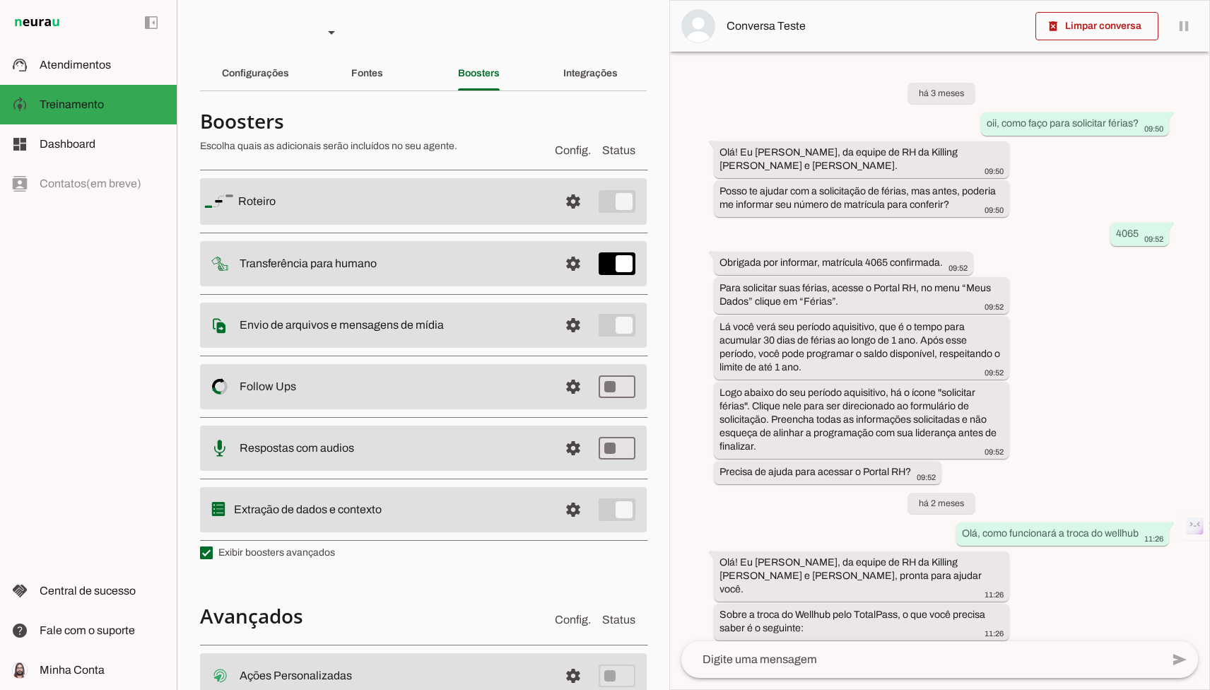
type input "2530"
type input "7138"
type input "3821"
type input "4529"
type input "4664"
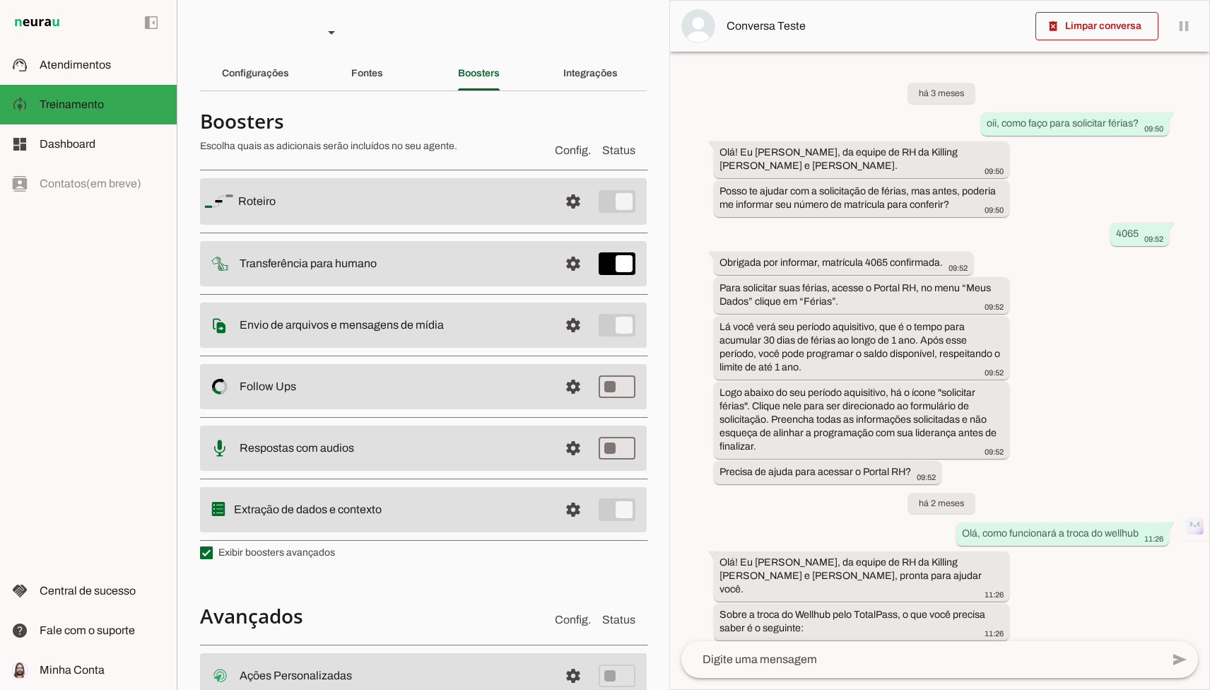
type input "3747"
type input "30058"
type input "3918"
type input "4573"
type input "2091"
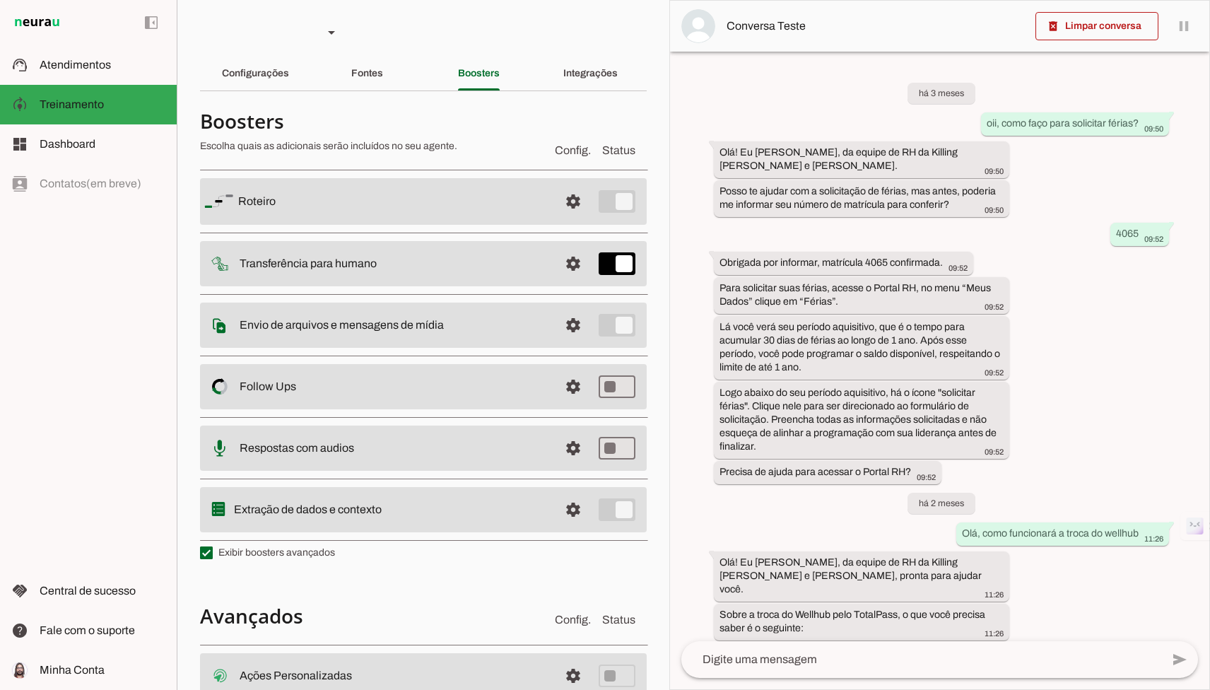
type input "3641"
type input "4460"
type input "30050"
type input "4605"
type input "3662"
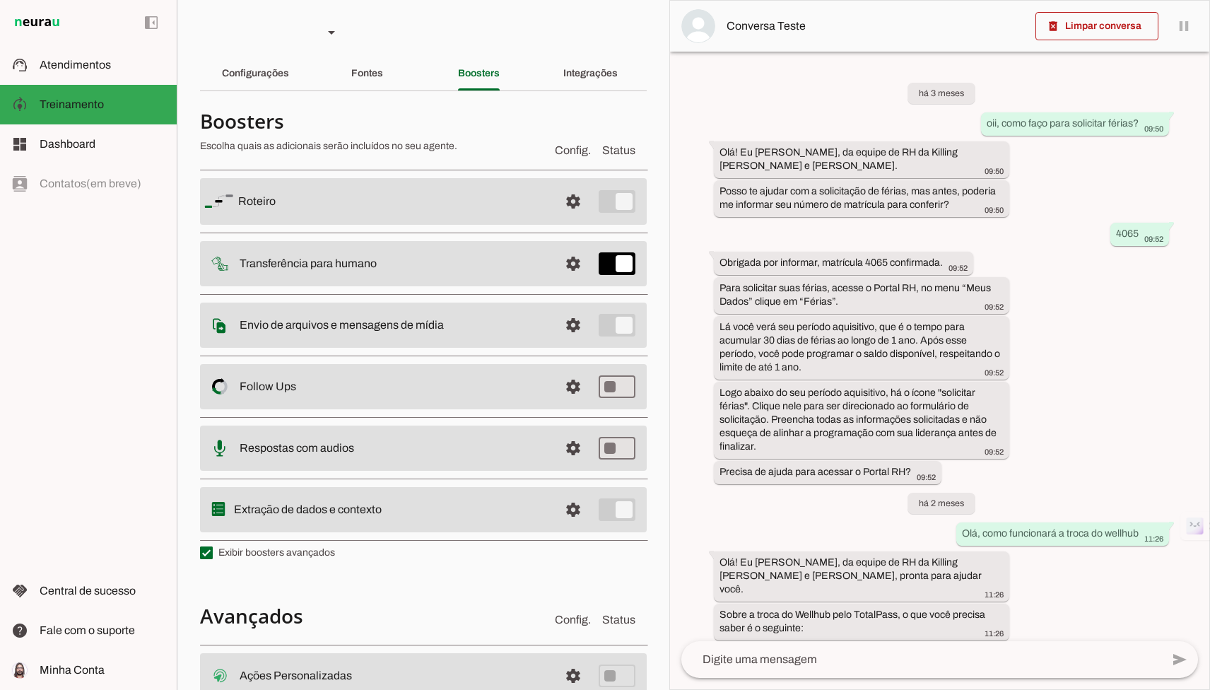
type input "3120"
type input "2530"
type input "7138"
type input "3821"
type input "4529"
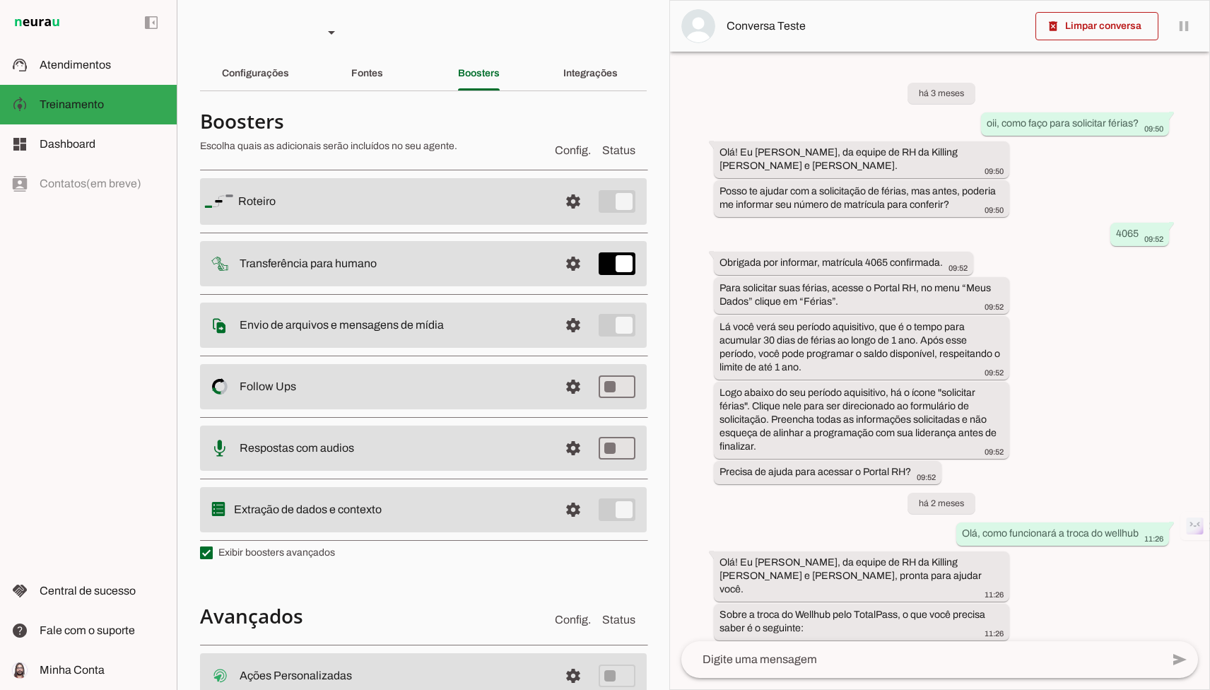
type input "4664"
type input "3747"
type input "30058"
type input "3918"
type input "4573"
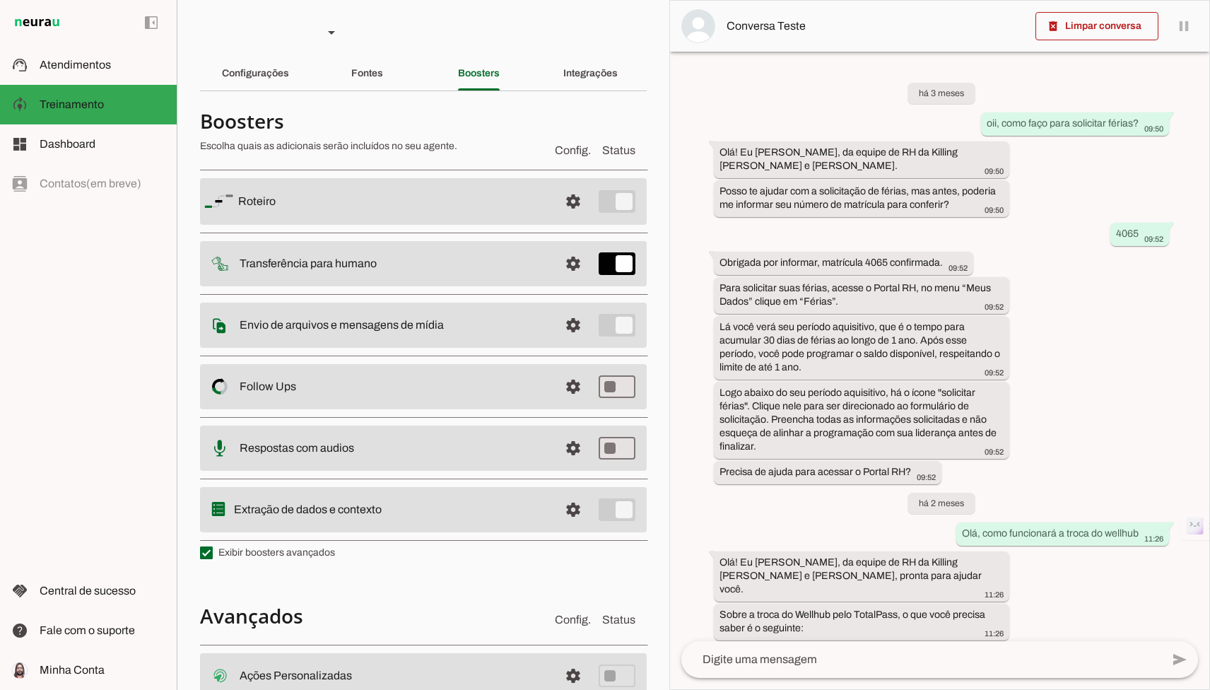
type input "2091"
type input "3641"
type input "4650"
type input "4088"
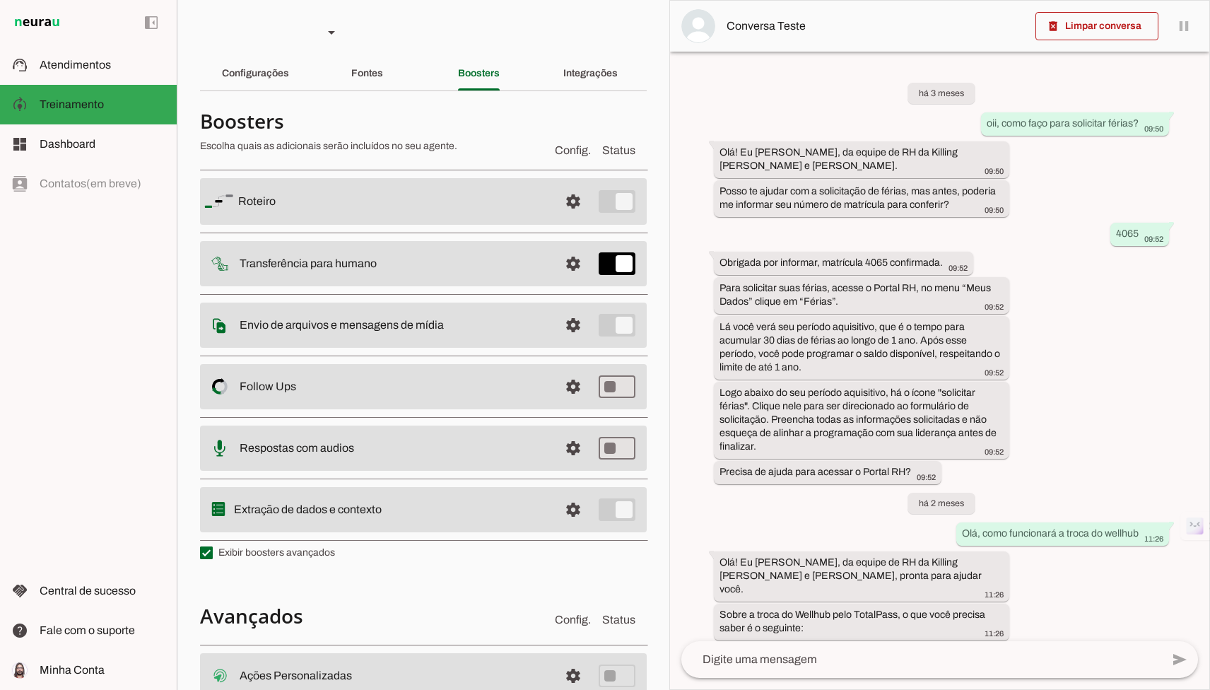
type input "3662"
type input "4272"
type input "4273"
type input "3794"
type input "3627"
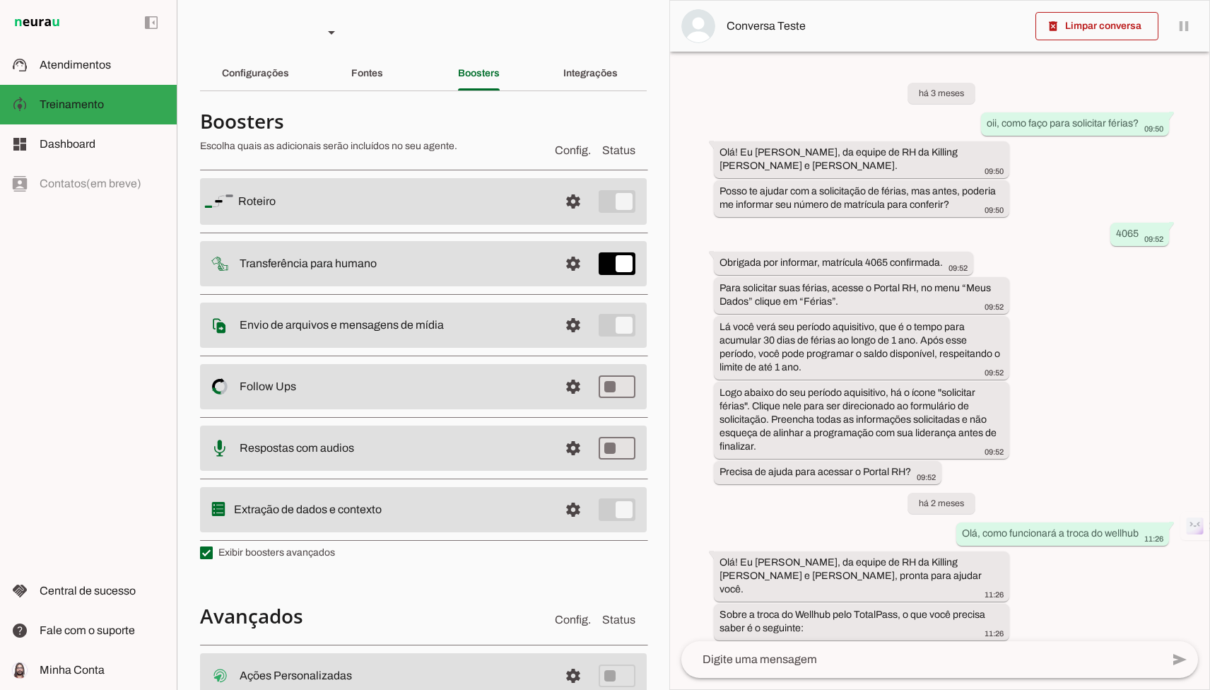
type input "3593"
type input "4566"
type input "4634"
type input "4547"
type input "2737"
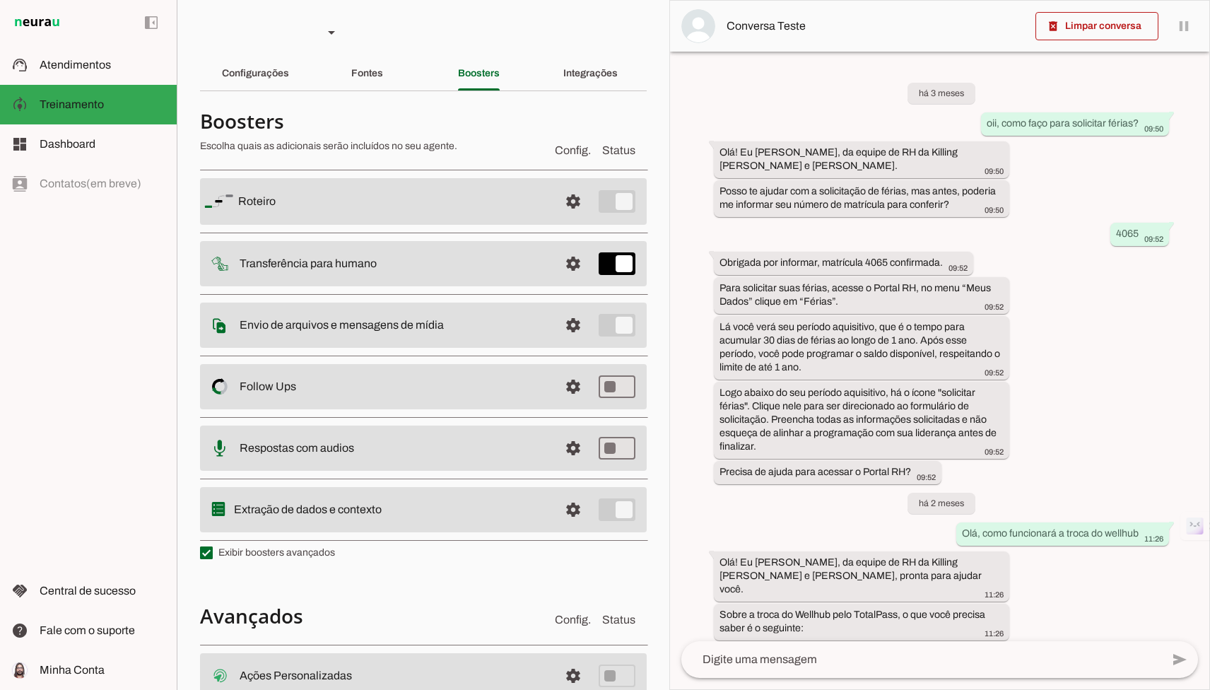
type input "4143"
type input "4673"
type input "3188"
type input "4571"
type input "8970"
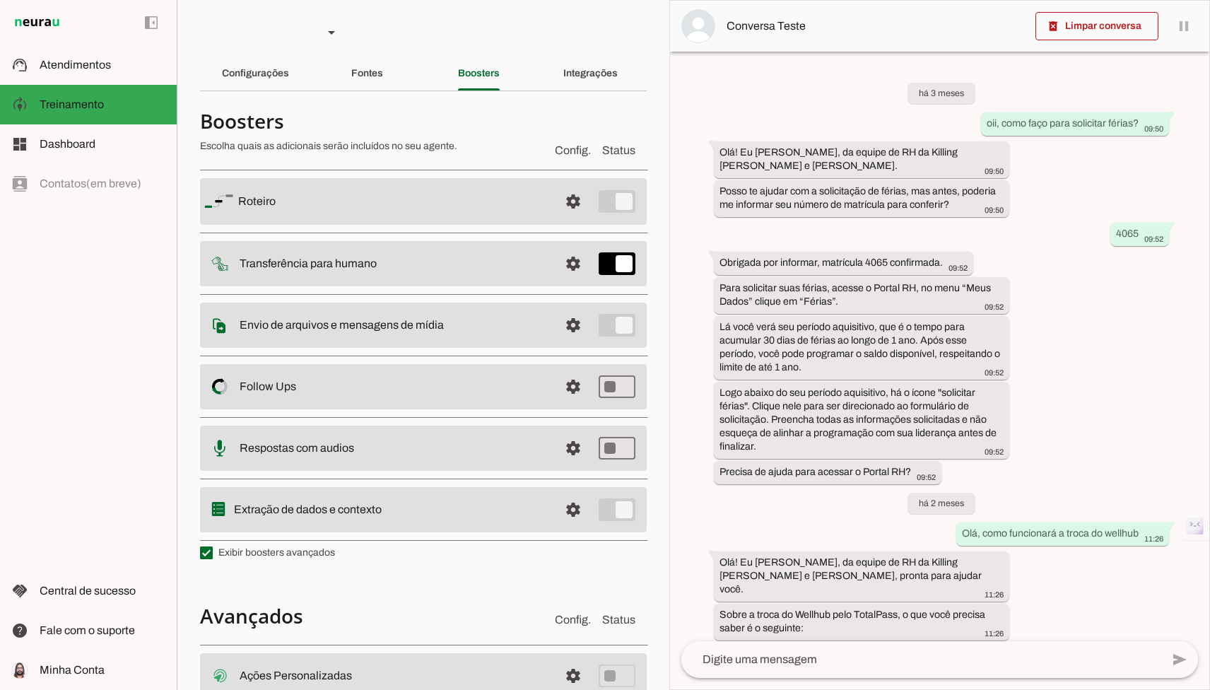
type input "3434"
type input "4588"
type input "2737"
type input "4143"
type input "4673"
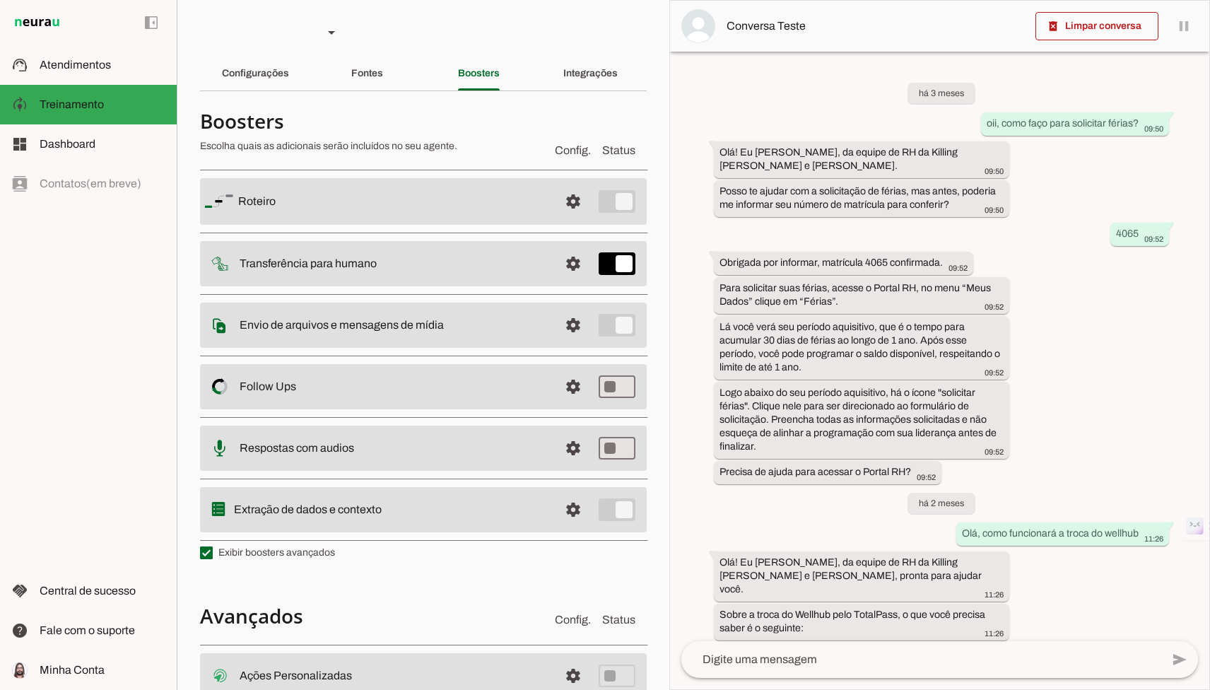
type input "3188"
type input "4571"
type input "8970"
type input "3434"
type input "2446"
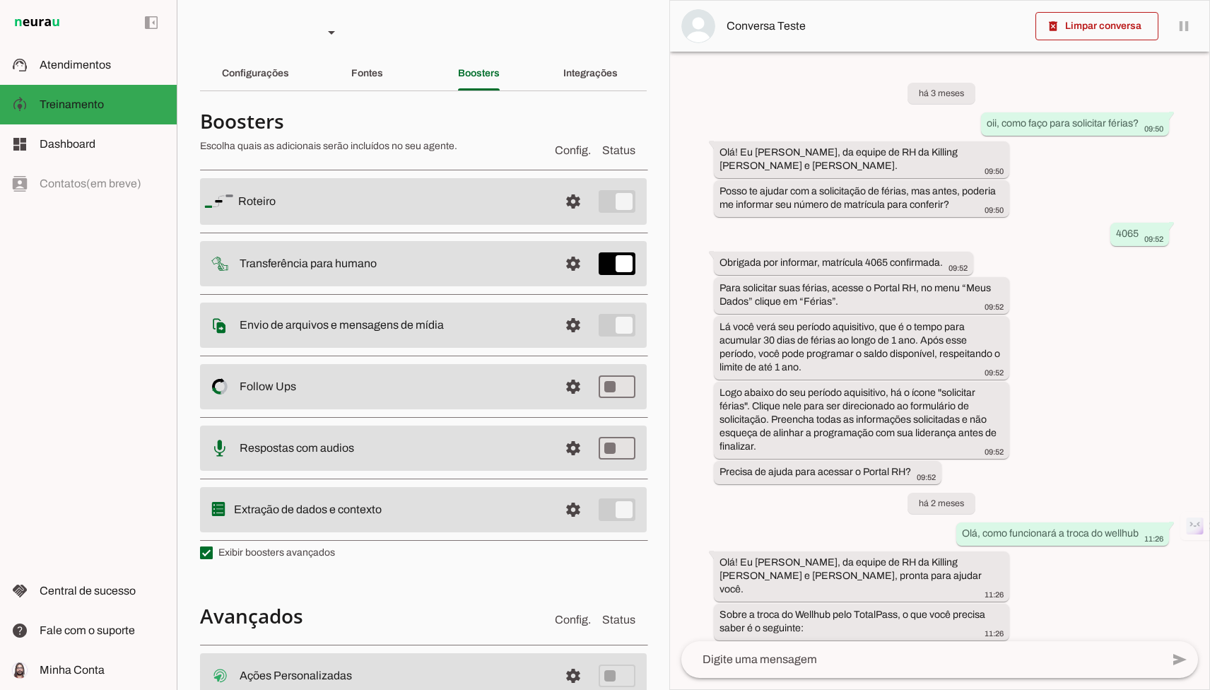
type input "2964"
type input "4284"
type input "3742"
type input "4672"
type input "4169"
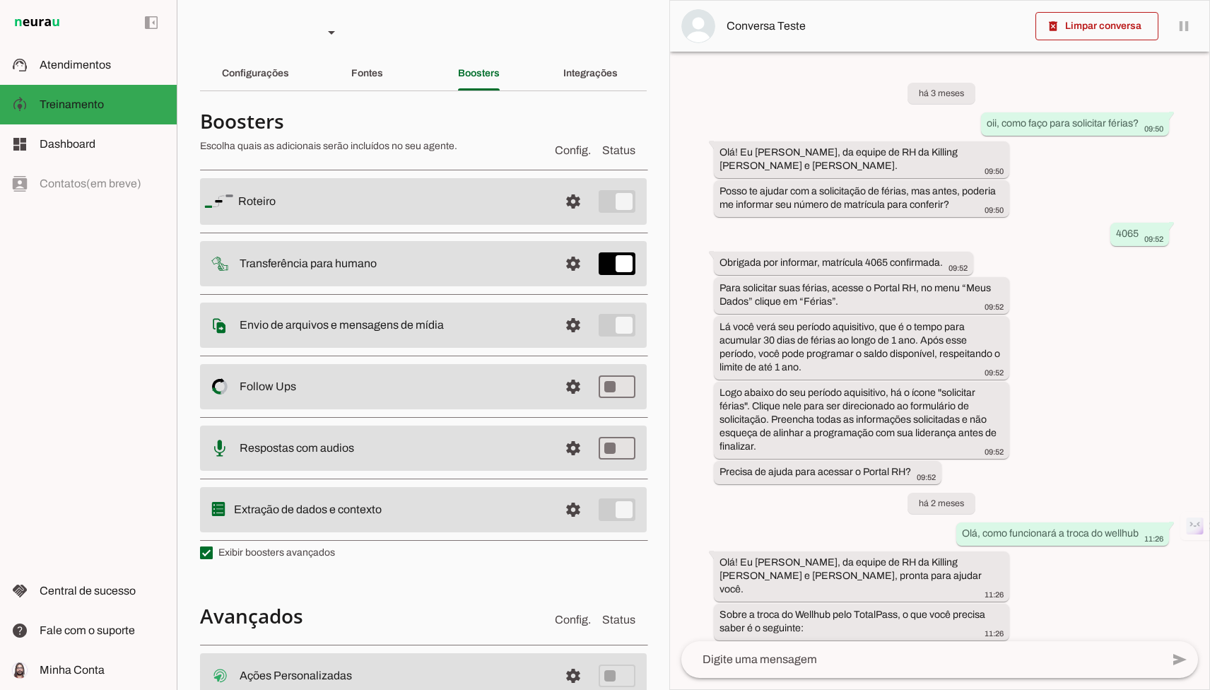
type input "4580"
type input "4141"
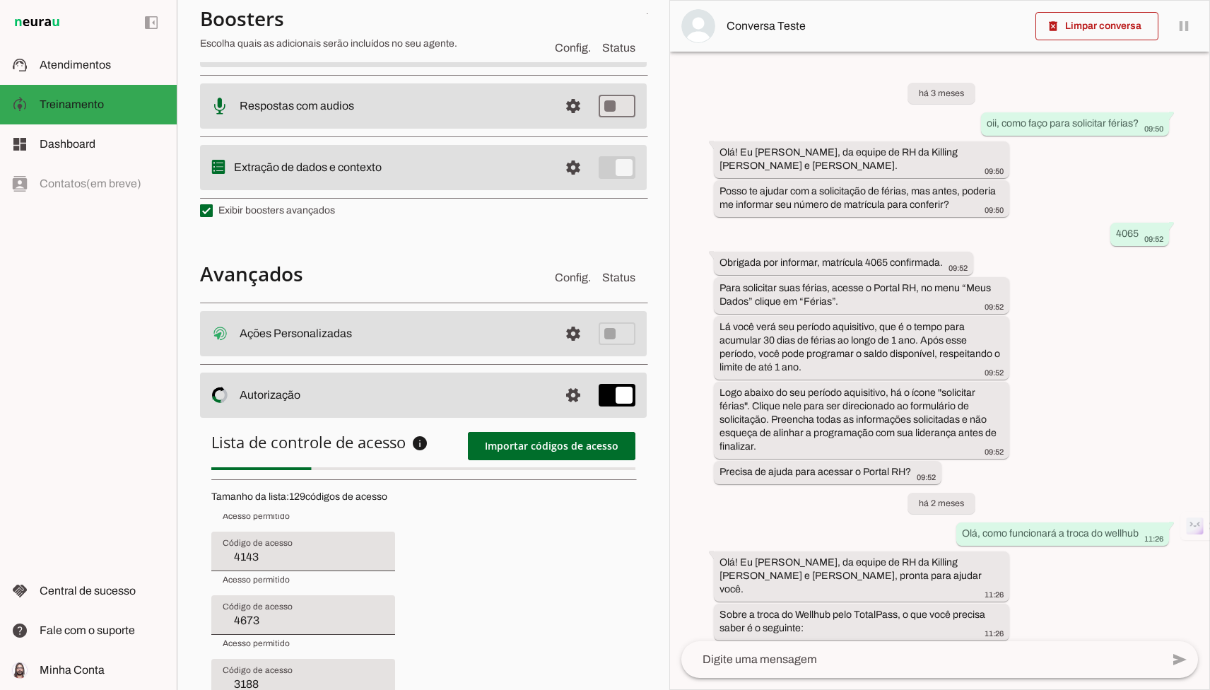
type input "3692"
type input "4273"
type input "3794"
type input "3627"
type input "3593"
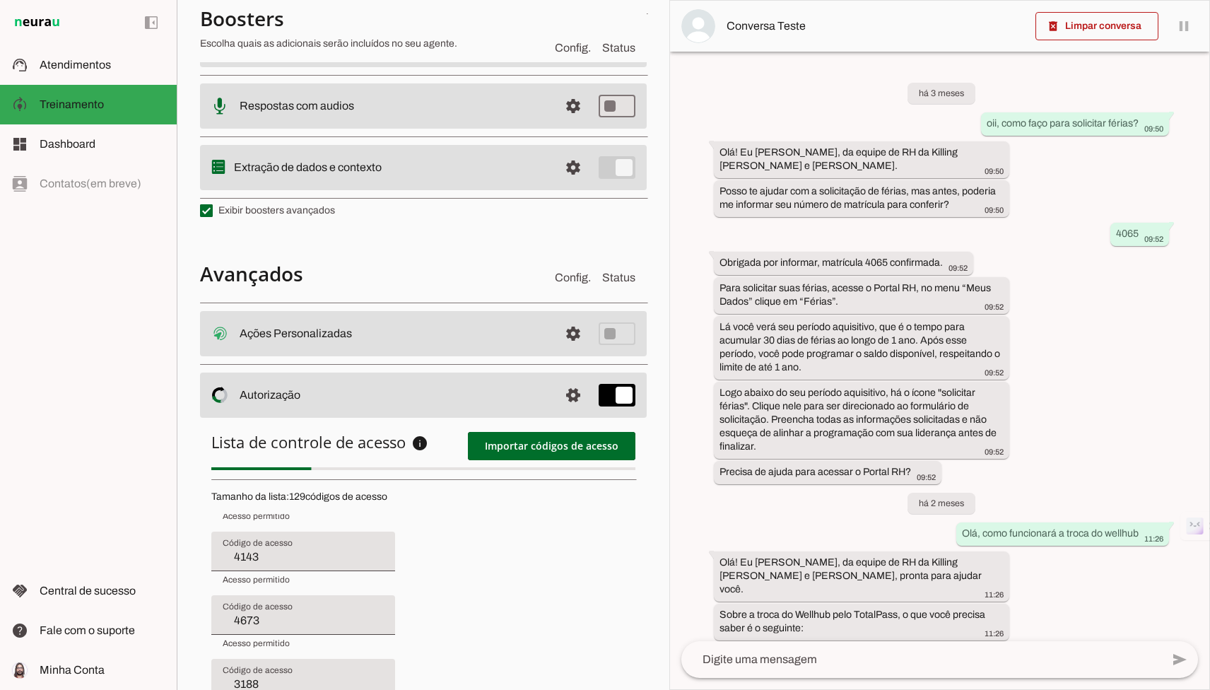
type input "4566"
type input "4634"
type input "4547"
type input "4588"
type input "2737"
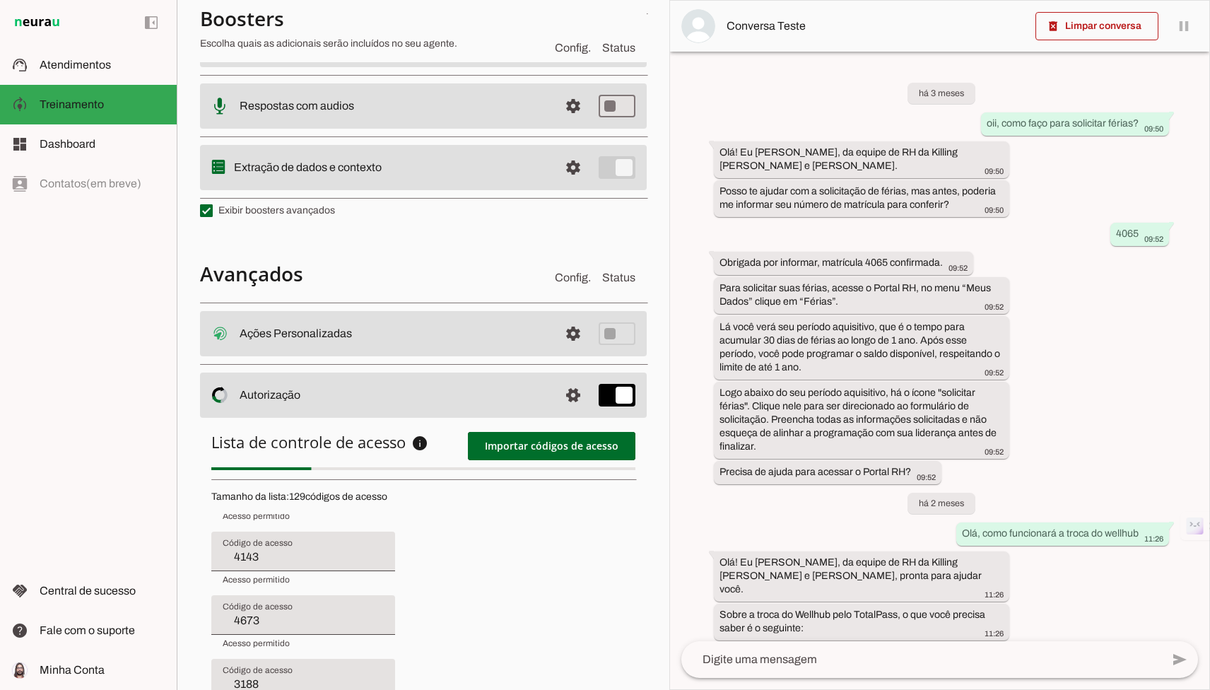
type input "4143"
type input "4673"
type input "3188"
type input "4571"
type input "8970"
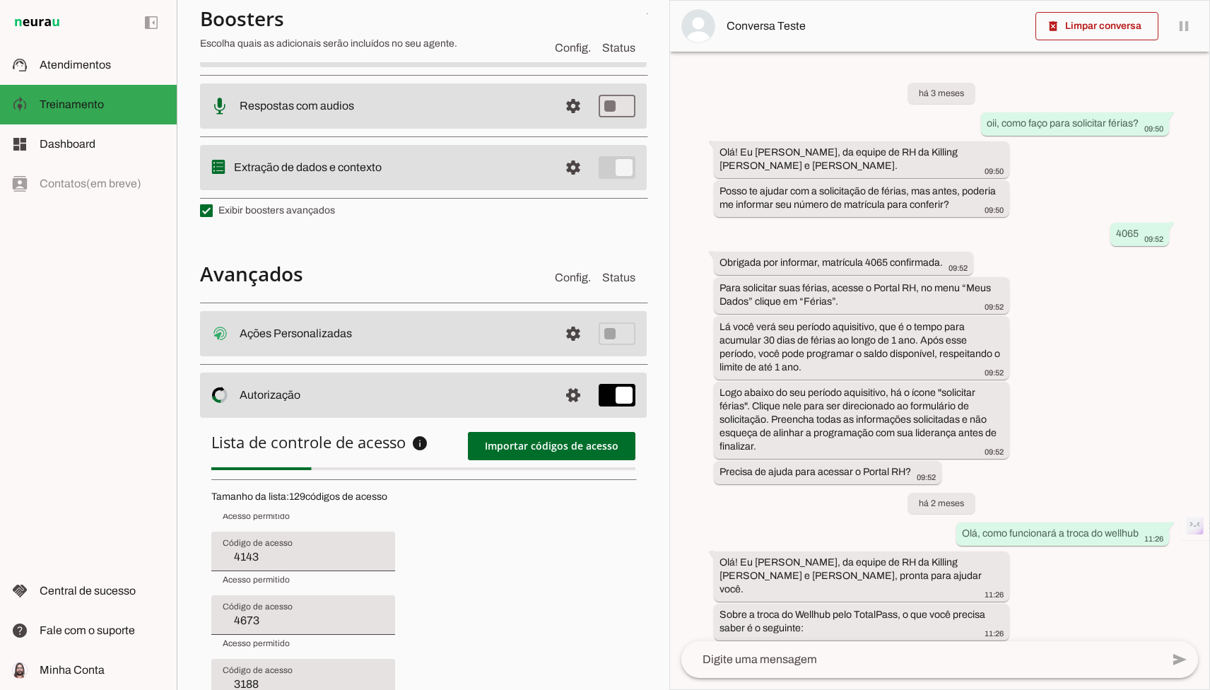
type input "3434"
type input "2446"
type input "2964"
type input "4284"
type input "3742"
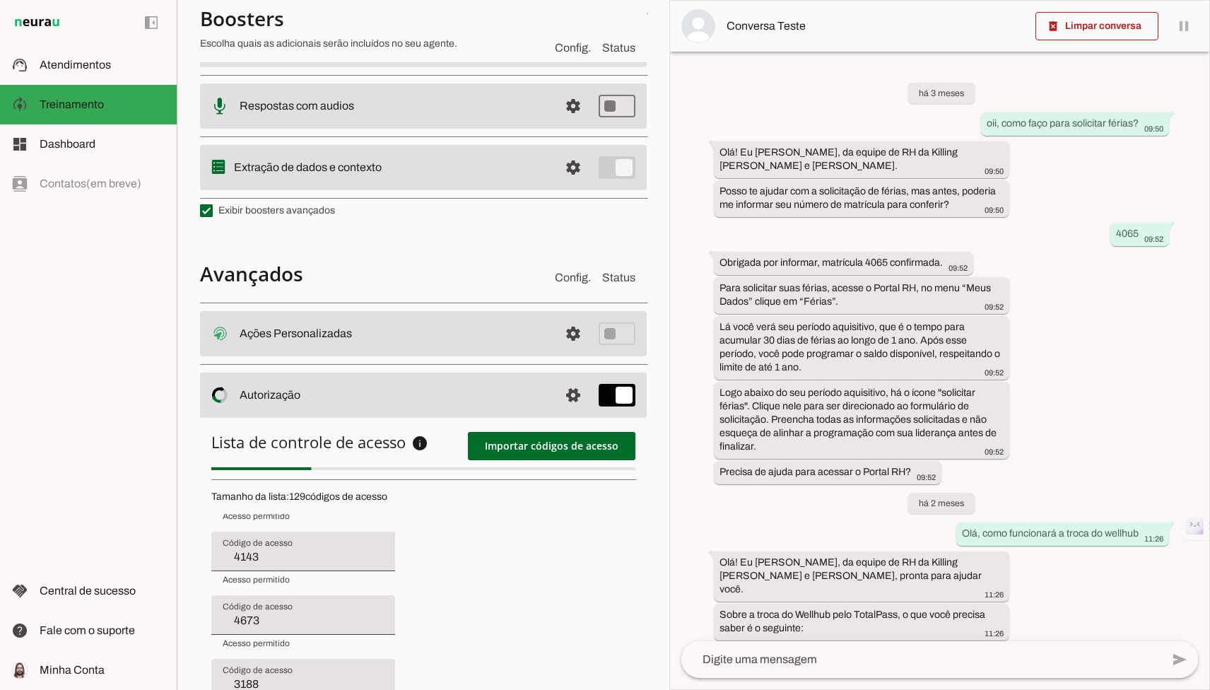
type input "4672"
type input "4169"
type input "4580"
type input "7132"
type input "3662"
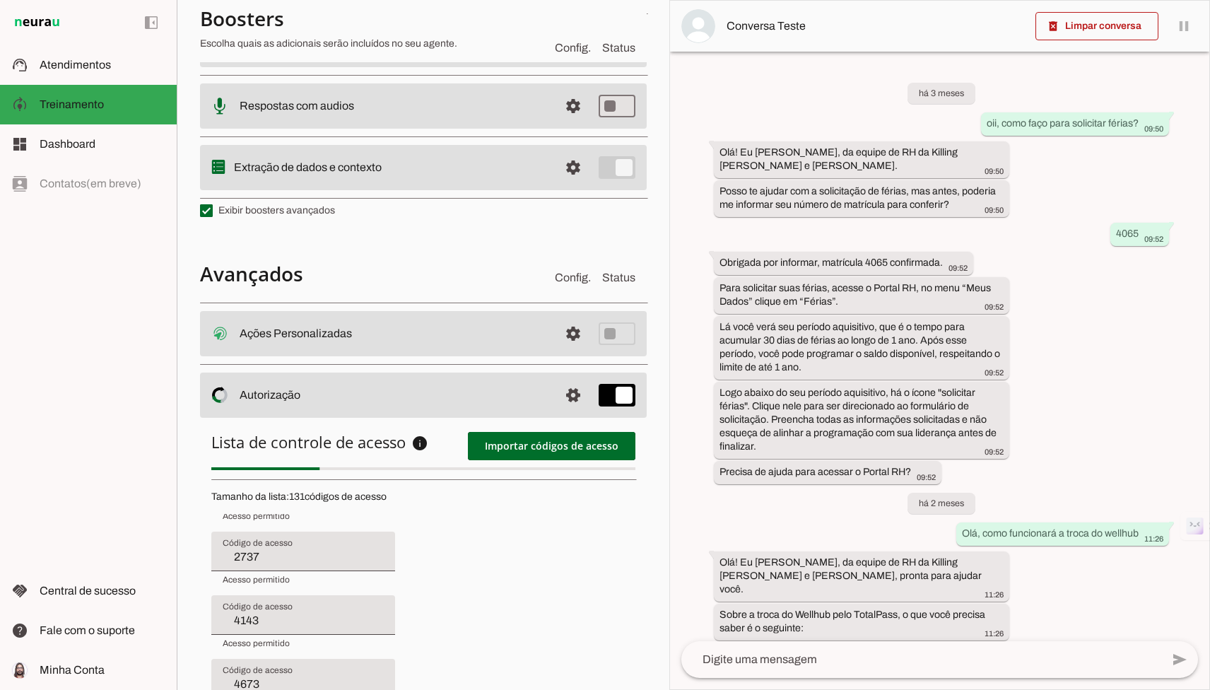
type input "4272"
type input "3692"
type input "4273"
type input "3794"
type input "3627"
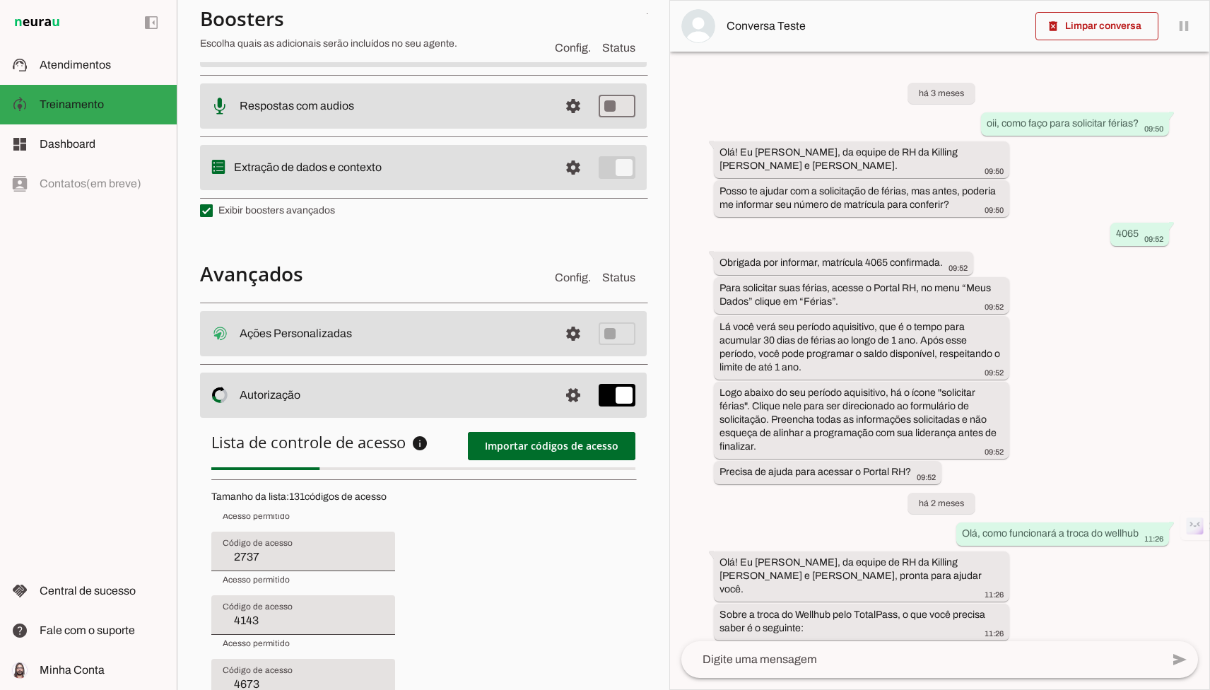
type input "3593"
type input "4566"
type input "4634"
type input "4547"
type input "4588"
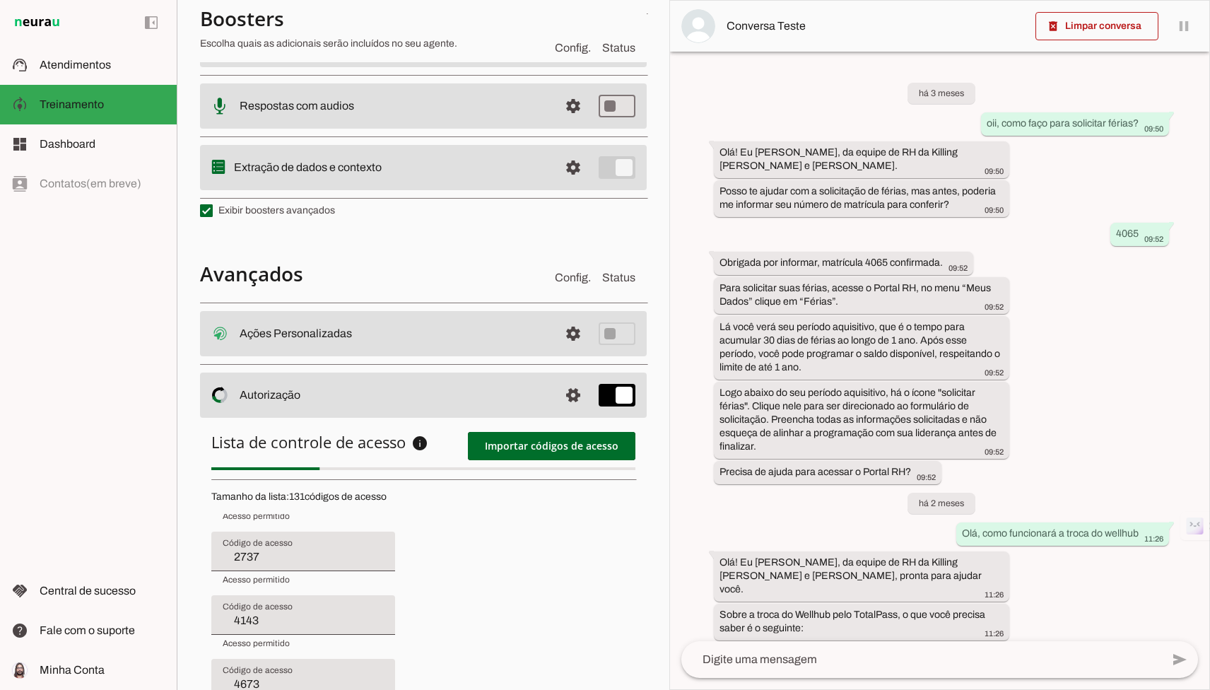
type input "2737"
type input "4143"
type input "4673"
type input "3188"
type input "4571"
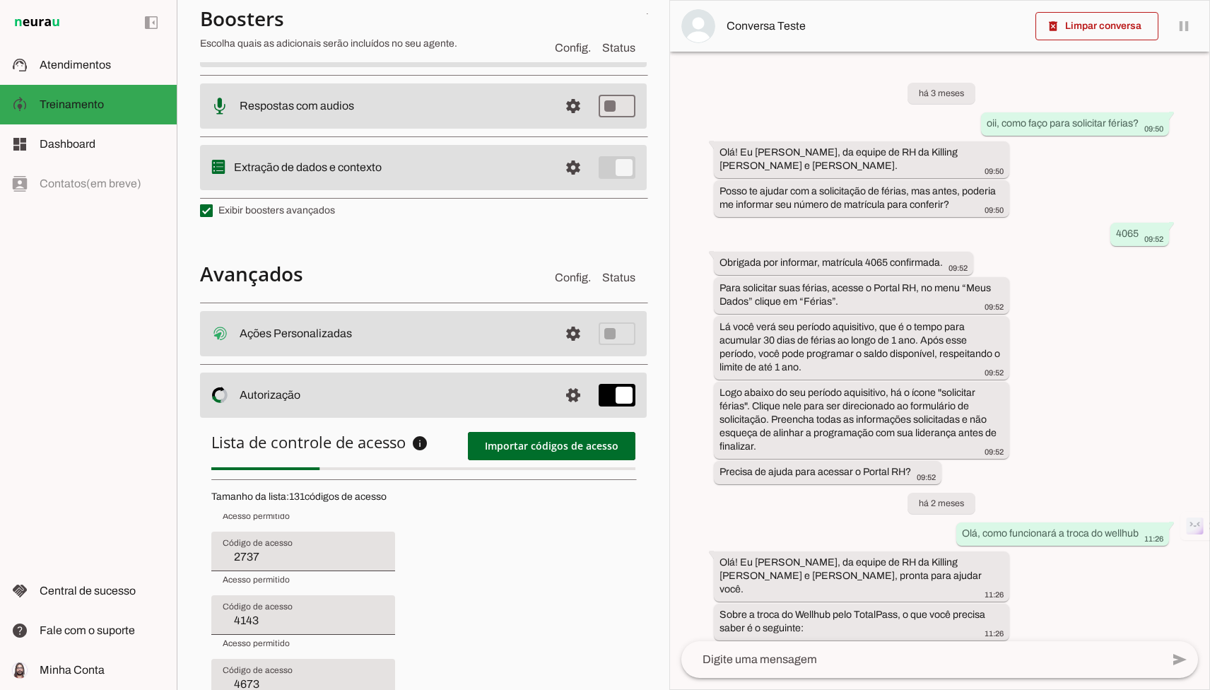
type input "8970"
type input "3434"
type input "2446"
type input "2964"
type input "4284"
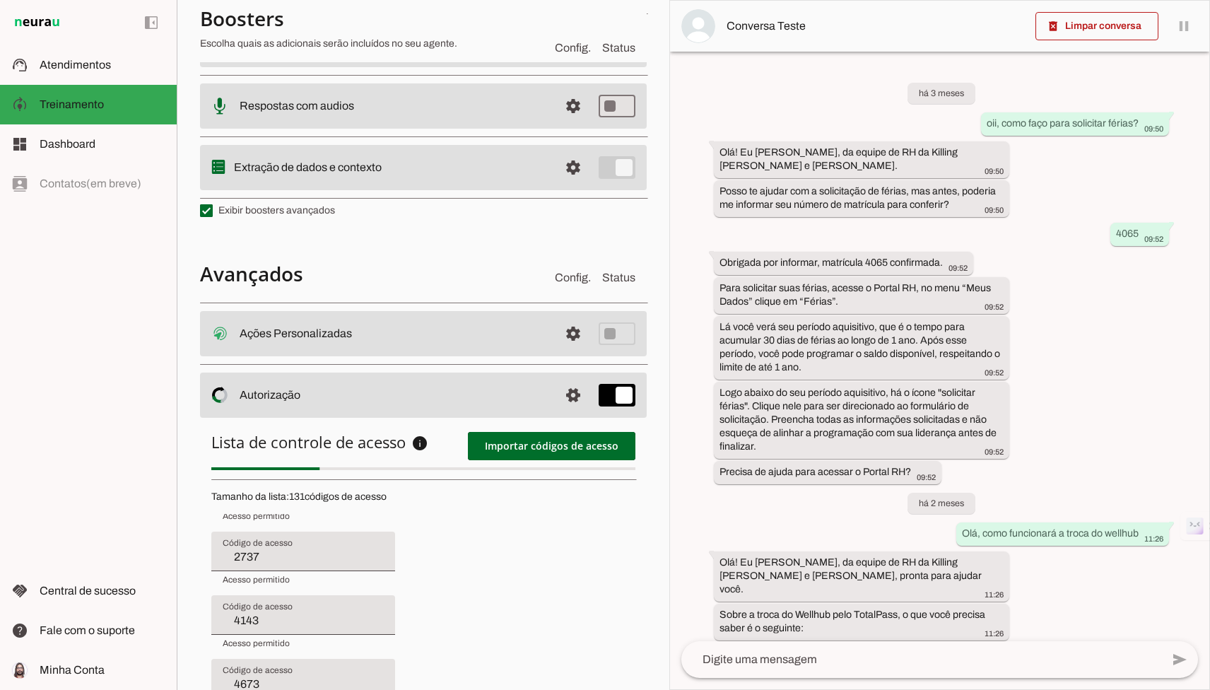
type input "3742"
type input "4672"
type input "4169"
type input "4459"
type input "4088"
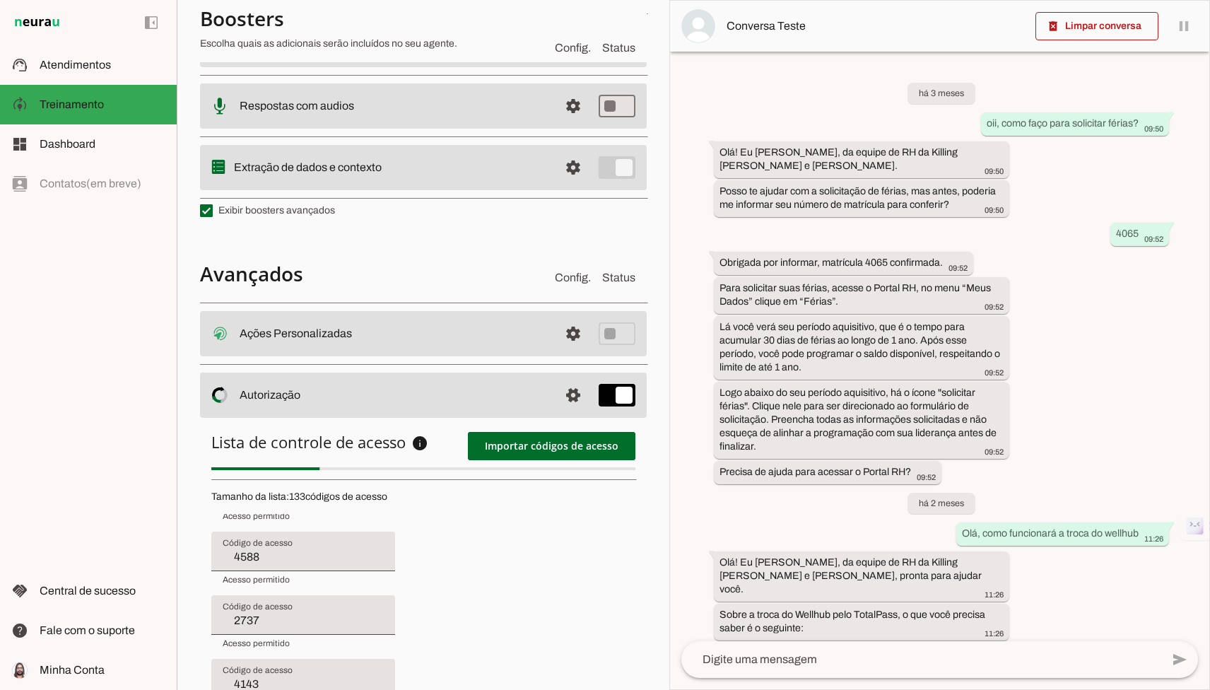
type input "7132"
type input "3662"
type input "4272"
type input "3692"
type input "4273"
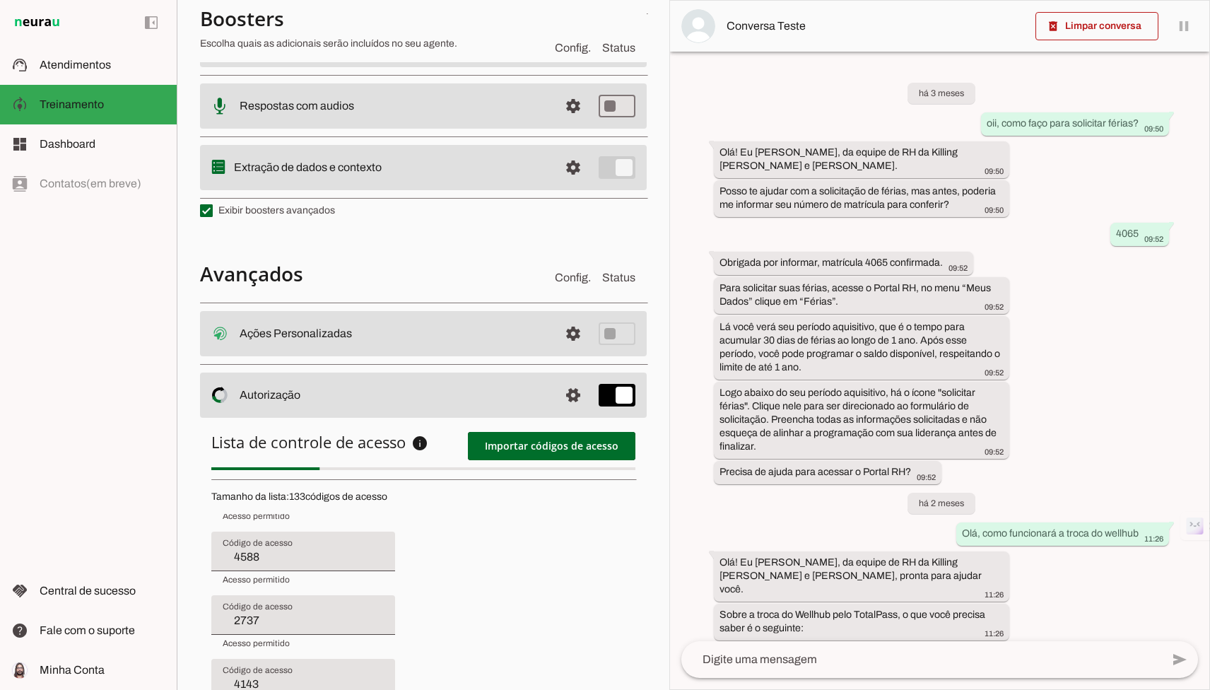
type input "3794"
type input "3627"
type input "3593"
type input "4566"
type input "4634"
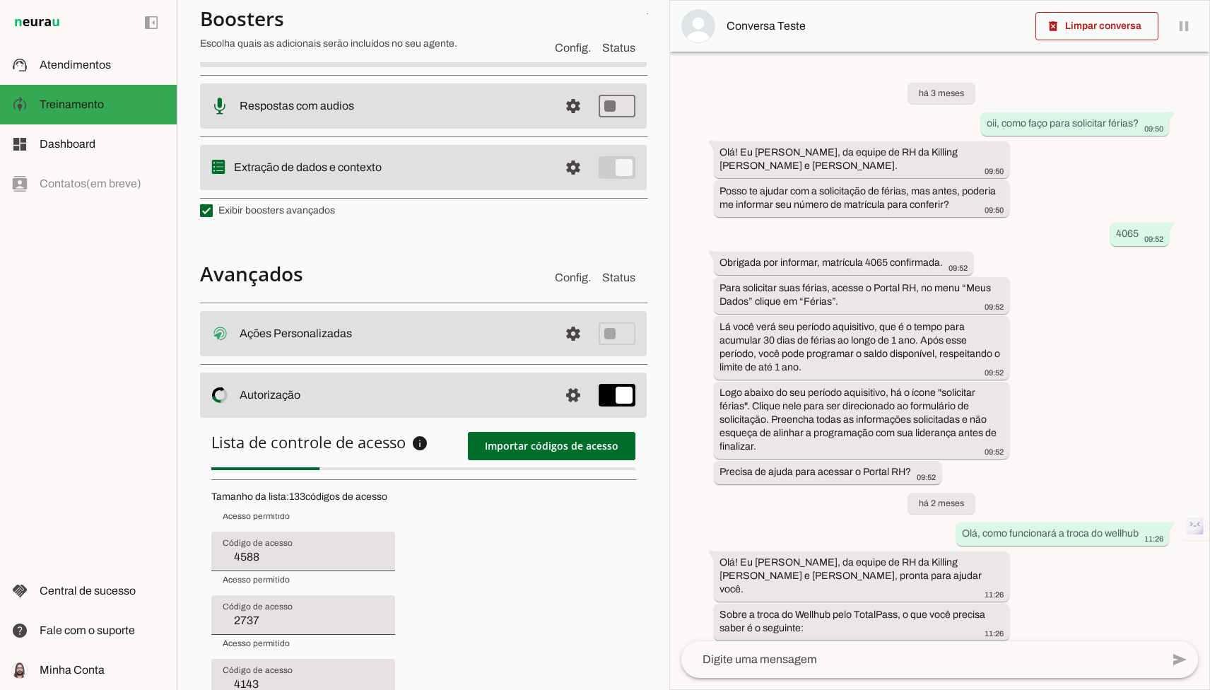
type input "4547"
type input "4588"
type input "2737"
type input "4143"
type input "4673"
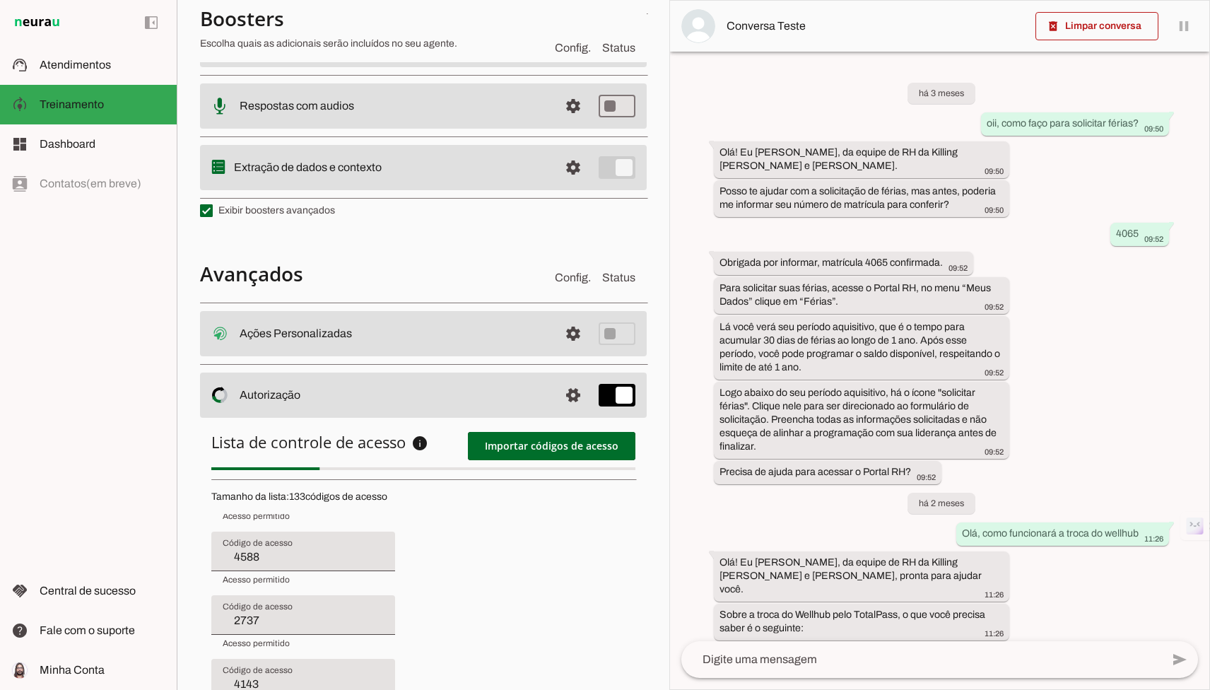
type input "3188"
type input "4571"
type input "8970"
type input "3434"
type input "2446"
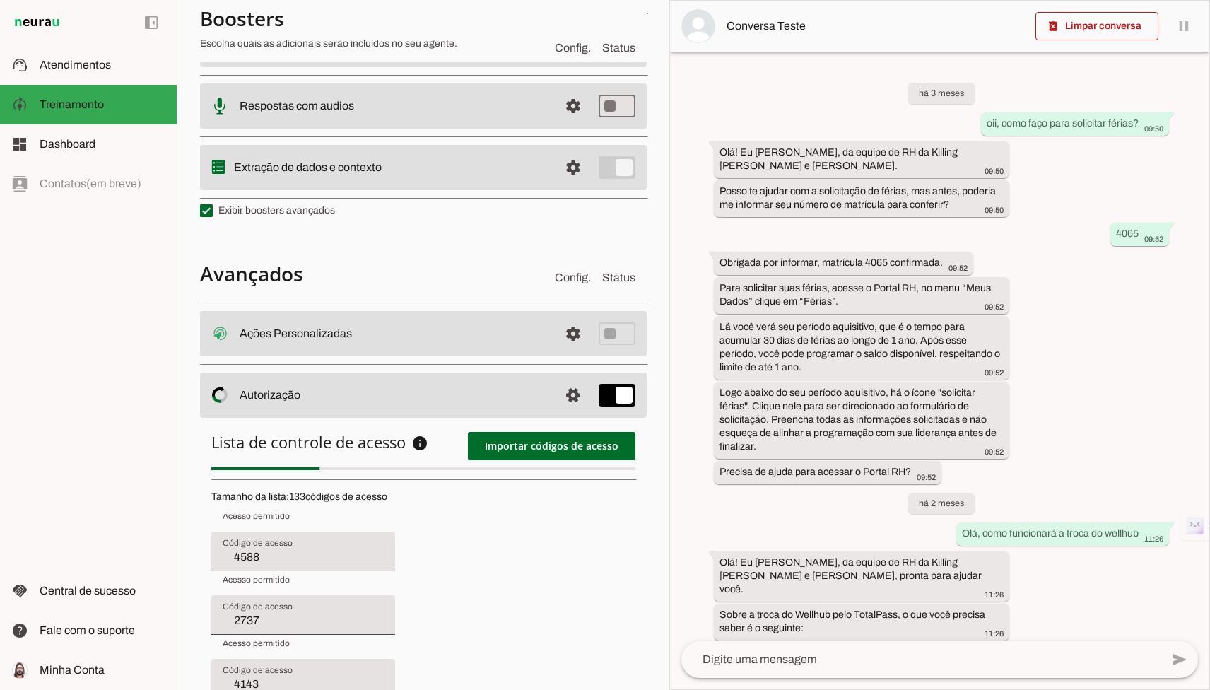
type input "2964"
type input "4284"
type input "3742"
type input "4672"
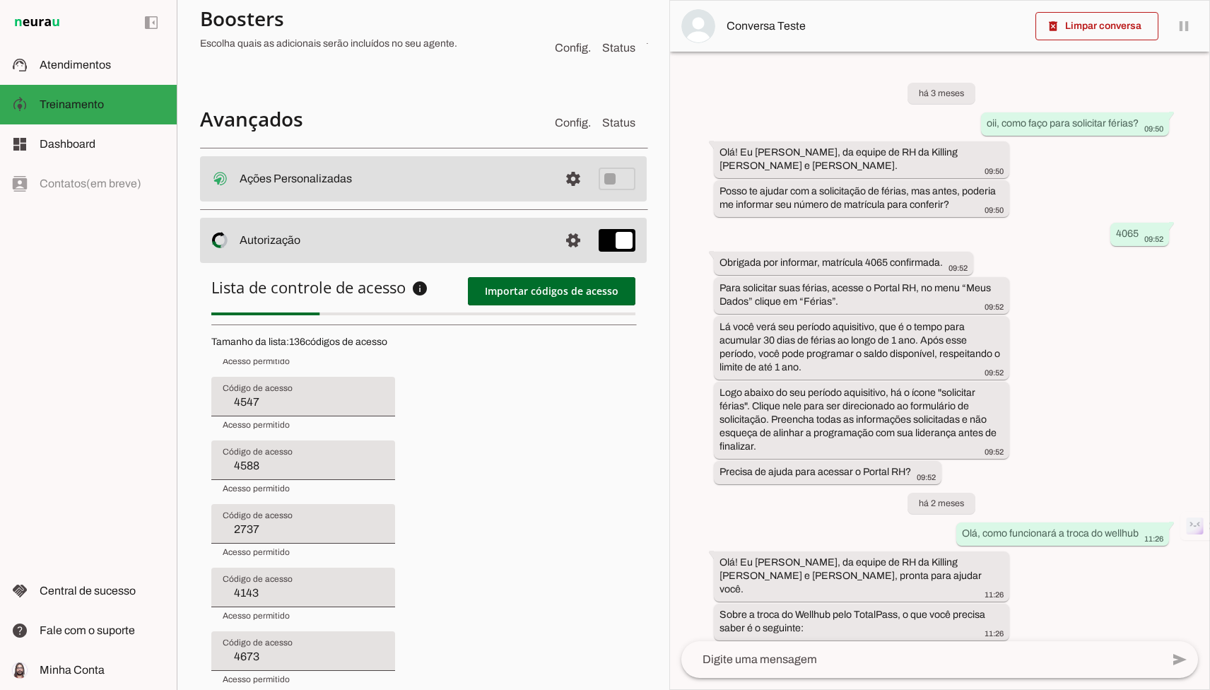
type input "4461"
type input "4088"
type input "7132"
type input "3662"
type input "4272"
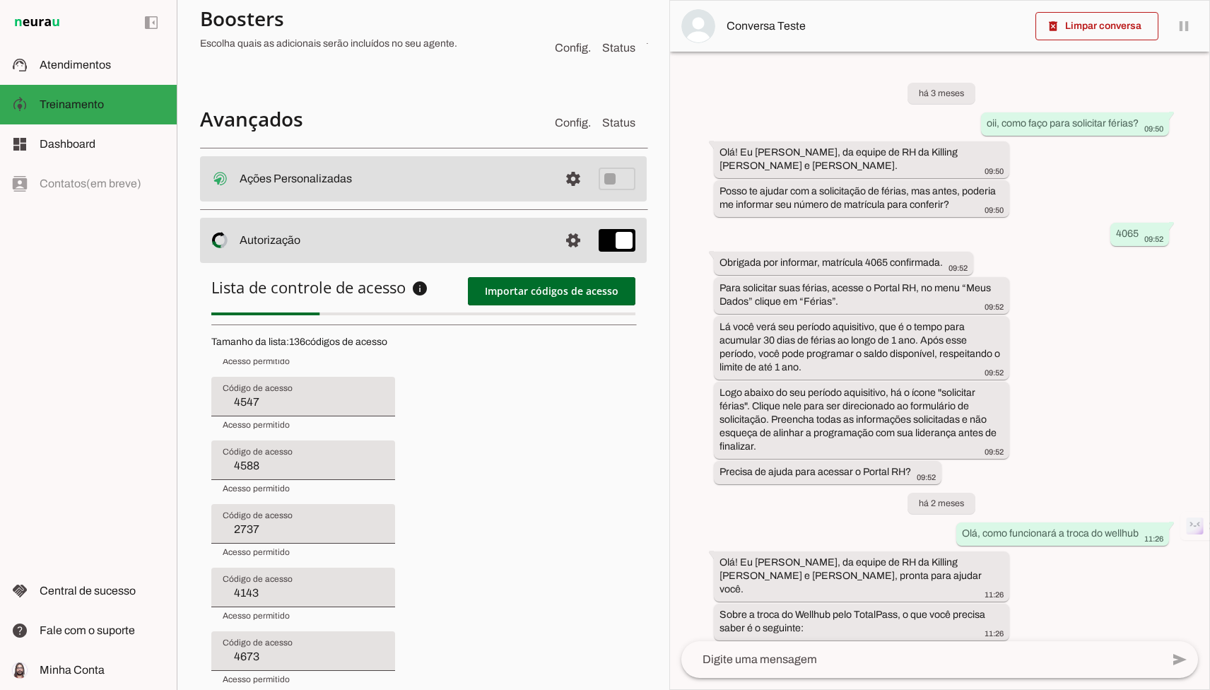
type input "3692"
type input "4273"
type input "3794"
type input "3627"
type input "3593"
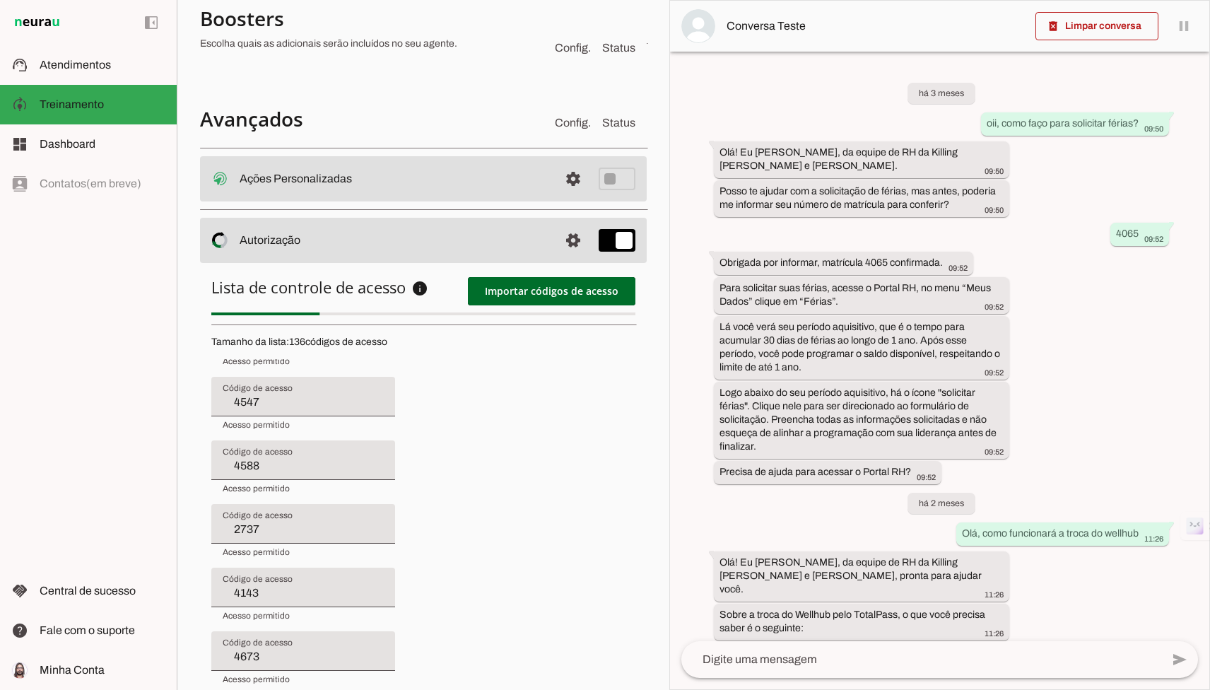
type input "4566"
type input "4634"
type input "4547"
type input "4588"
type input "2737"
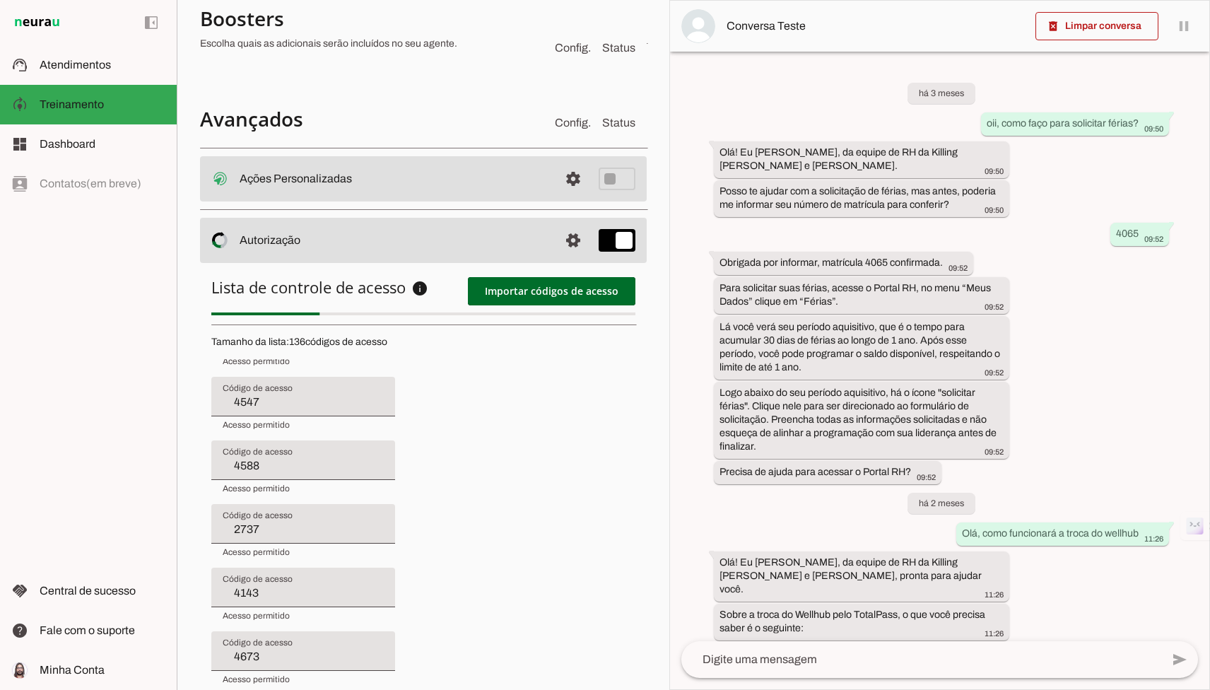
type input "4143"
type input "4673"
type input "3188"
type input "4571"
type input "8970"
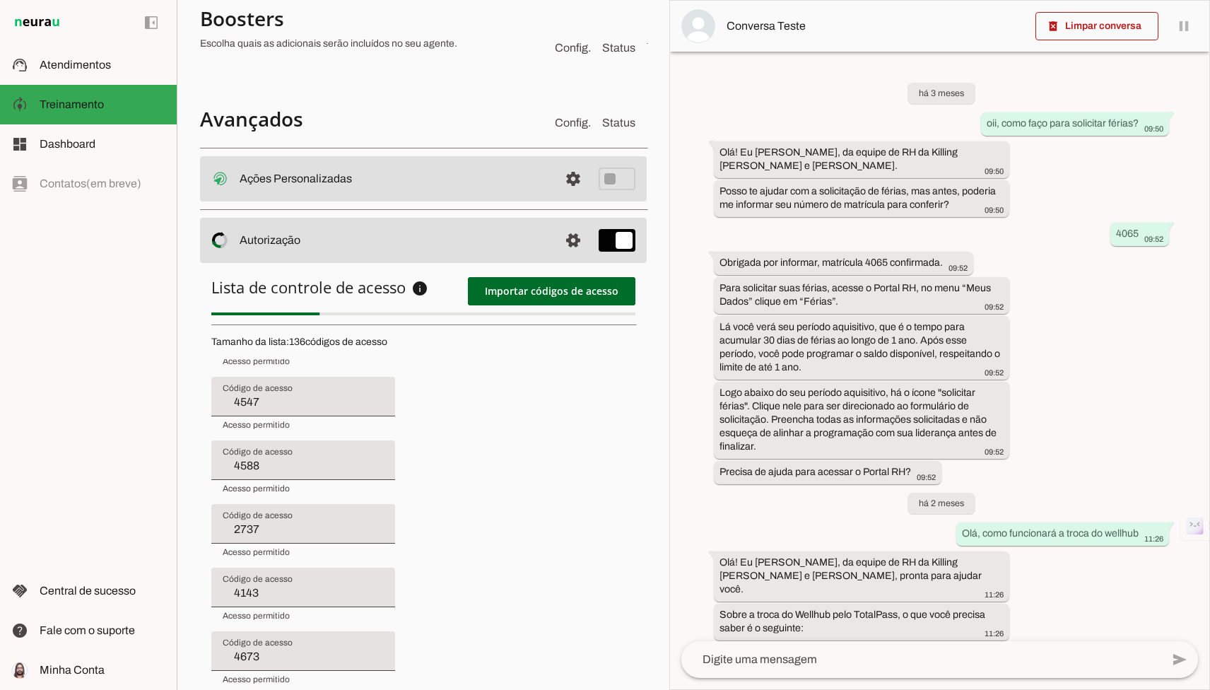
type input "3434"
type input "2446"
type input "2964"
type input "4284"
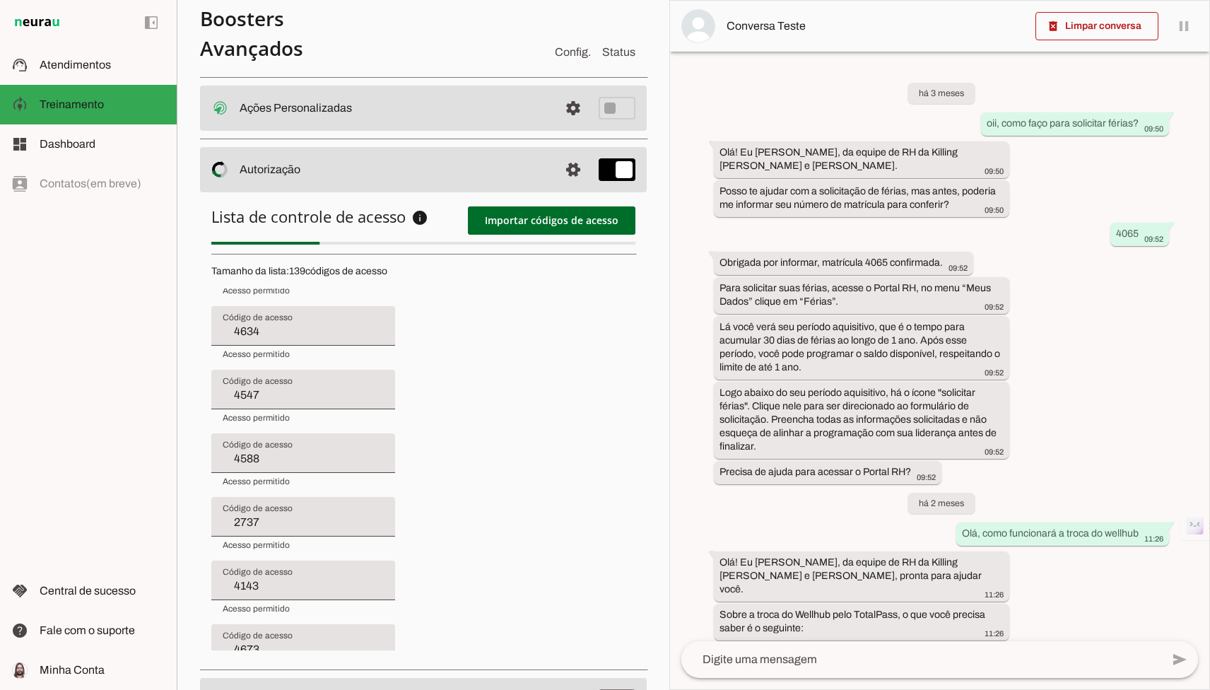
scroll to position [593, 0]
